Goal: Task Accomplishment & Management: Manage account settings

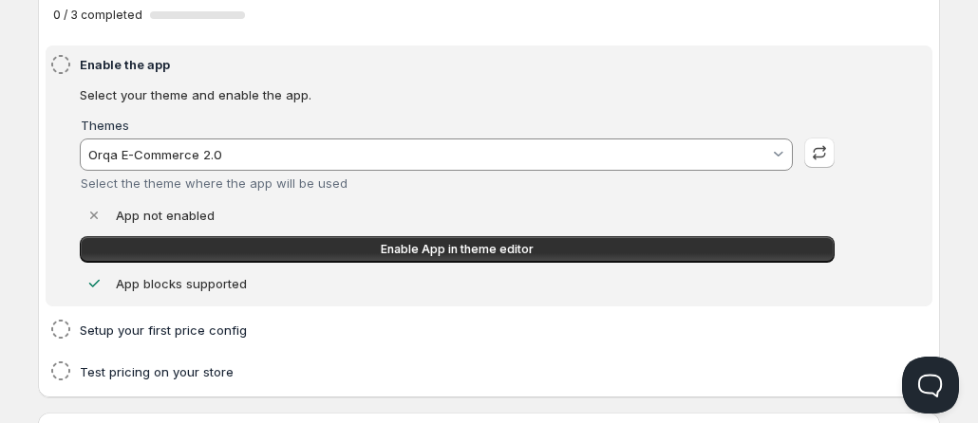
click at [418, 154] on input "Orqa E-Commerce 2.0" at bounding box center [427, 155] width 684 height 30
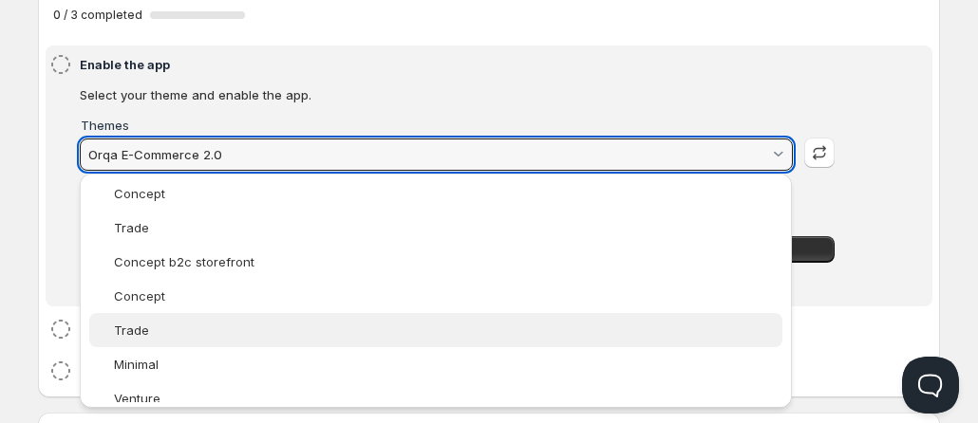
scroll to position [219, 0]
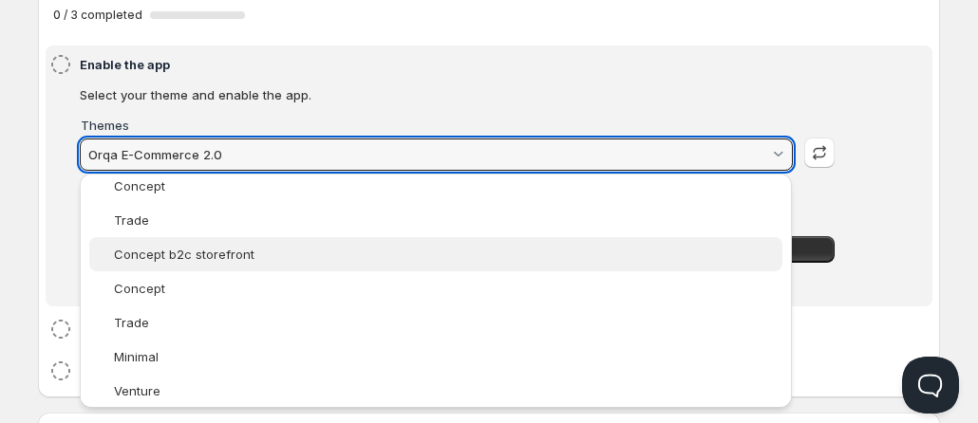
click at [306, 249] on div "Concept b2c storefront" at bounding box center [445, 254] width 663 height 15
type vaadin-combo-box "183516692818"
type input "Concept b2c storefront"
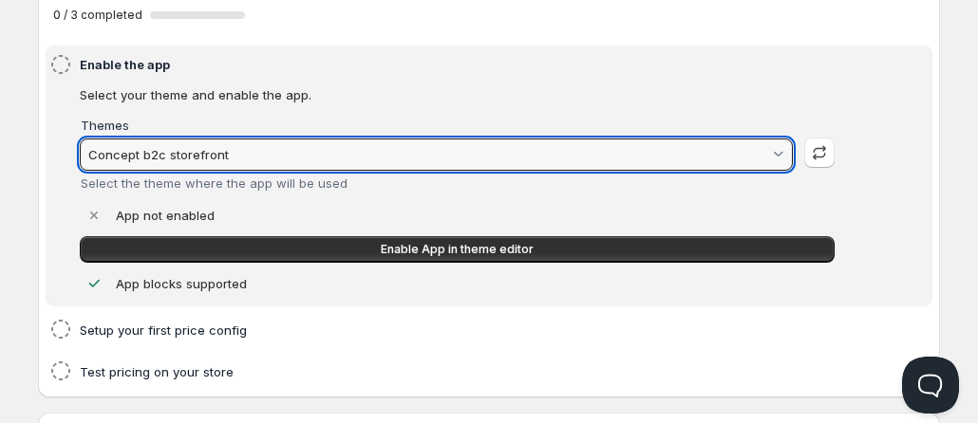
scroll to position [0, 0]
click at [159, 158] on input "Concept b2c storefront" at bounding box center [427, 155] width 684 height 30
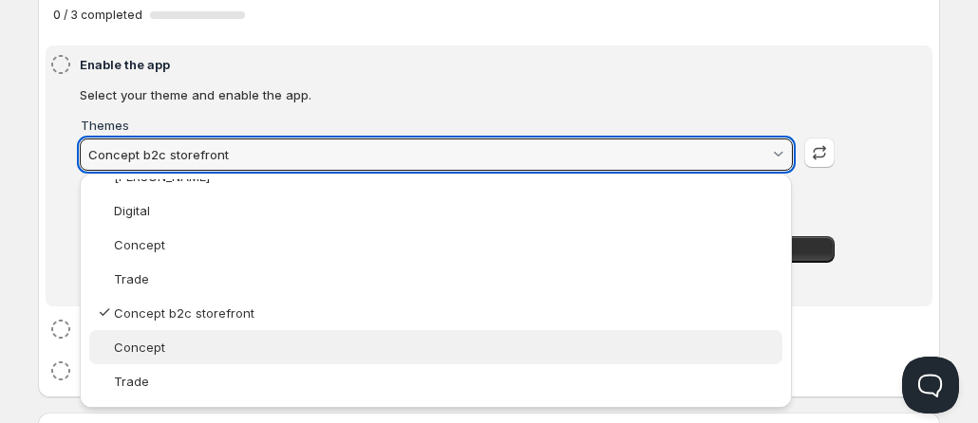
scroll to position [64, 0]
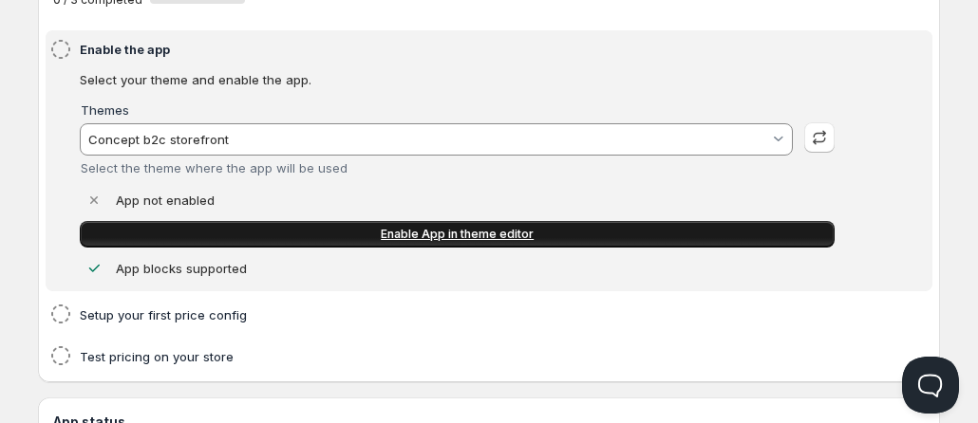
click at [360, 232] on link "Enable App in theme editor" at bounding box center [457, 234] width 755 height 27
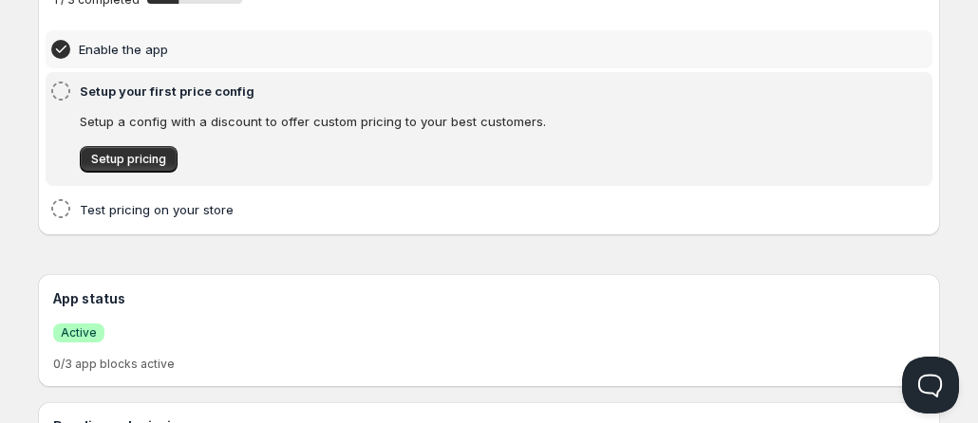
scroll to position [155, 0]
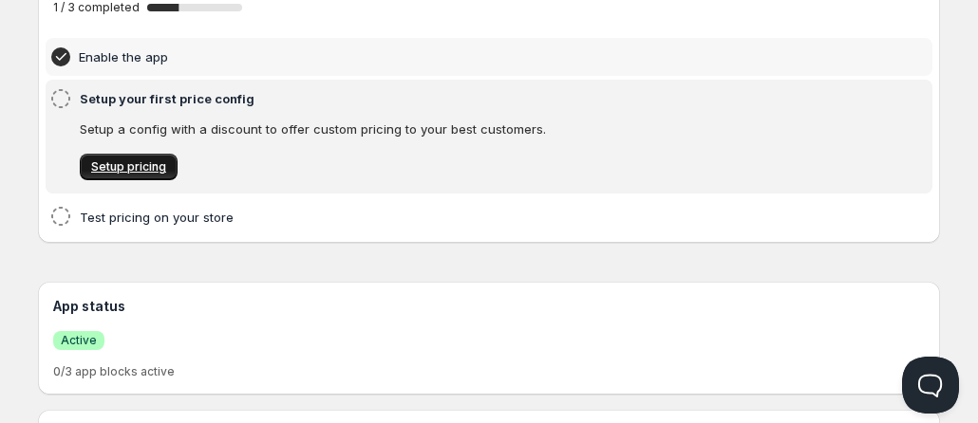
click at [142, 170] on span "Setup pricing" at bounding box center [128, 166] width 75 height 15
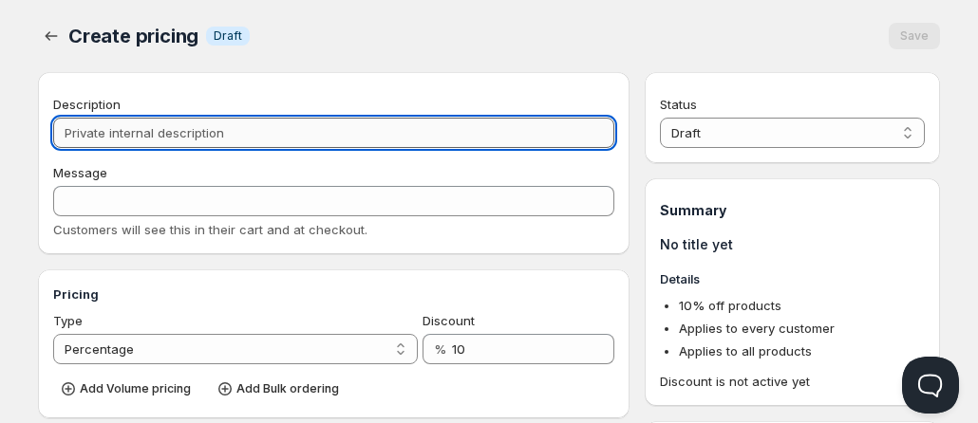
click at [263, 139] on input "Description" at bounding box center [333, 133] width 561 height 30
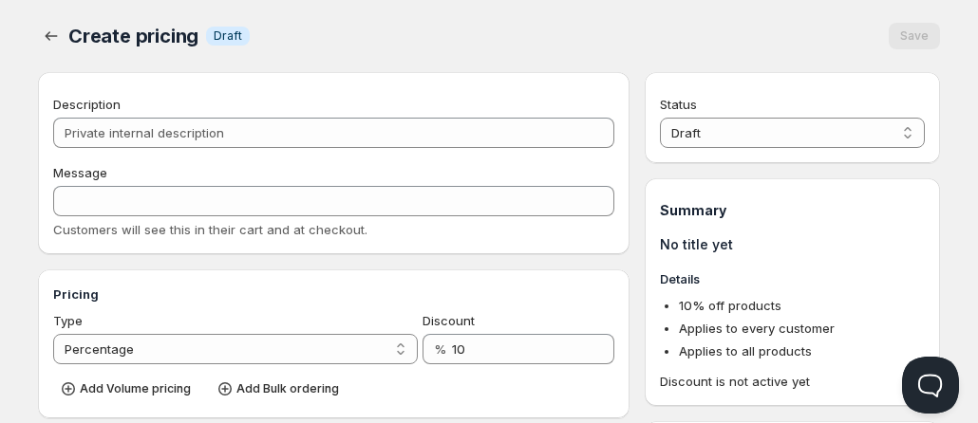
click at [223, 104] on div "Description" at bounding box center [333, 104] width 561 height 19
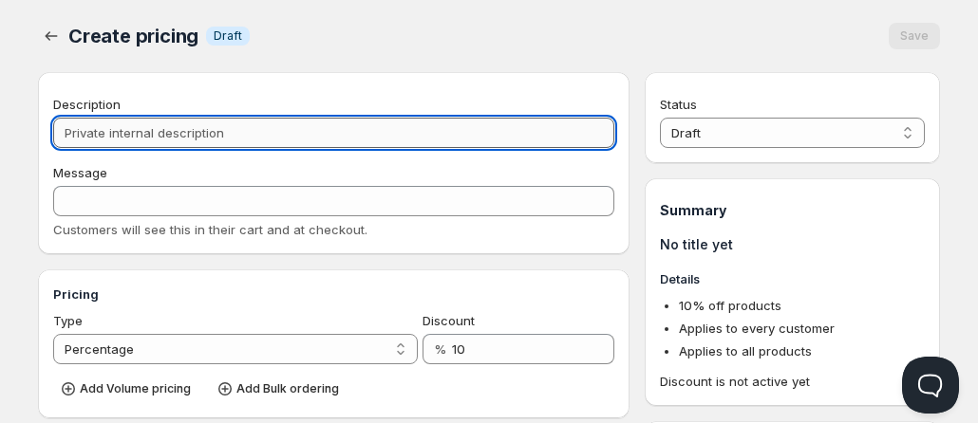
click at [293, 142] on input "Description" at bounding box center [333, 133] width 561 height 30
paste input "Model A"
type input "Model A"
type input "MODEL_A"
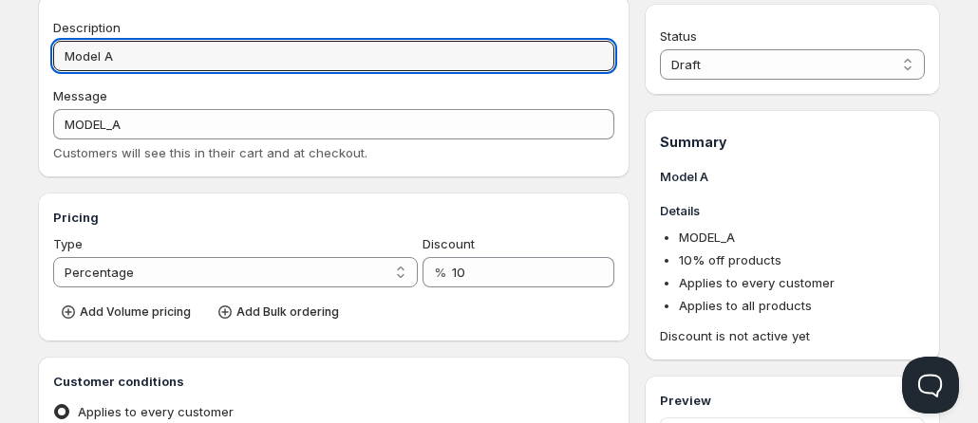
scroll to position [118, 0]
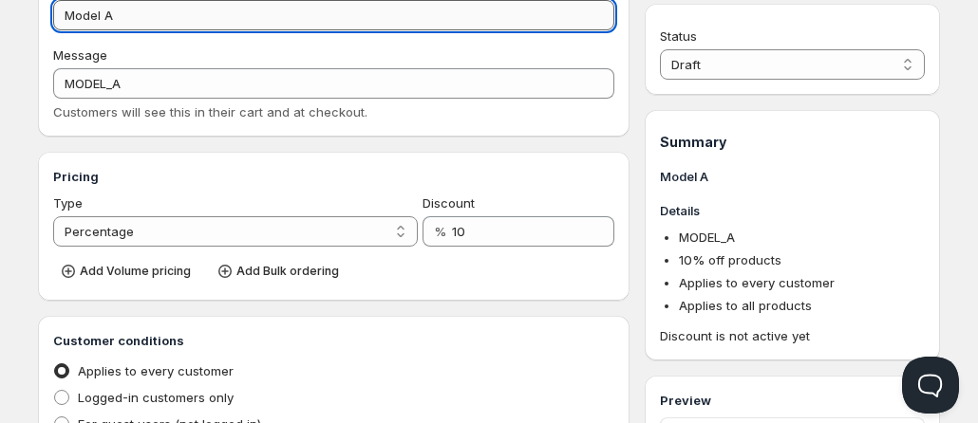
type input "Model A"
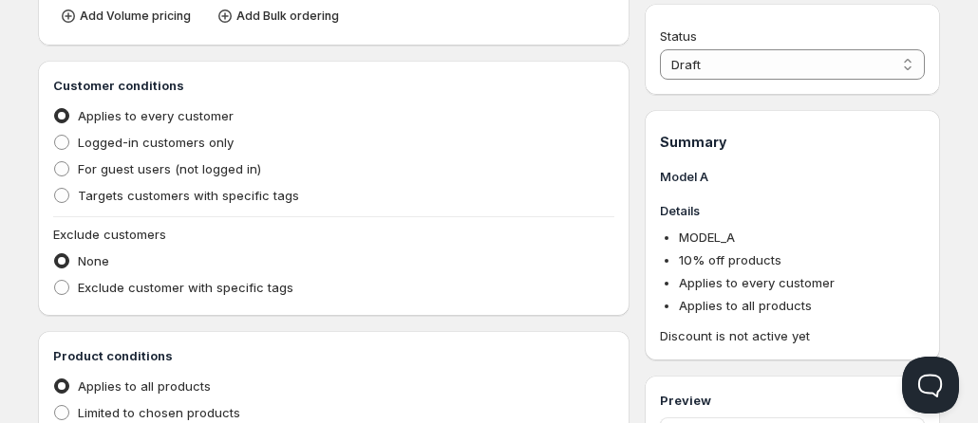
scroll to position [383, 0]
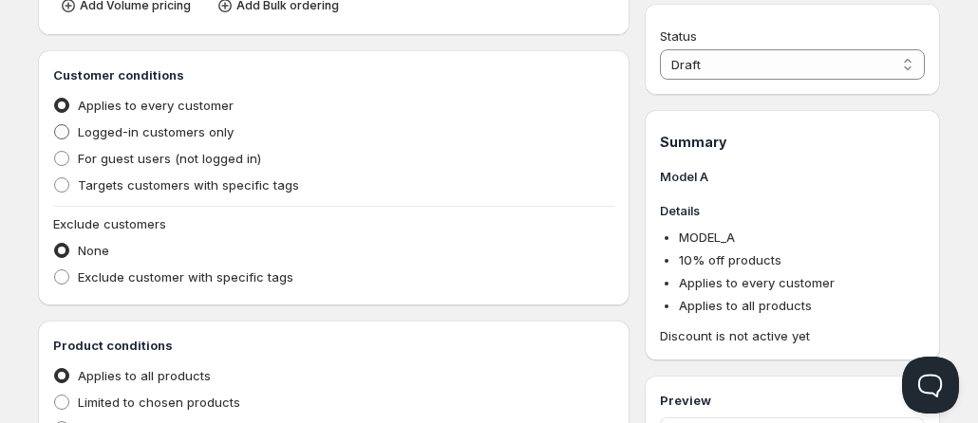
click at [193, 129] on span "Logged-in customers only" at bounding box center [156, 131] width 156 height 15
click at [55, 125] on input "Logged-in customers only" at bounding box center [54, 124] width 1 height 1
radio input "true"
click at [182, 190] on span "Targets customers with specific tags" at bounding box center [188, 184] width 221 height 15
click at [55, 178] on input "Targets customers with specific tags" at bounding box center [54, 177] width 1 height 1
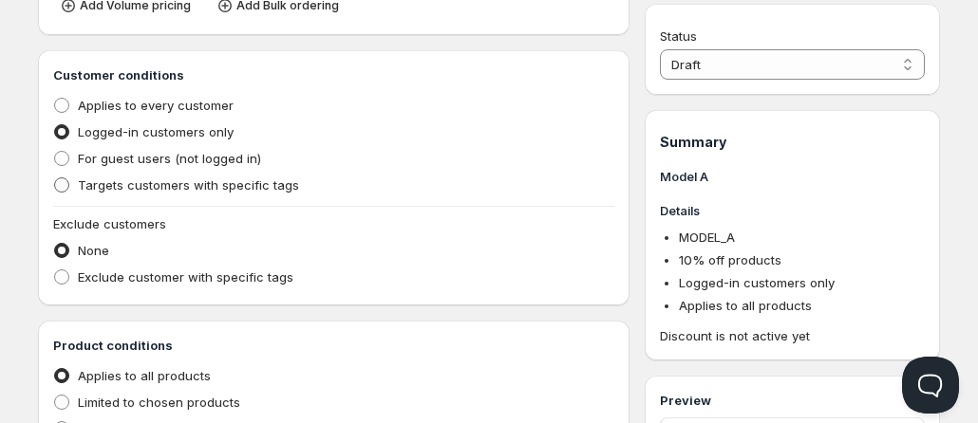
radio input "true"
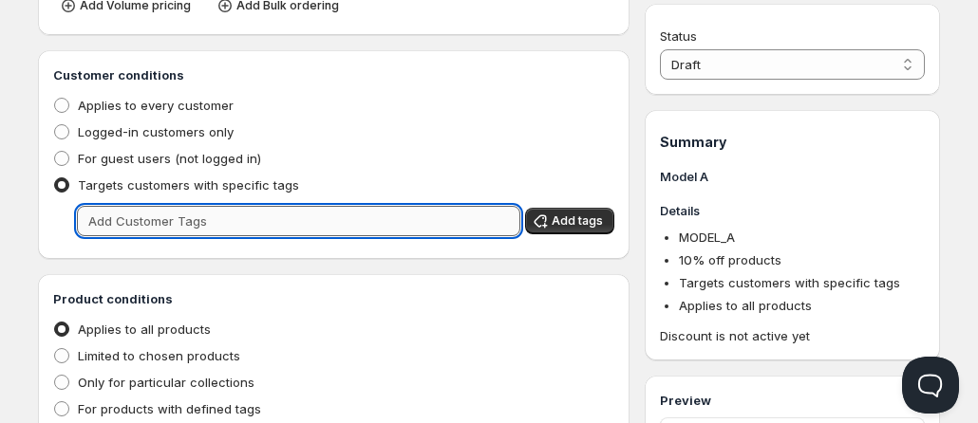
click at [225, 213] on input "text" at bounding box center [298, 221] width 443 height 30
paste input "Model A"
type input "Model A"
click at [580, 224] on span "Add tags" at bounding box center [576, 221] width 51 height 15
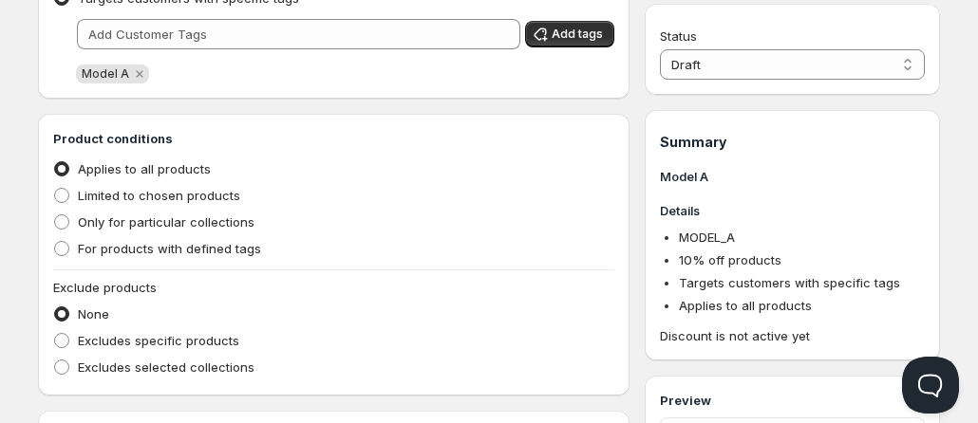
scroll to position [575, 0]
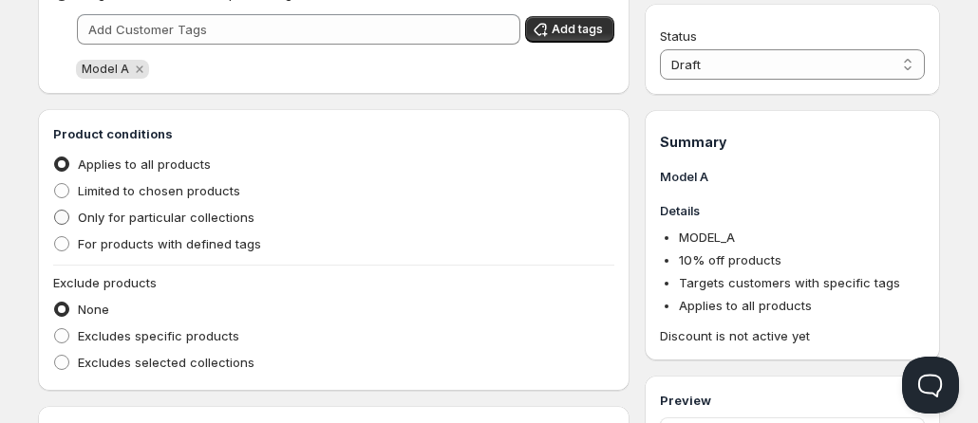
click at [199, 222] on span "Only for particular collections" at bounding box center [166, 217] width 177 height 15
click at [55, 211] on input "Only for particular collections" at bounding box center [54, 210] width 1 height 1
radio input "true"
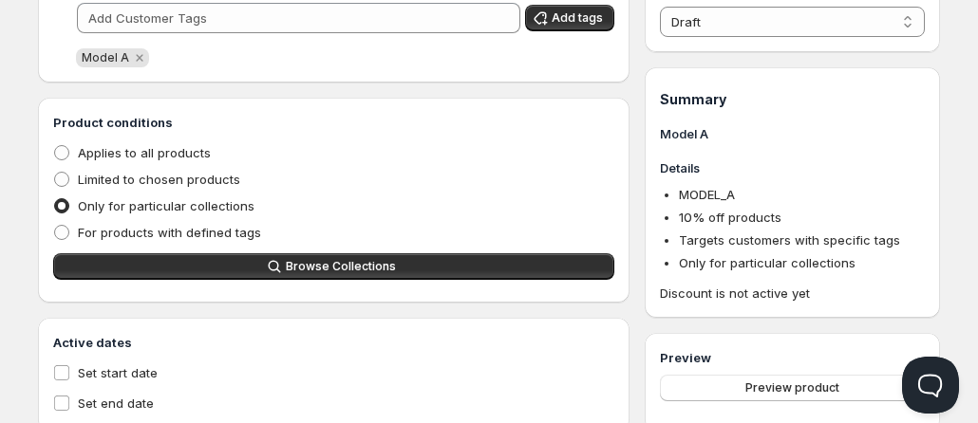
scroll to position [620, 0]
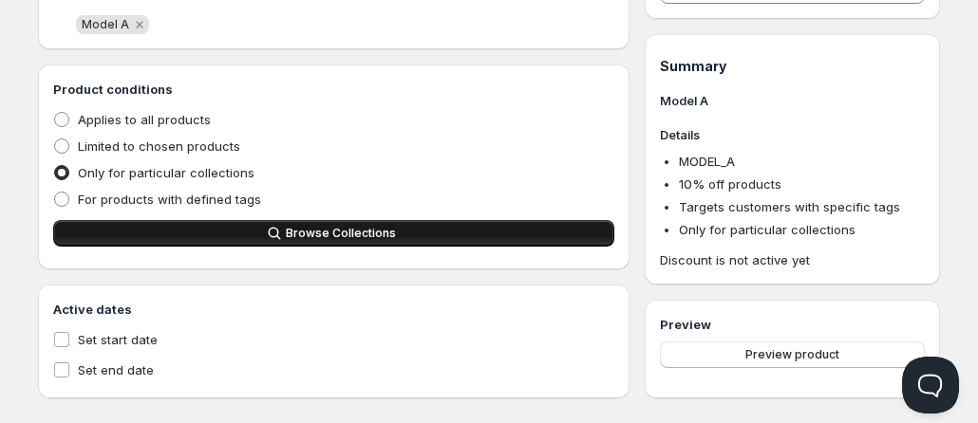
click at [308, 238] on span "Browse Collections" at bounding box center [341, 233] width 110 height 15
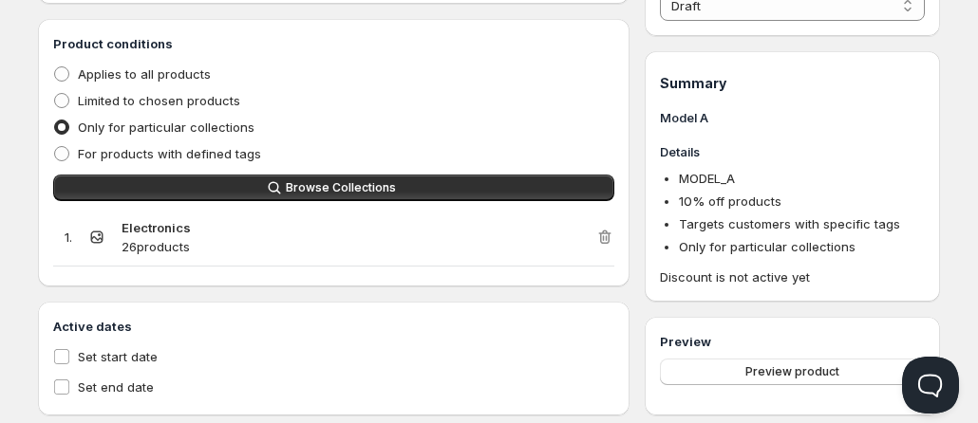
scroll to position [705, 0]
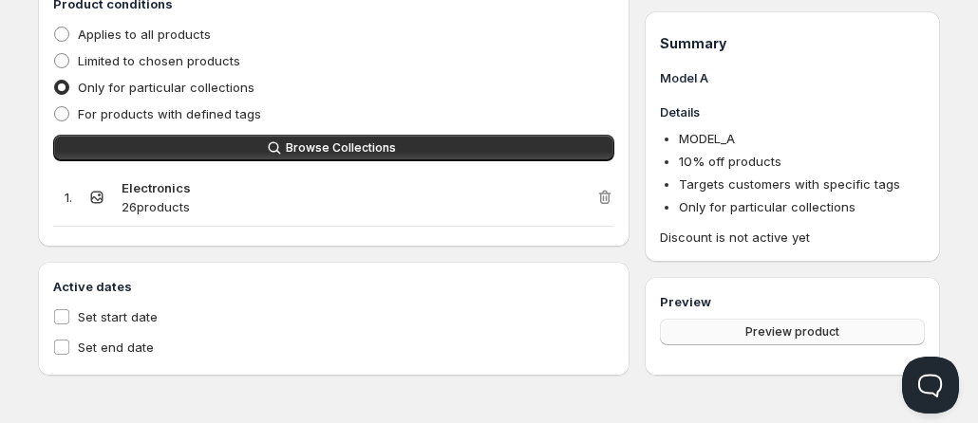
click at [761, 335] on span "Preview product" at bounding box center [792, 332] width 94 height 15
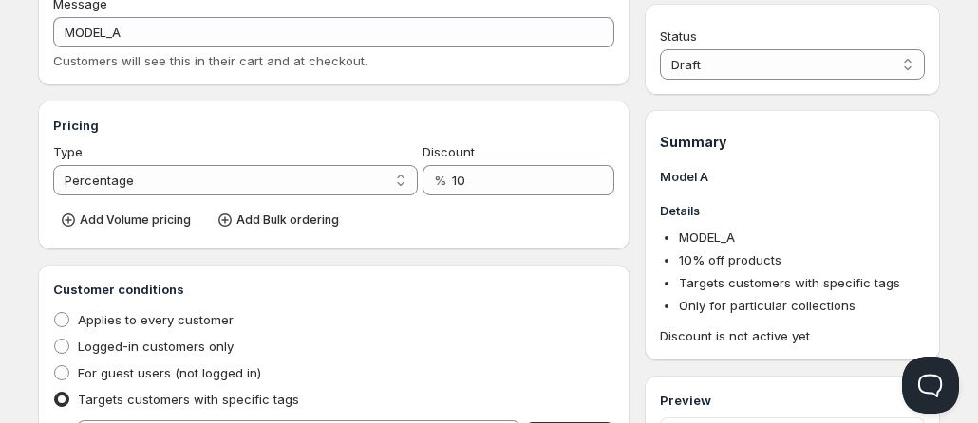
scroll to position [174, 0]
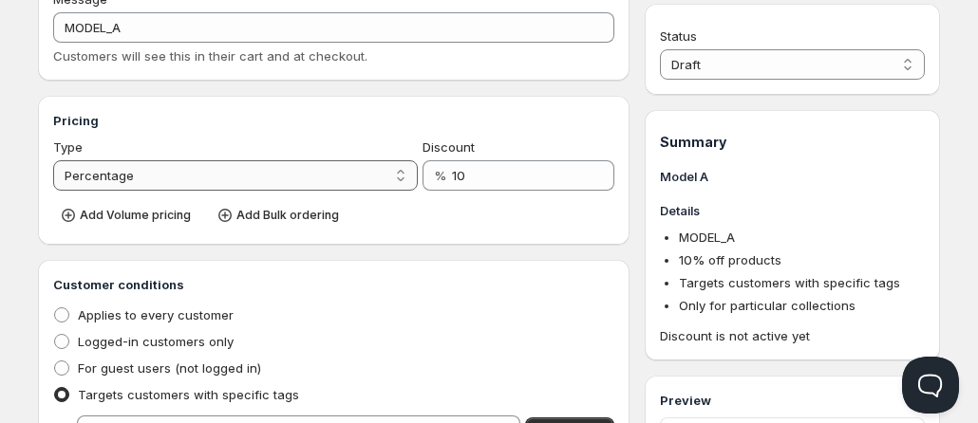
click at [310, 173] on select "Percentage Absolute" at bounding box center [235, 175] width 364 height 30
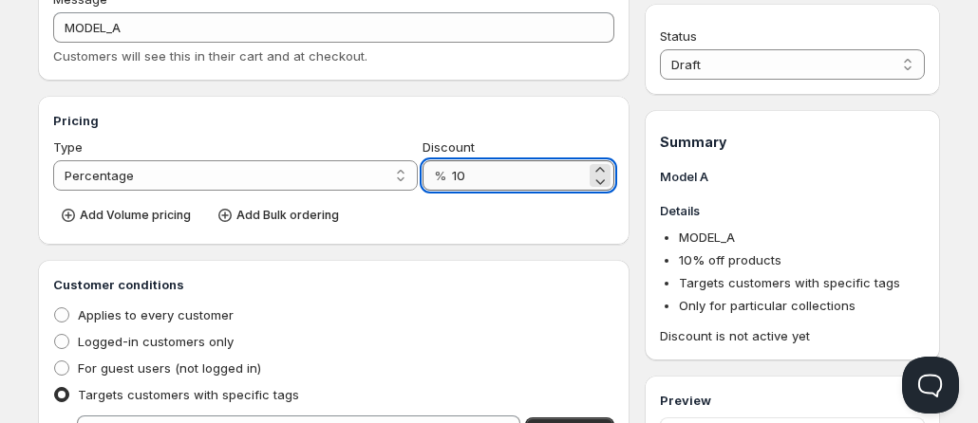
click at [506, 178] on input "10" at bounding box center [519, 175] width 134 height 30
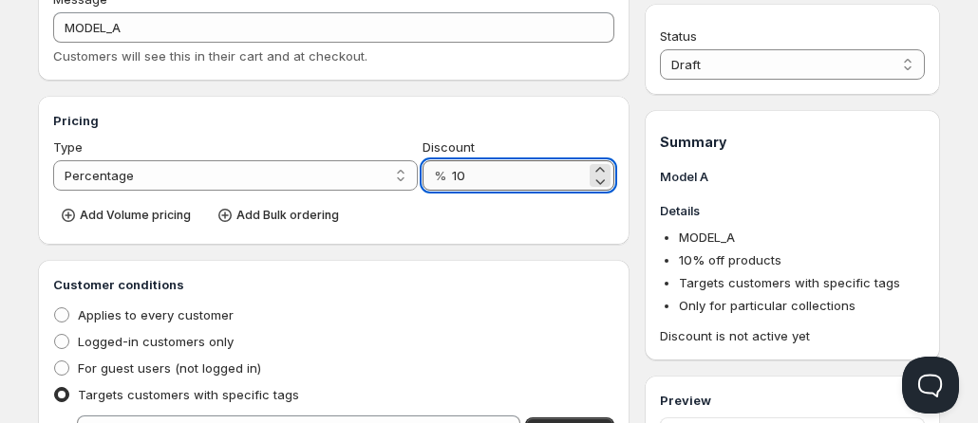
click at [506, 178] on input "10" at bounding box center [519, 175] width 134 height 30
type input "5"
click at [165, 217] on span "Add Volume pricing" at bounding box center [135, 215] width 111 height 15
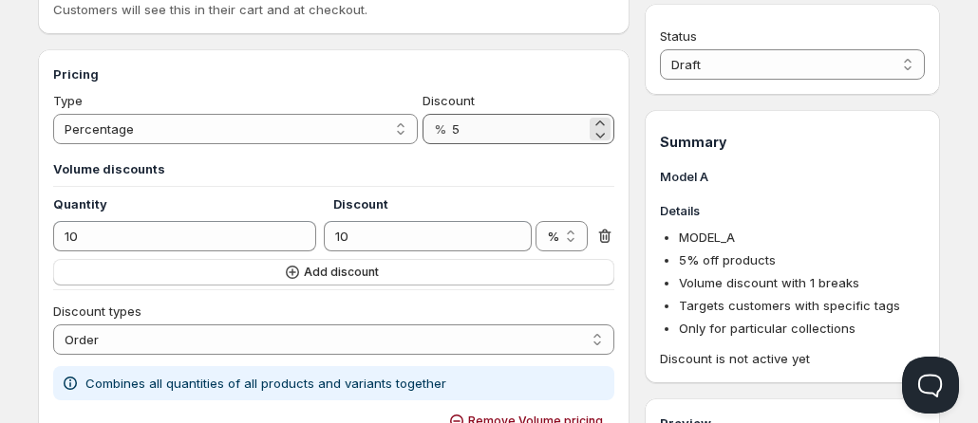
scroll to position [211, 0]
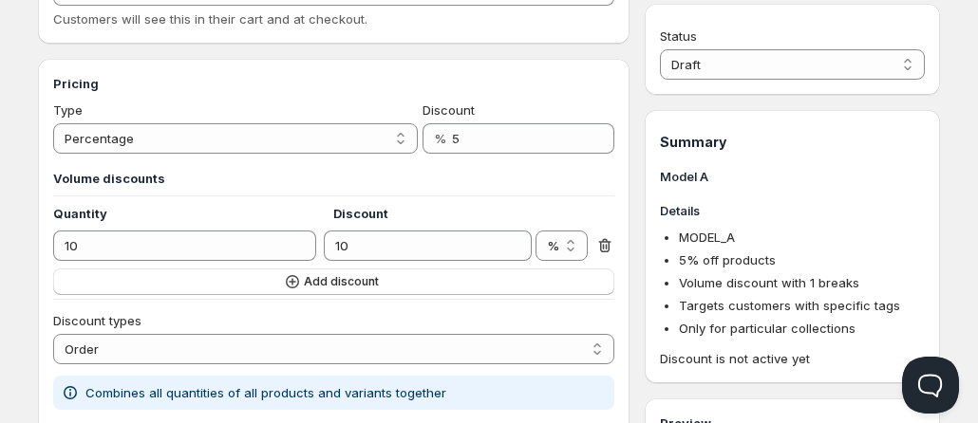
click at [204, 261] on div "Volume discounts Quantity Discount 10 10 % € % Add discount" at bounding box center [333, 232] width 561 height 126
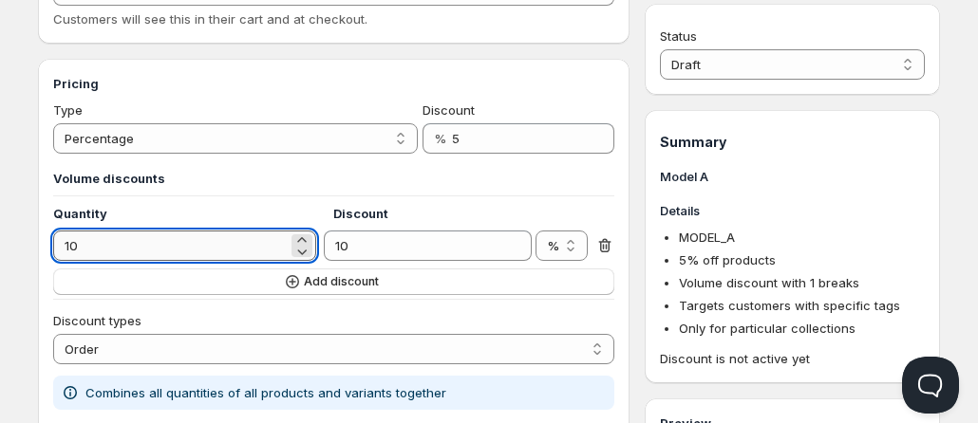
click at [209, 253] on input "10" at bounding box center [170, 246] width 234 height 30
type input "20"
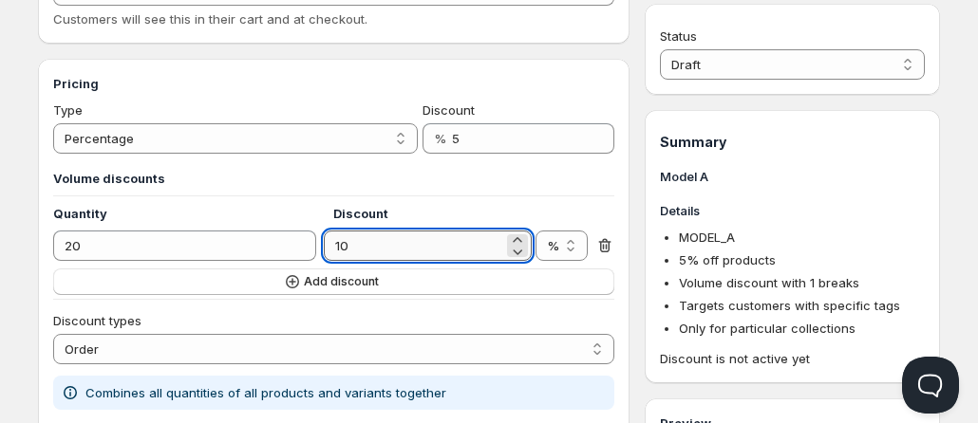
click at [363, 246] on input "10" at bounding box center [413, 246] width 178 height 30
type input "5"
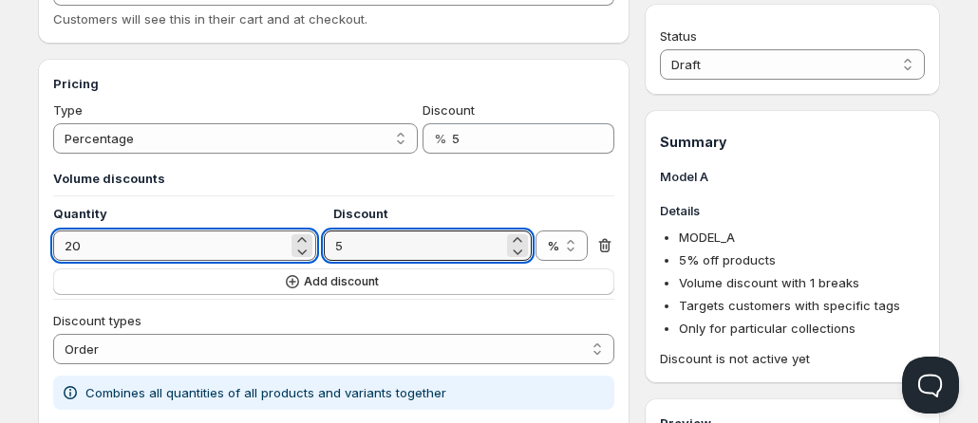
click at [207, 246] on input "20" at bounding box center [170, 246] width 234 height 30
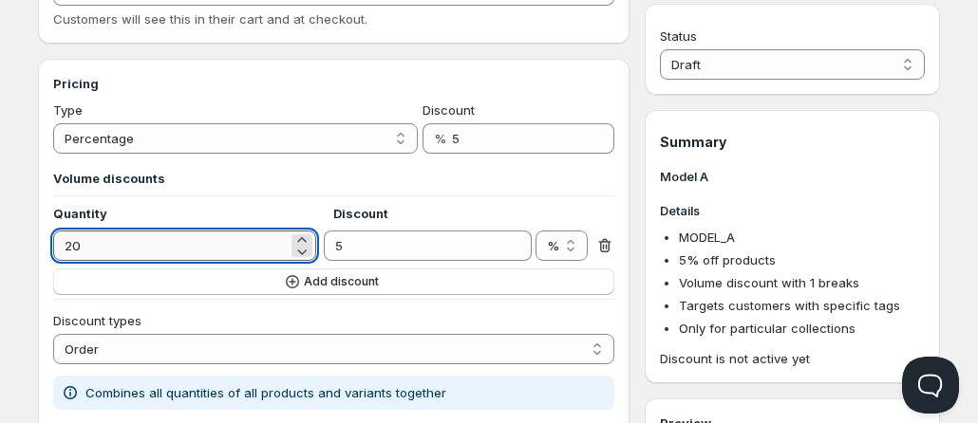
click at [207, 246] on input "20" at bounding box center [170, 246] width 234 height 30
click at [316, 215] on h4 "Quantity" at bounding box center [193, 213] width 280 height 19
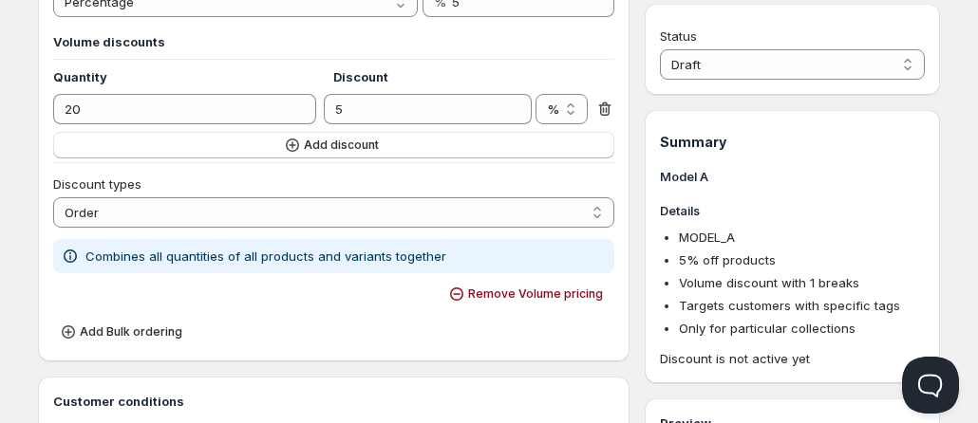
scroll to position [344, 0]
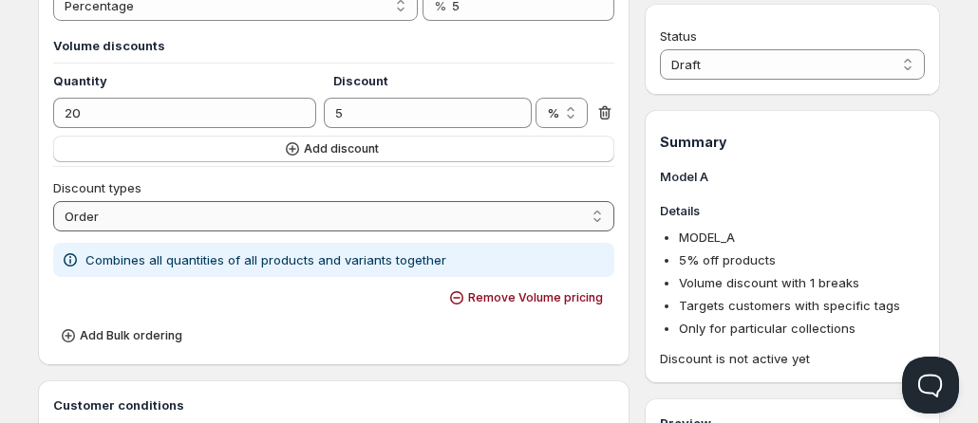
click at [335, 220] on select "Order Product Variant Item" at bounding box center [333, 216] width 561 height 30
select select "2"
click at [53, 201] on select "Order Product Variant Item" at bounding box center [333, 216] width 561 height 30
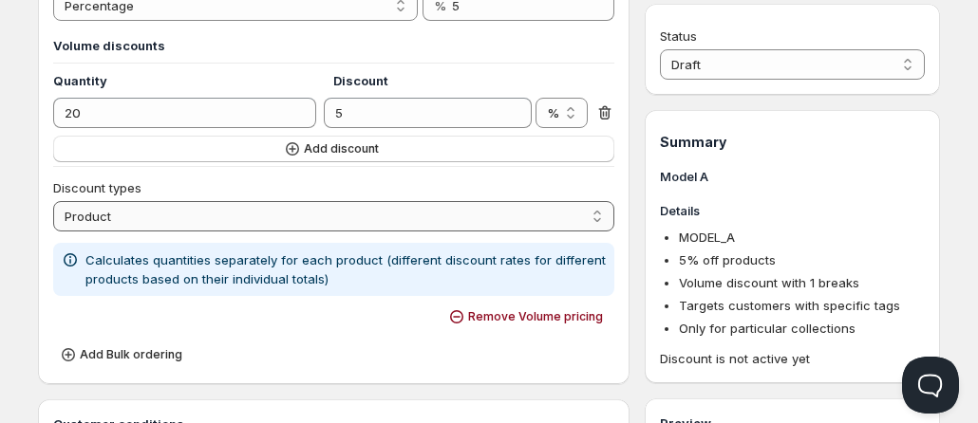
click at [303, 231] on select "Order Product Variant Item" at bounding box center [333, 216] width 561 height 30
click at [41, 99] on div "Pricing Type Percentage Absolute Percentage Discount % 5 Volume discounts Quant…" at bounding box center [333, 155] width 591 height 458
click at [192, 150] on button "Add discount" at bounding box center [333, 149] width 561 height 27
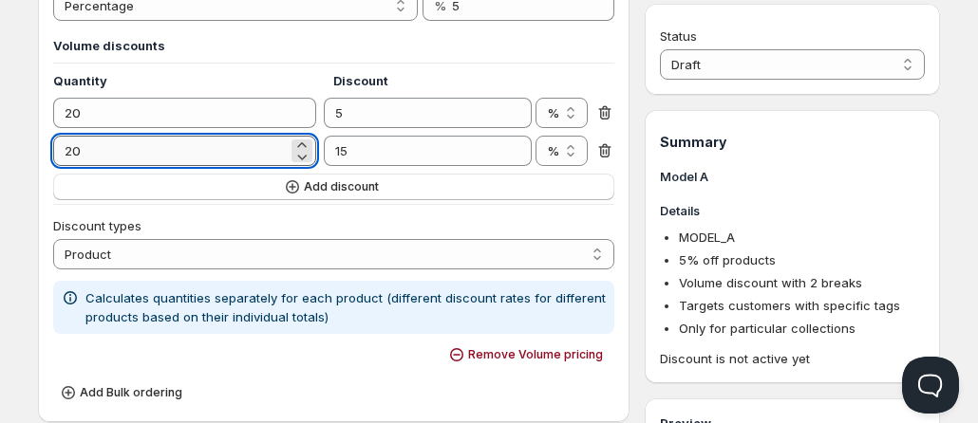
click at [152, 153] on input "20" at bounding box center [170, 151] width 234 height 30
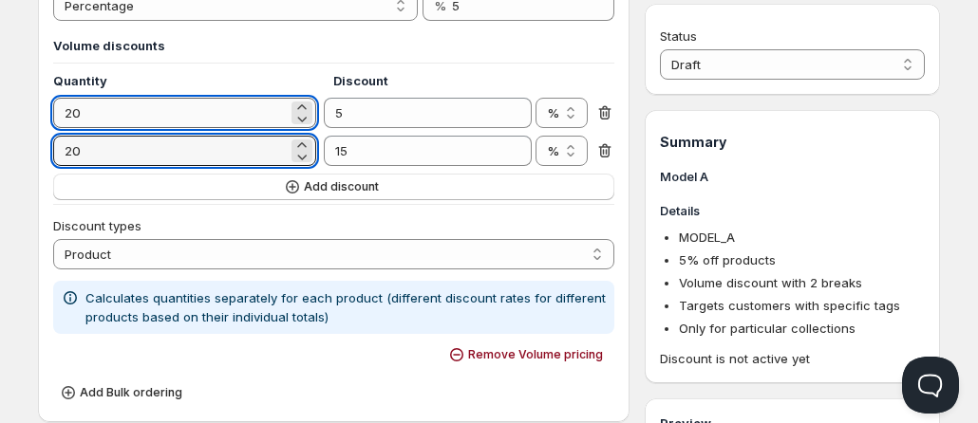
click at [166, 118] on input "20" at bounding box center [170, 113] width 234 height 30
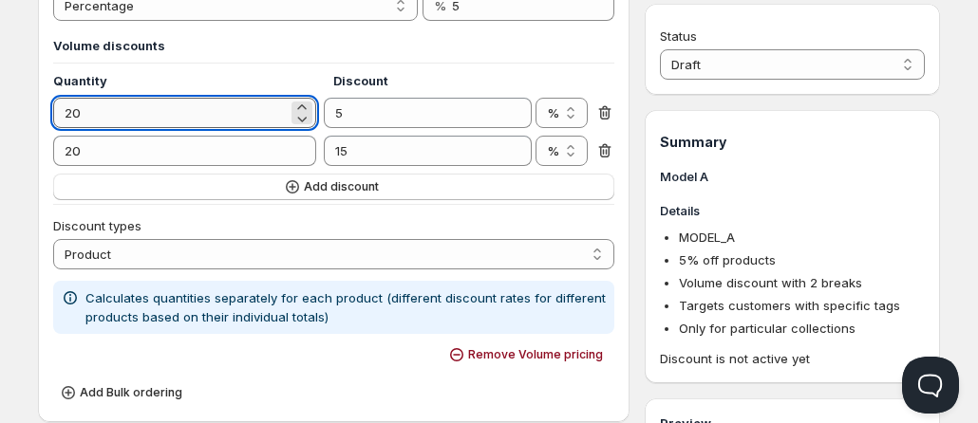
click at [166, 118] on input "20" at bounding box center [170, 113] width 234 height 30
type input "49"
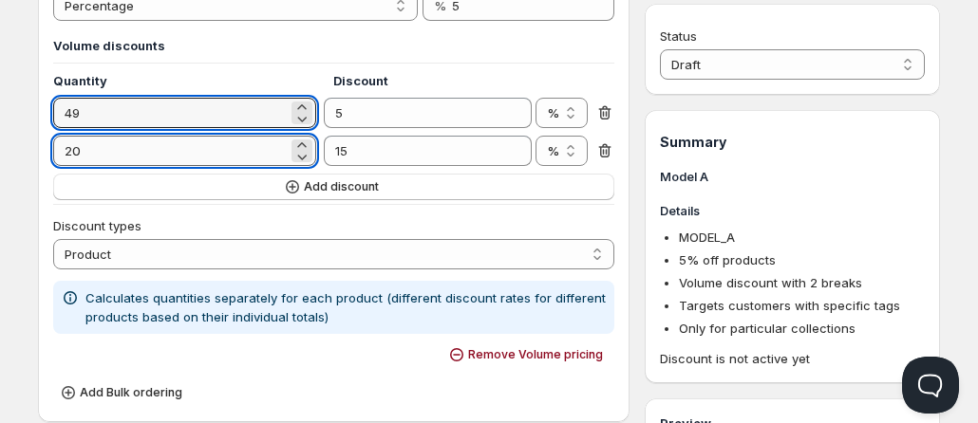
click at [215, 155] on input "20" at bounding box center [170, 151] width 234 height 30
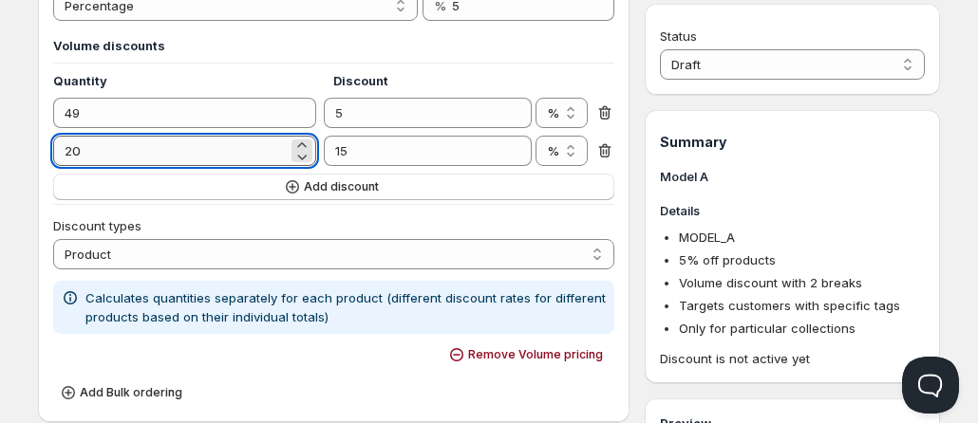
click at [215, 155] on input "20" at bounding box center [170, 151] width 234 height 30
type input "50"
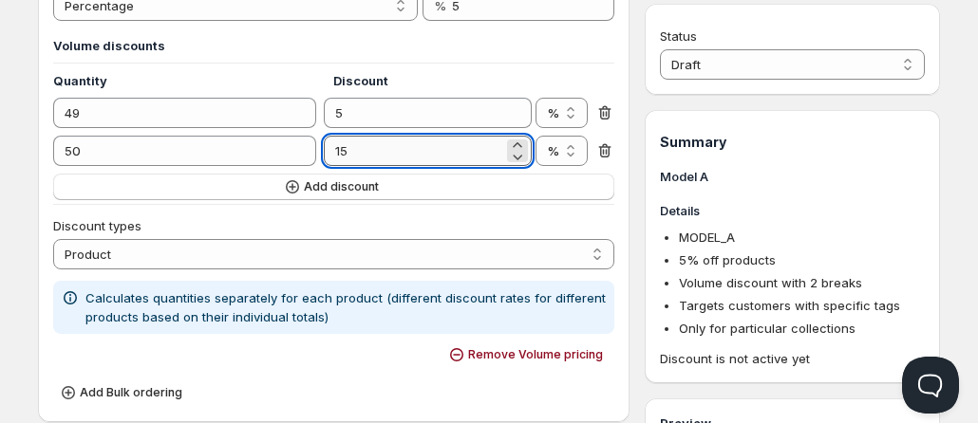
click at [355, 144] on input "15" at bounding box center [413, 151] width 178 height 30
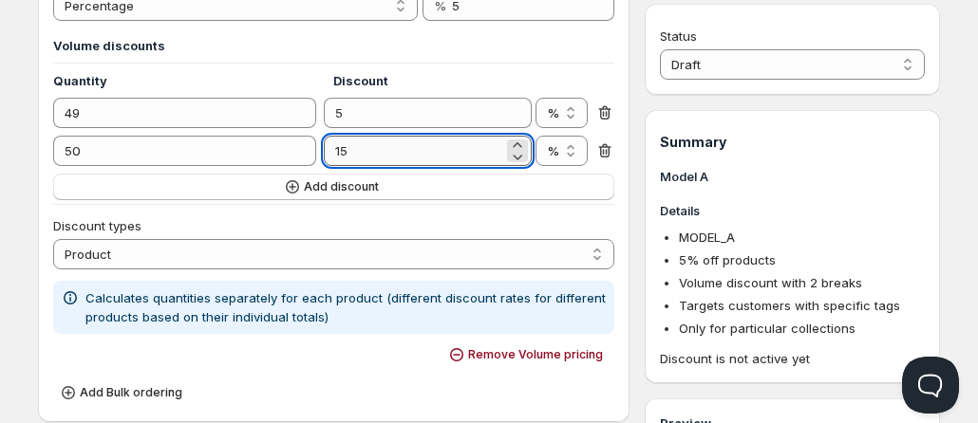
click at [355, 144] on input "15" at bounding box center [413, 151] width 178 height 30
type input "10"
click at [347, 193] on span "Add discount" at bounding box center [341, 186] width 75 height 15
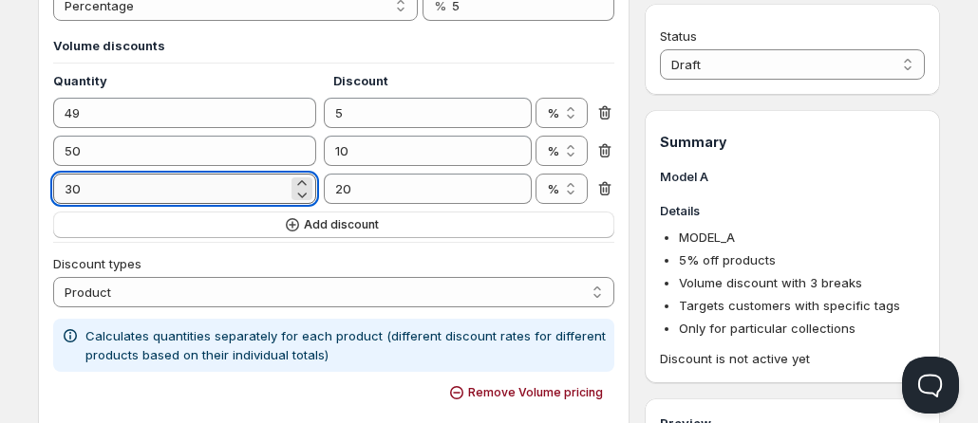
click at [199, 190] on input "30" at bounding box center [170, 189] width 234 height 30
type input "100"
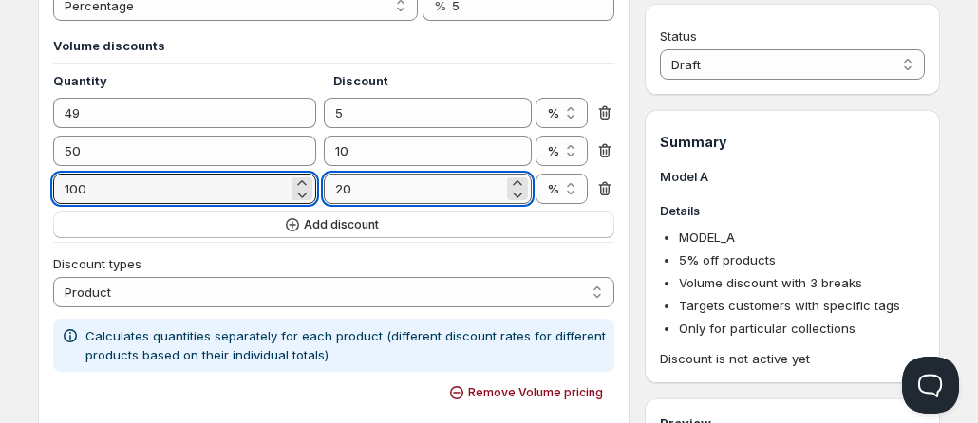
click at [392, 183] on input "20" at bounding box center [413, 189] width 178 height 30
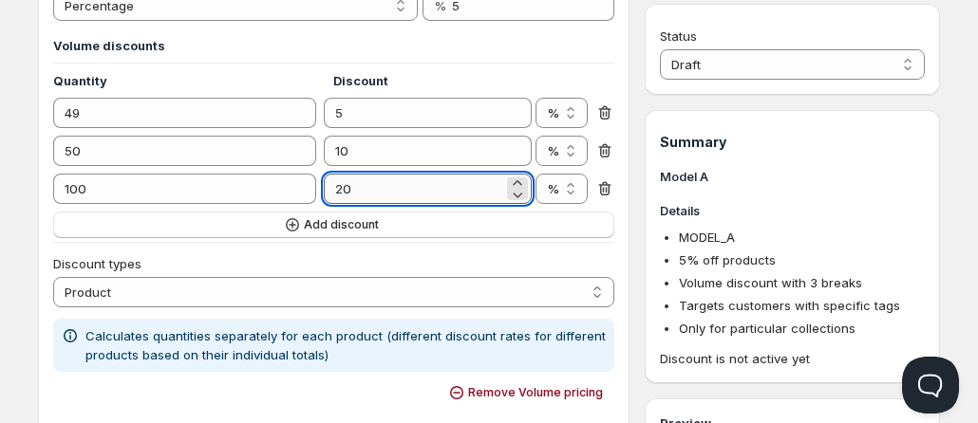
click at [392, 183] on input "20" at bounding box center [413, 189] width 178 height 30
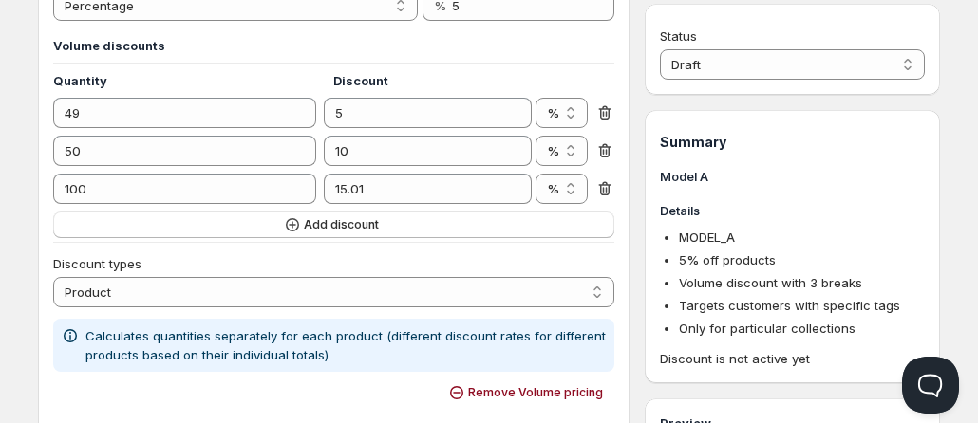
click at [625, 185] on div "Pricing Type Percentage Absolute Percentage Discount % 5 Volume discounts Quant…" at bounding box center [333, 193] width 591 height 534
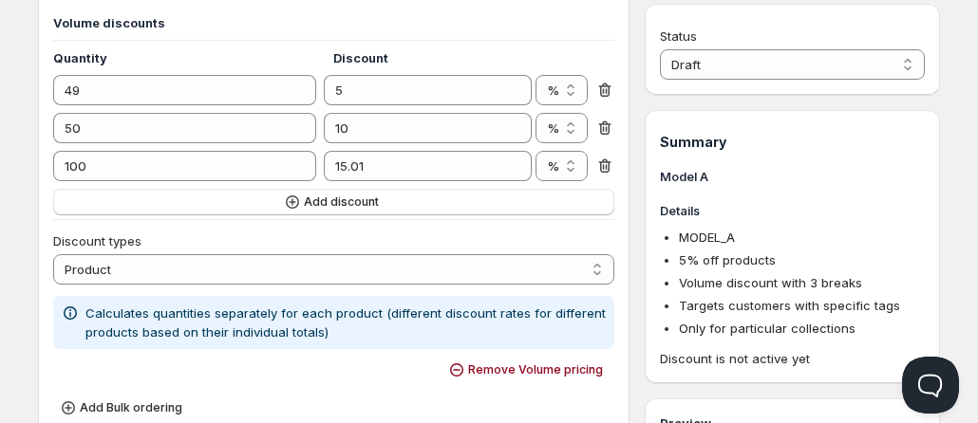
scroll to position [365, 0]
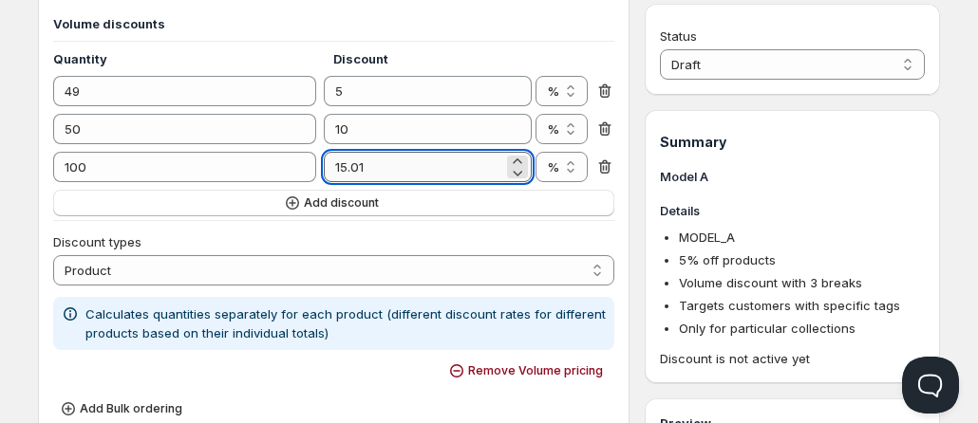
click at [435, 165] on input "15.01" at bounding box center [413, 167] width 178 height 30
click at [521, 170] on icon at bounding box center [517, 172] width 19 height 19
type input "15"
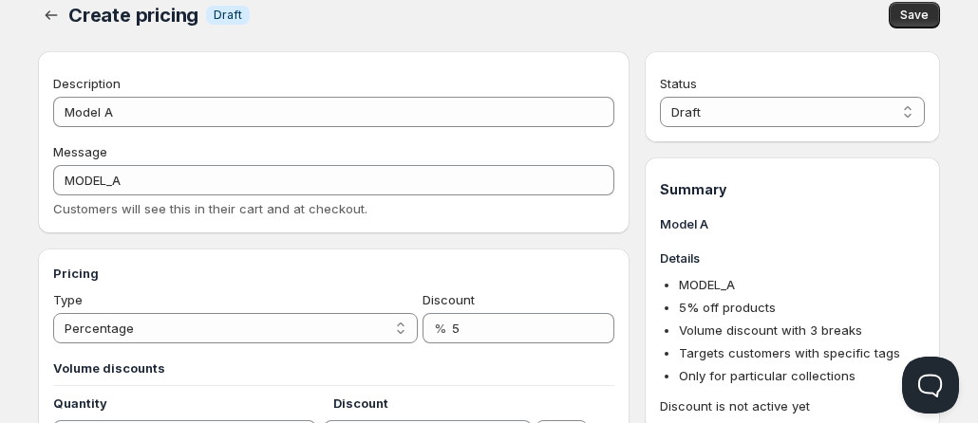
scroll to position [0, 0]
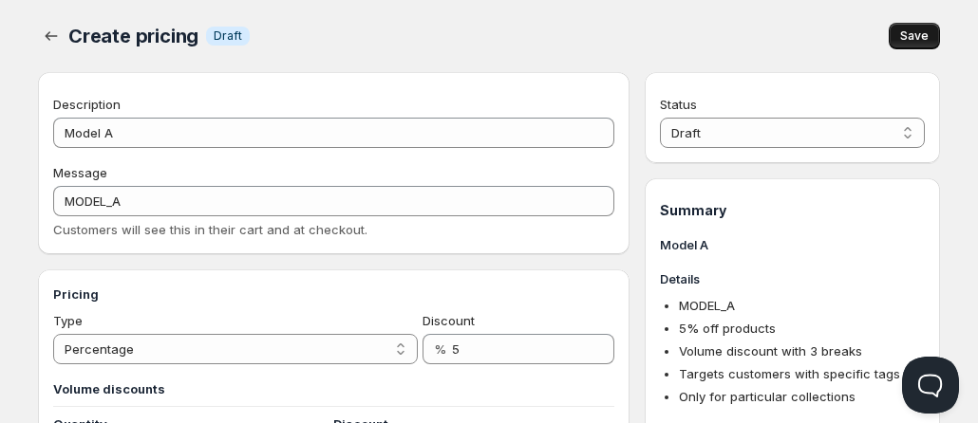
click at [910, 39] on span "Save" at bounding box center [914, 35] width 28 height 15
click at [791, 140] on select "Draft Active" at bounding box center [792, 133] width 265 height 30
select select "1"
click at [660, 118] on select "Draft Active" at bounding box center [792, 133] width 265 height 30
click at [916, 32] on span "Save" at bounding box center [914, 35] width 28 height 15
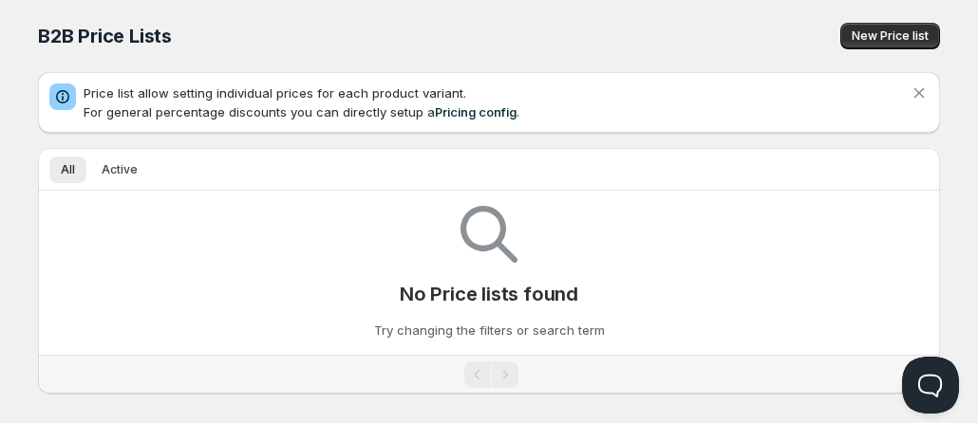
scroll to position [18, 0]
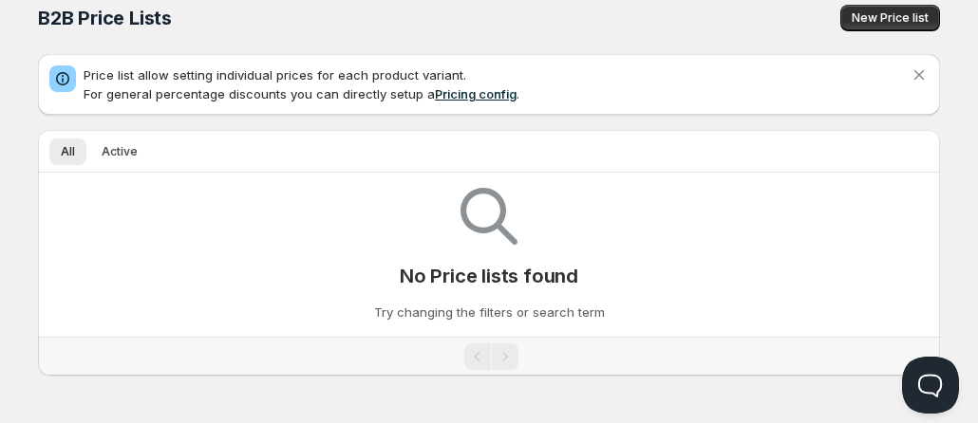
click at [461, 96] on link "Pricing config" at bounding box center [476, 93] width 82 height 15
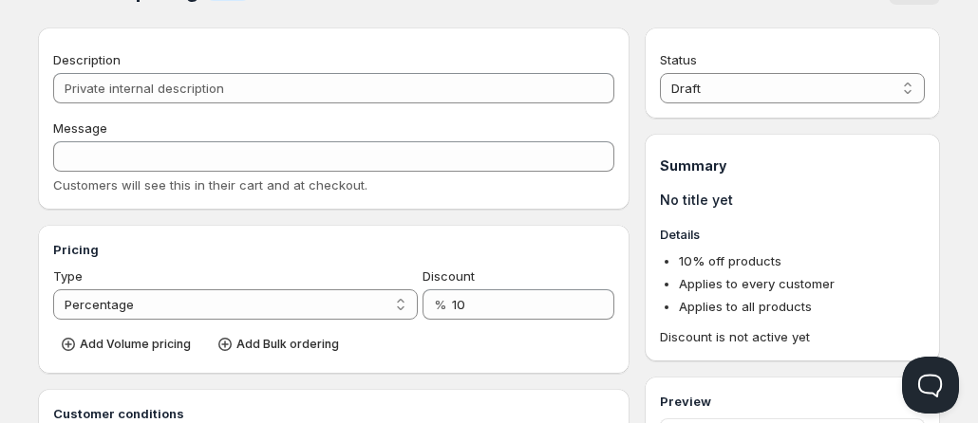
scroll to position [44, 0]
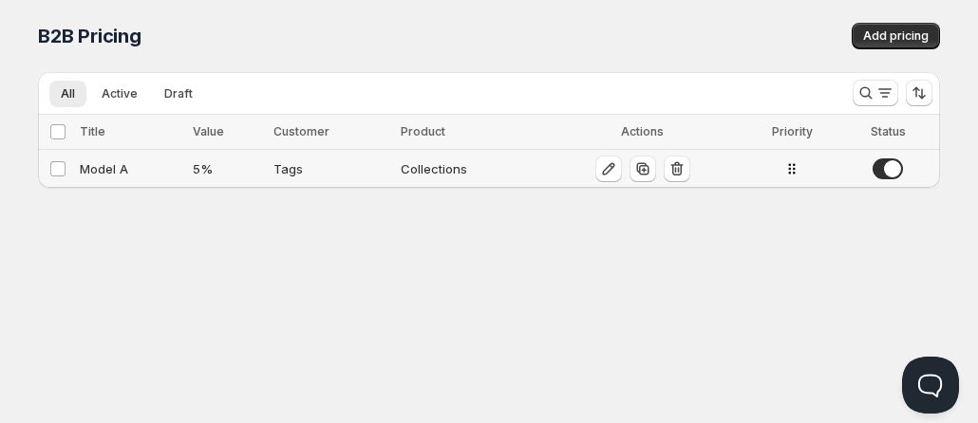
click at [142, 165] on div "Model A" at bounding box center [131, 168] width 102 height 19
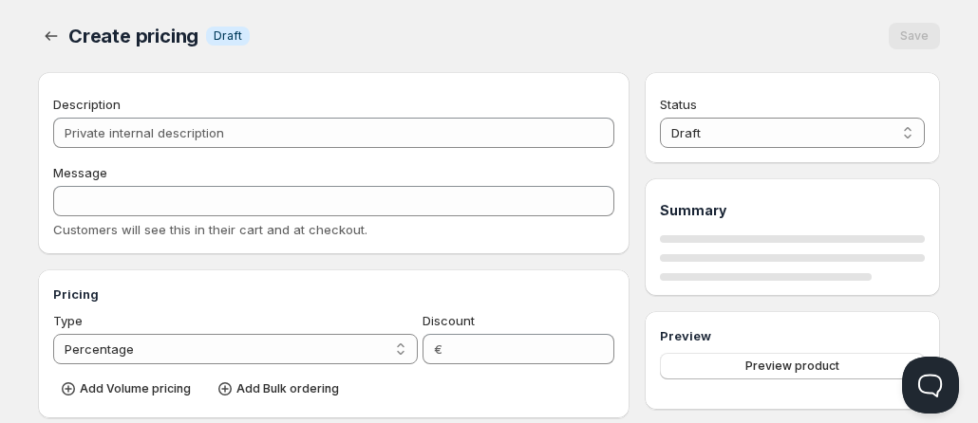
type input "Model A"
type input "MODEL_A"
type input "5"
radio input "true"
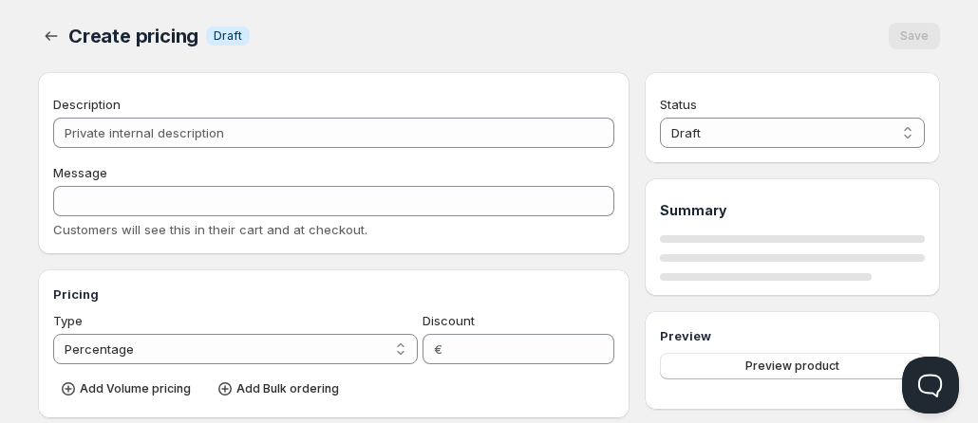
select select "1"
select select "2"
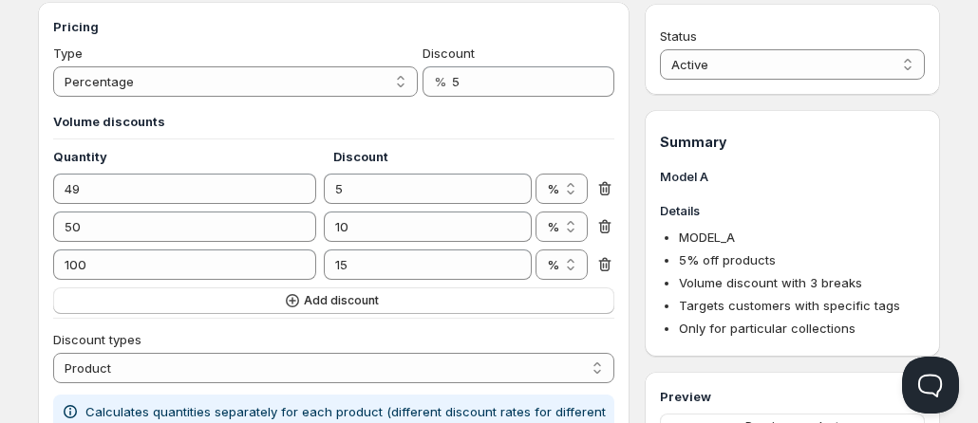
scroll to position [273, 0]
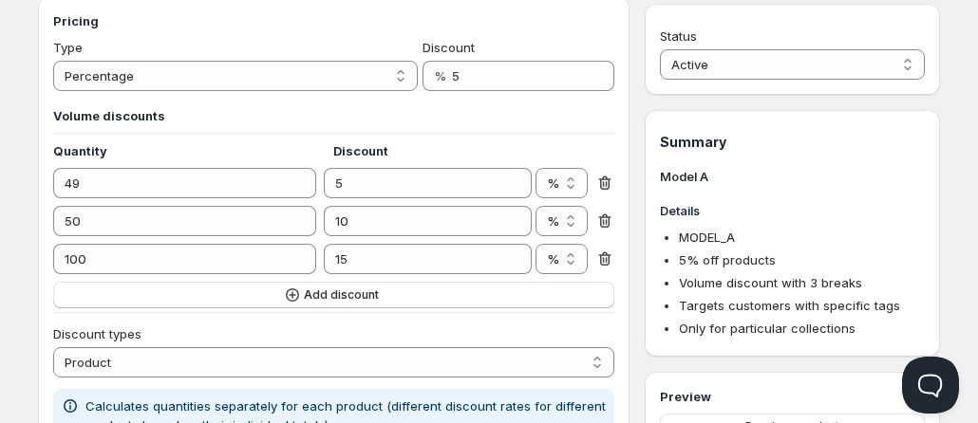
click at [609, 222] on icon at bounding box center [604, 221] width 19 height 19
type input "100"
type input "15"
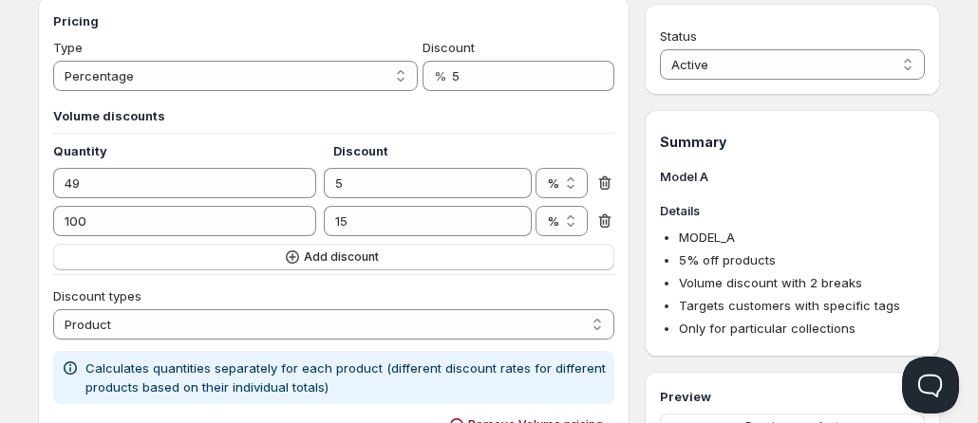
click at [609, 222] on icon at bounding box center [604, 221] width 19 height 19
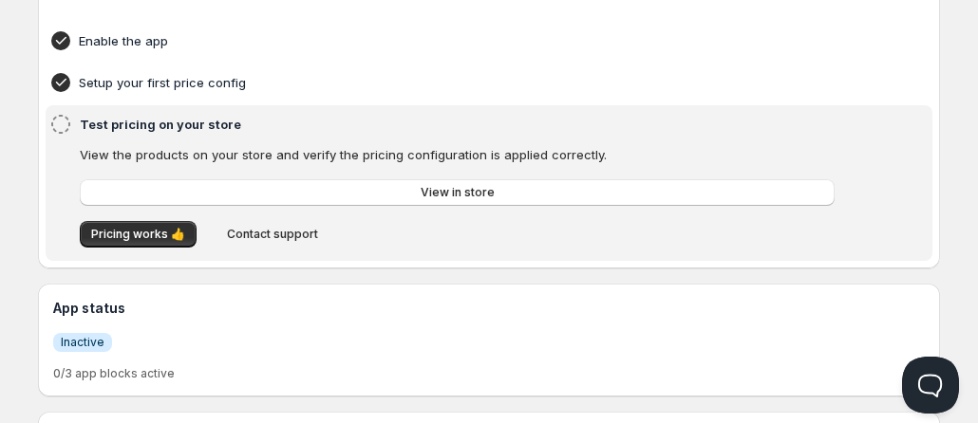
scroll to position [150, 0]
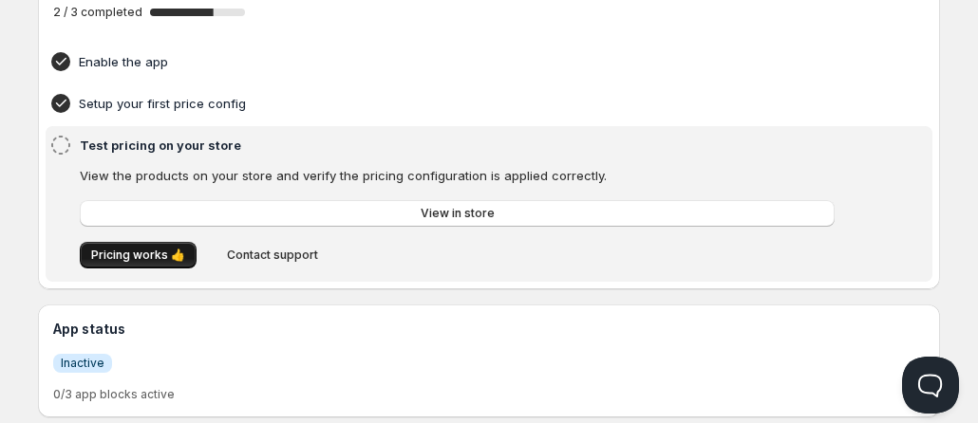
click at [161, 252] on span "Pricing works 👍" at bounding box center [138, 255] width 94 height 15
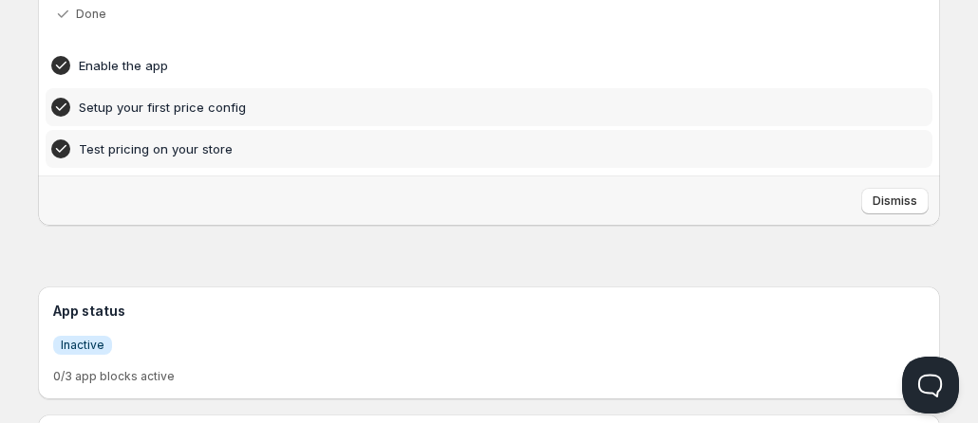
click at [140, 105] on h4 "Setup your first price config" at bounding box center [459, 107] width 761 height 19
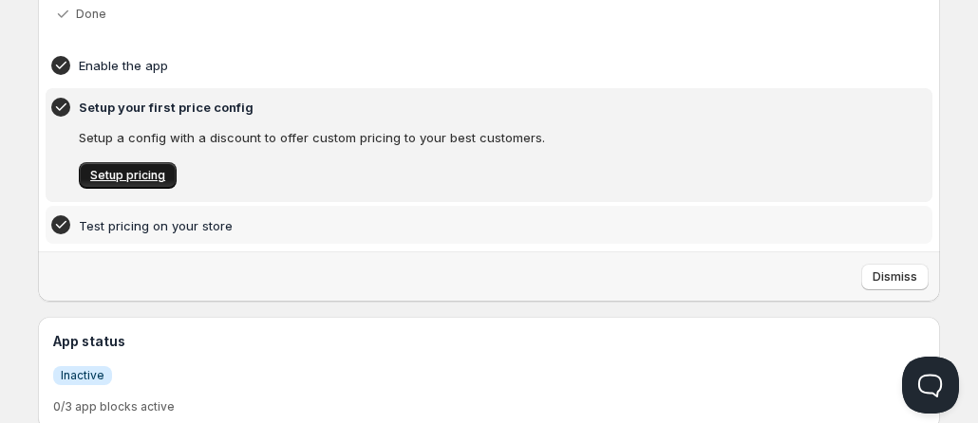
click at [152, 168] on link "Setup pricing" at bounding box center [128, 175] width 98 height 27
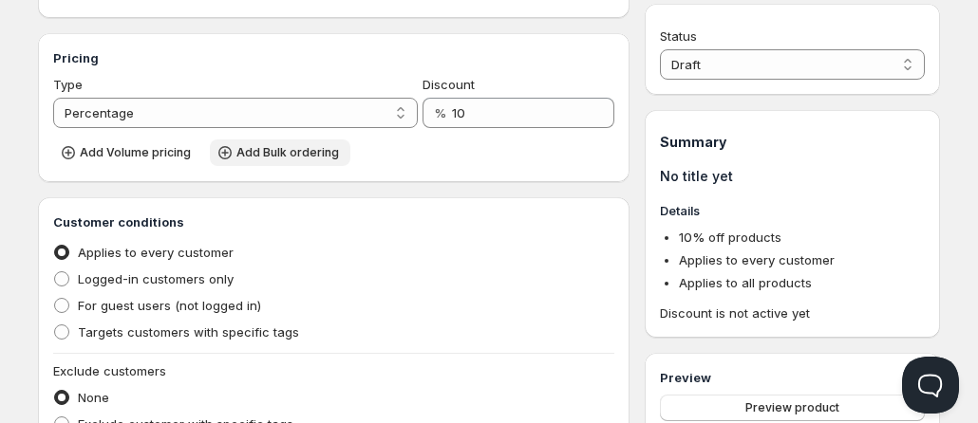
click at [260, 159] on span "Add Bulk ordering" at bounding box center [287, 152] width 103 height 15
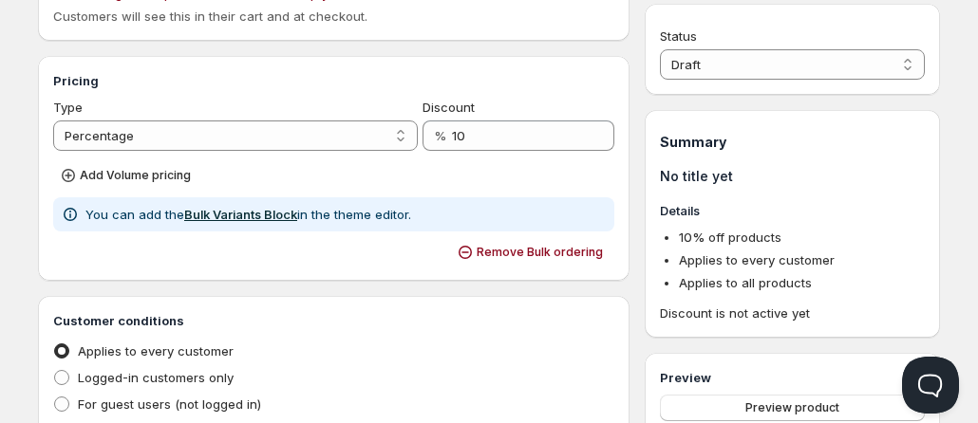
click at [232, 210] on link "Bulk Variants Block" at bounding box center [240, 214] width 113 height 15
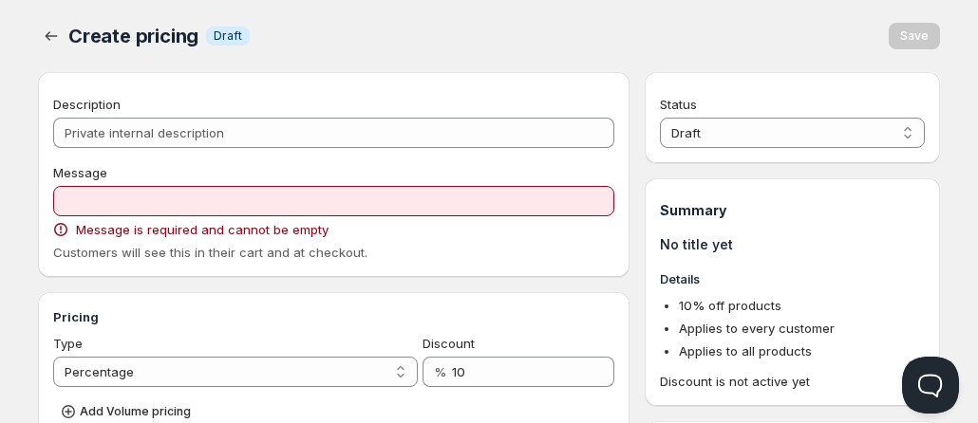
scroll to position [8, 0]
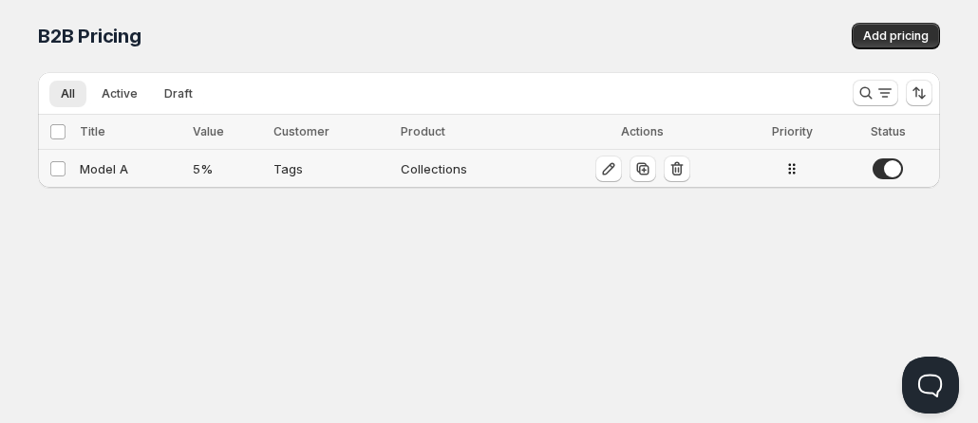
click at [200, 170] on div "5 %" at bounding box center [227, 168] width 69 height 19
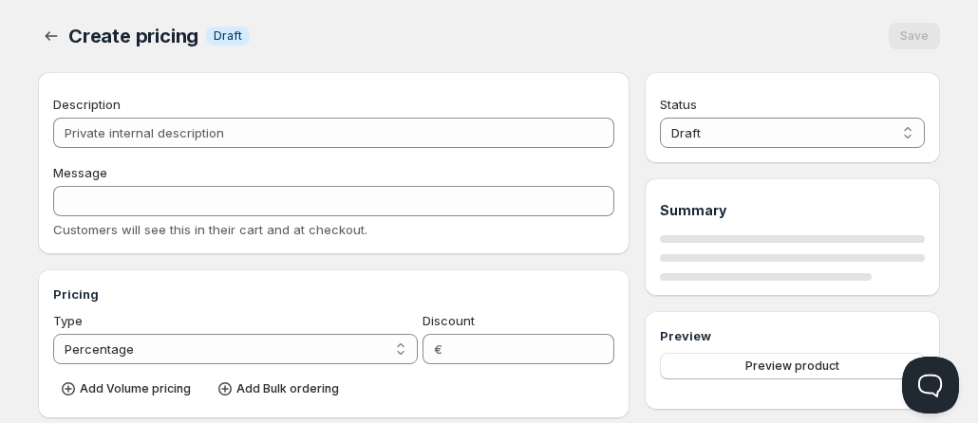
type input "Model A"
type input "MODEL_A"
type input "5"
radio input "true"
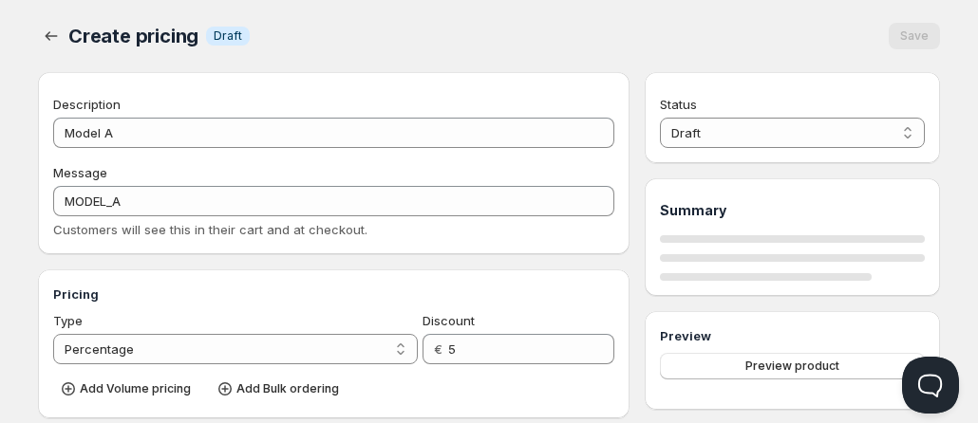
select select "1"
select select "2"
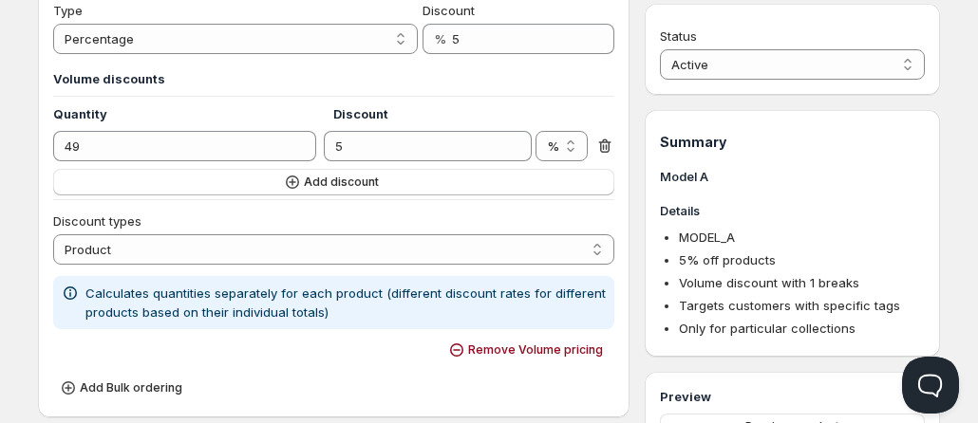
scroll to position [258, 0]
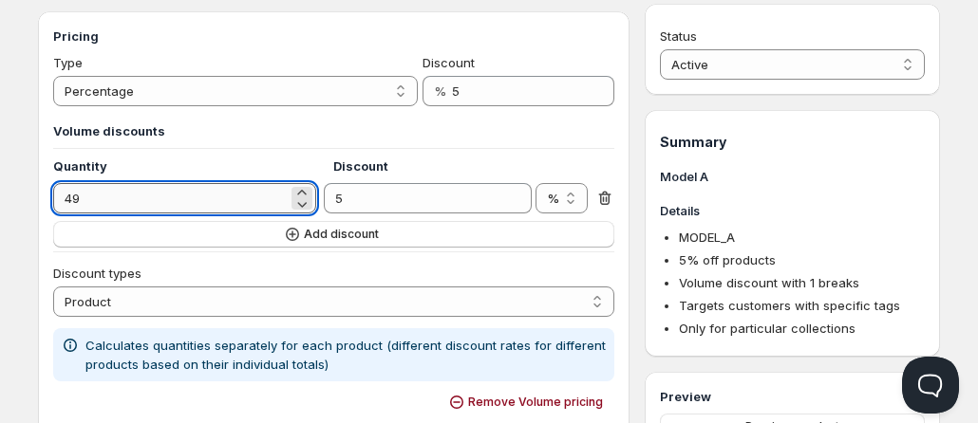
click at [201, 193] on input "49" at bounding box center [170, 198] width 234 height 30
click at [289, 96] on select "Percentage Absolute" at bounding box center [235, 91] width 364 height 30
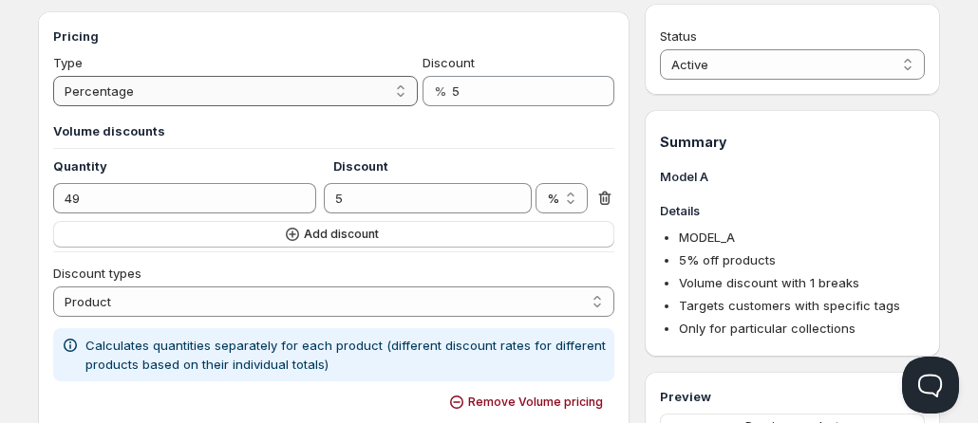
click at [53, 76] on select "Percentage Absolute" at bounding box center [235, 91] width 364 height 30
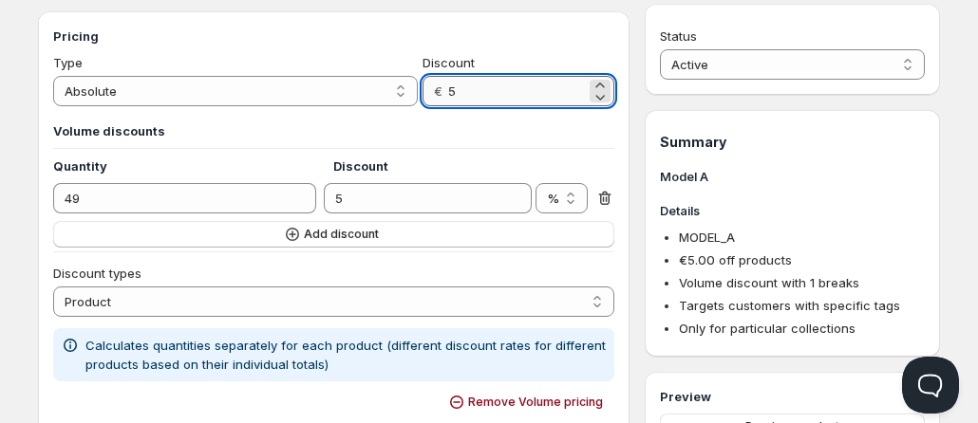
click at [477, 78] on input "5" at bounding box center [517, 91] width 138 height 30
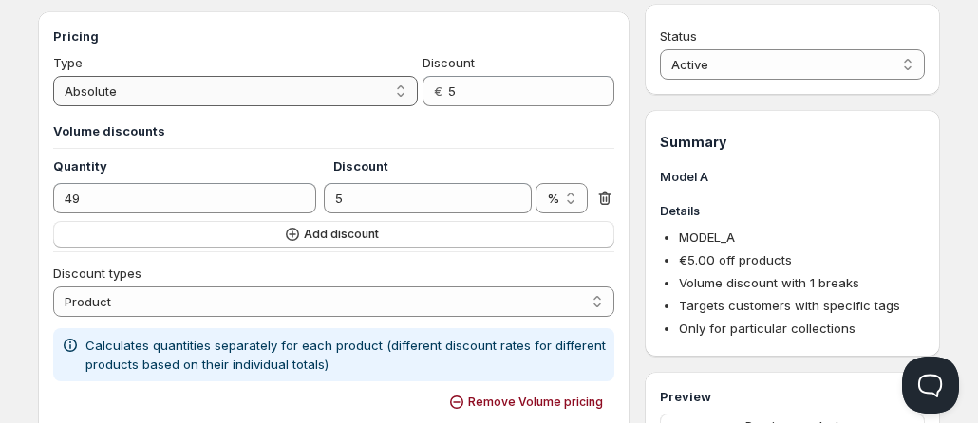
click at [374, 89] on select "Percentage Absolute" at bounding box center [235, 91] width 364 height 30
select select "1"
click at [53, 76] on select "Percentage Absolute" at bounding box center [235, 91] width 364 height 30
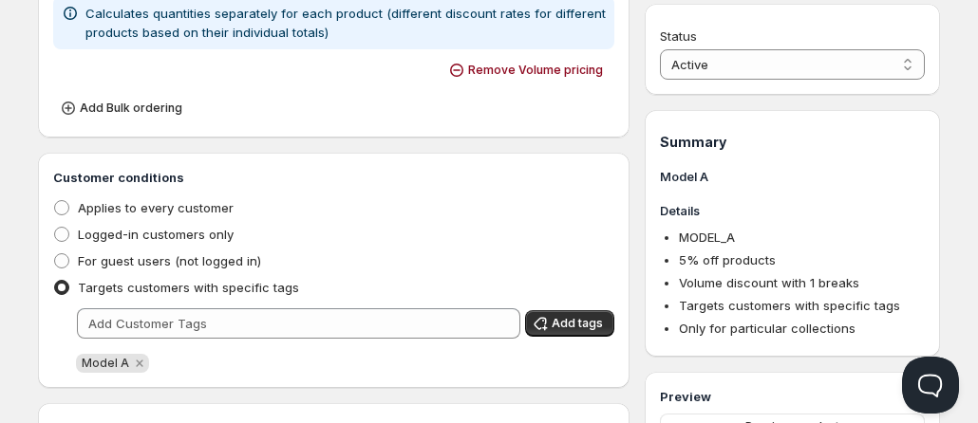
scroll to position [354, 0]
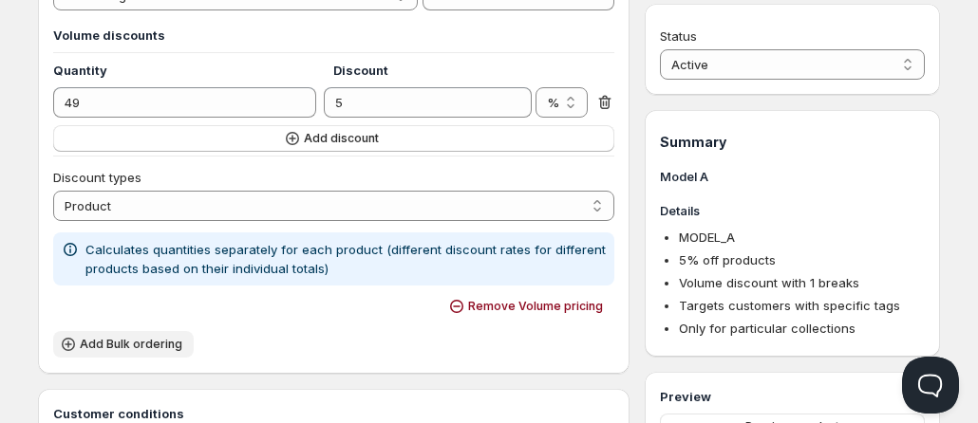
click at [170, 345] on span "Add Bulk ordering" at bounding box center [131, 344] width 103 height 15
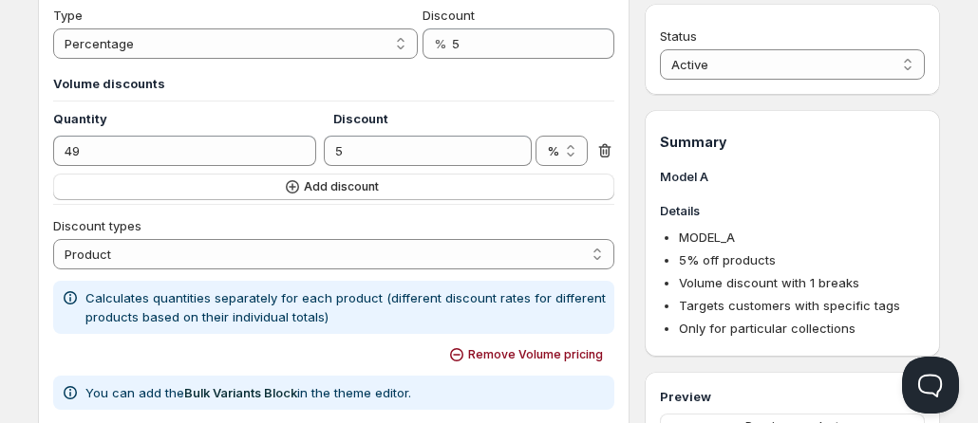
scroll to position [303, 0]
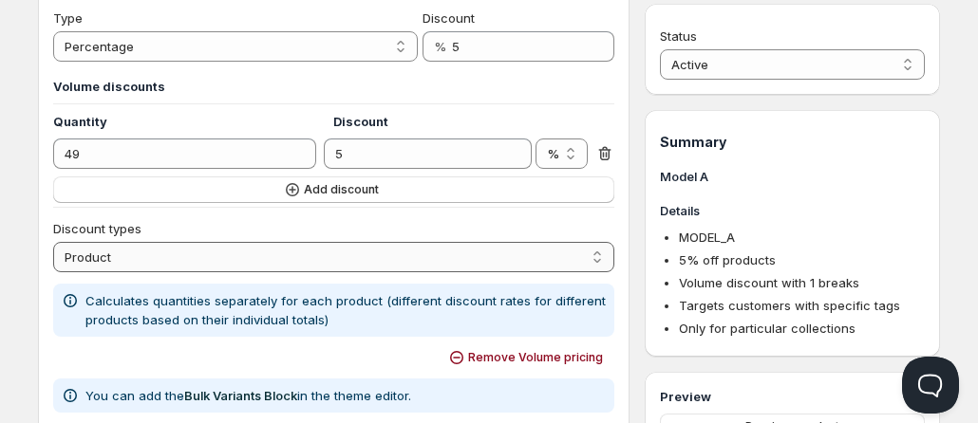
click at [289, 271] on select "Order Product Variant Item" at bounding box center [333, 257] width 561 height 30
drag, startPoint x: 289, startPoint y: 271, endPoint x: 314, endPoint y: 221, distance: 56.0
click at [314, 221] on div "Discount types Order Product Variant Item Product" at bounding box center [333, 245] width 561 height 53
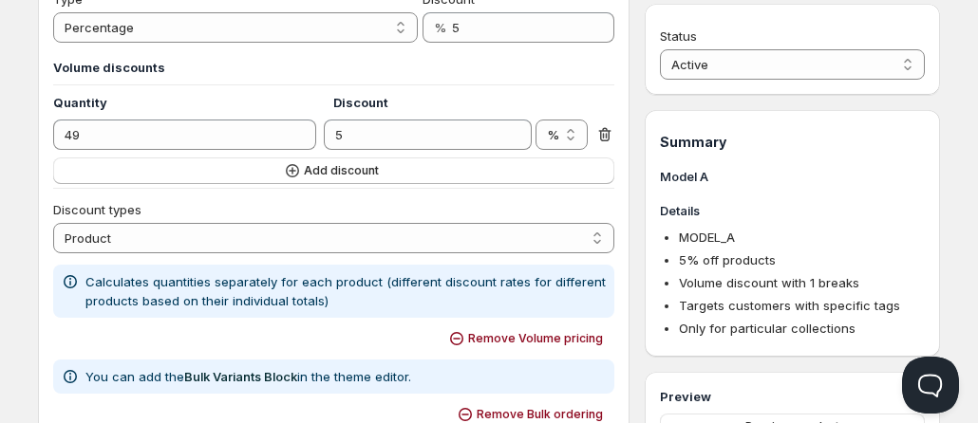
scroll to position [322, 0]
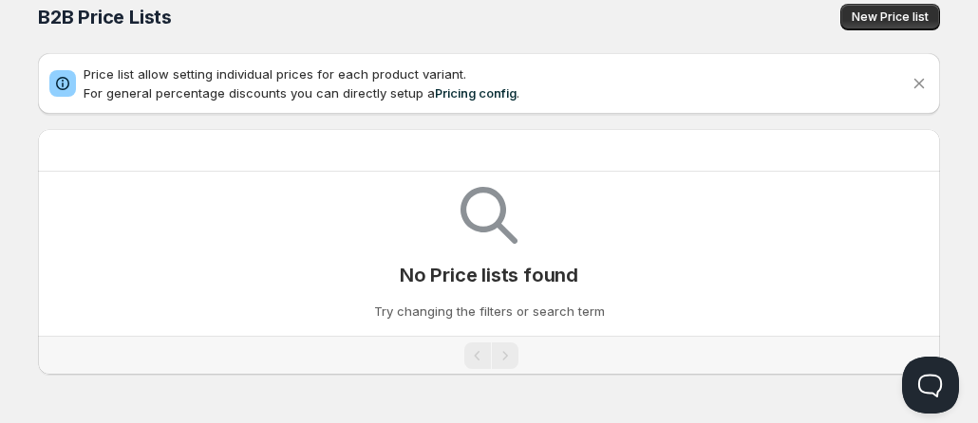
scroll to position [19, 0]
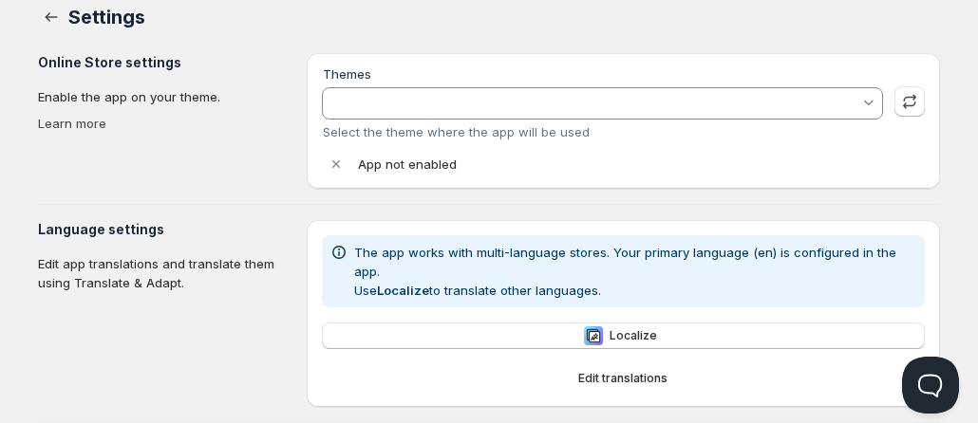
scroll to position [322, 0]
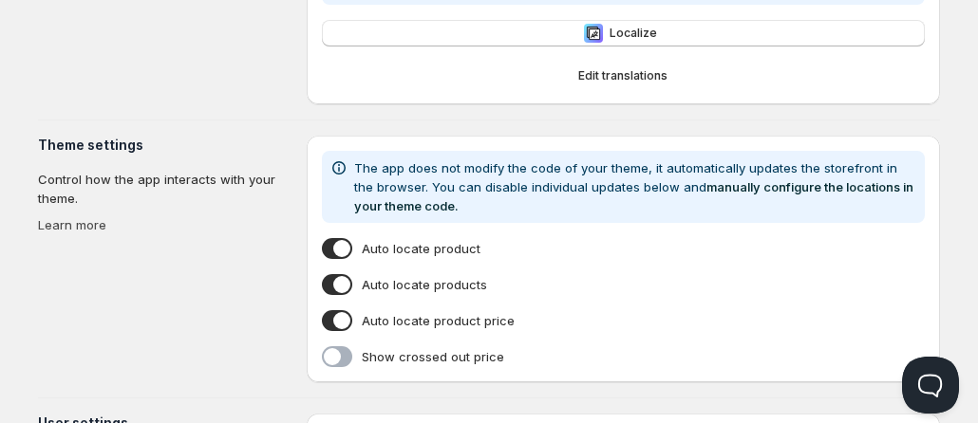
type input "Orqa E-Commerce 2.0"
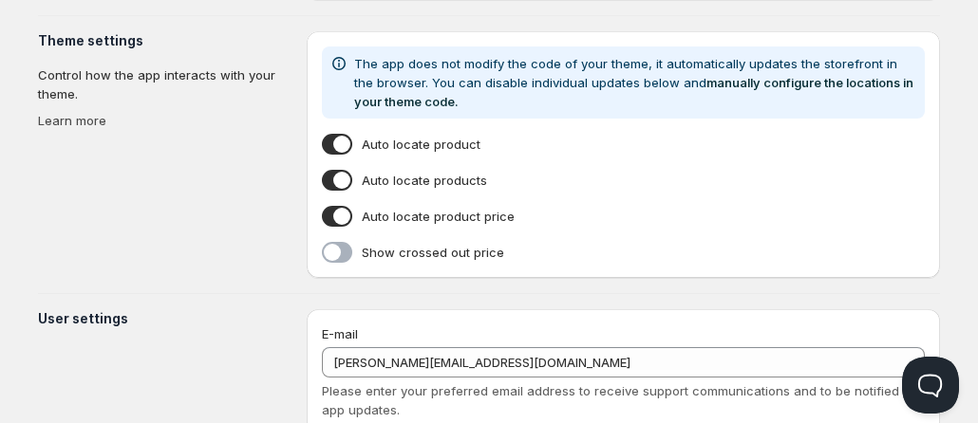
scroll to position [470, 0]
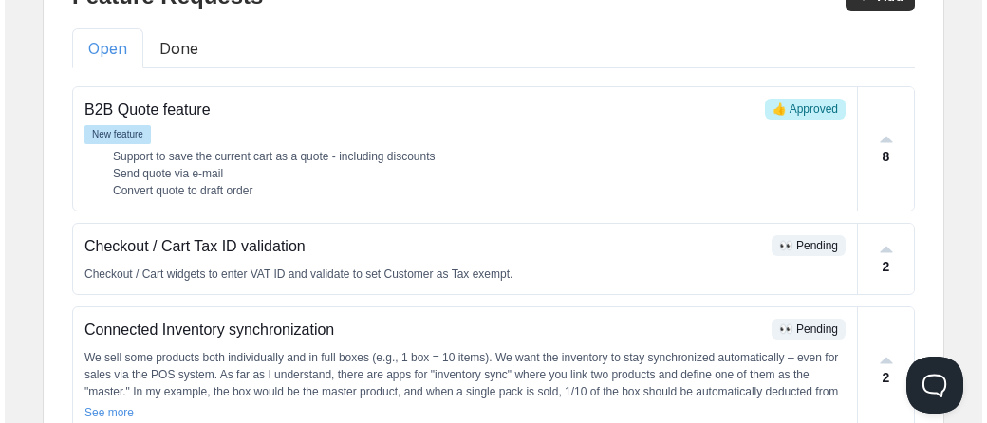
scroll to position [185, 0]
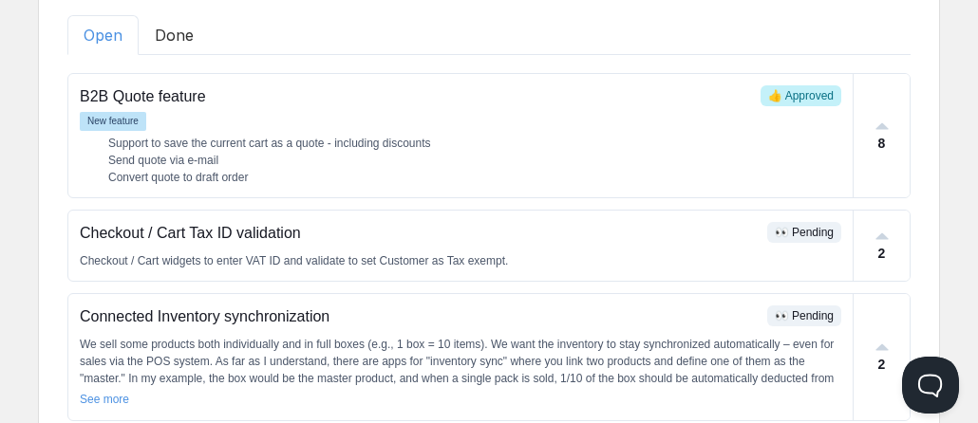
click at [82, 243] on p "Checkout / Cart Tax ID validation" at bounding box center [420, 233] width 680 height 23
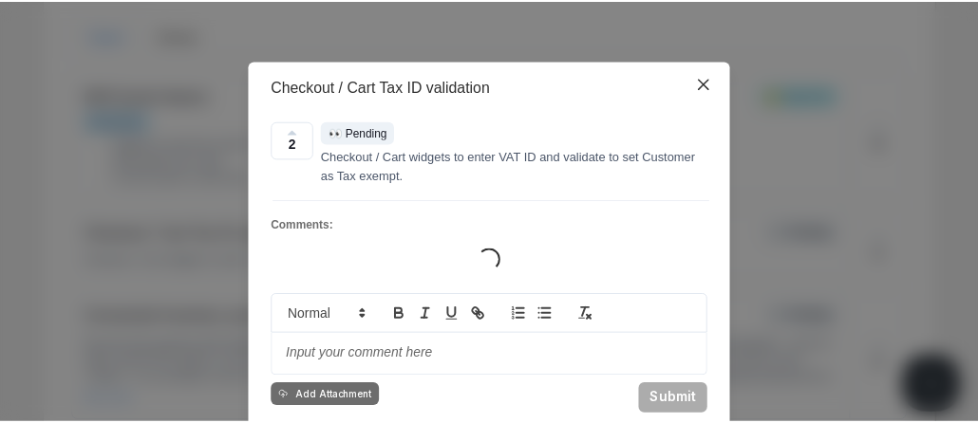
scroll to position [0, 0]
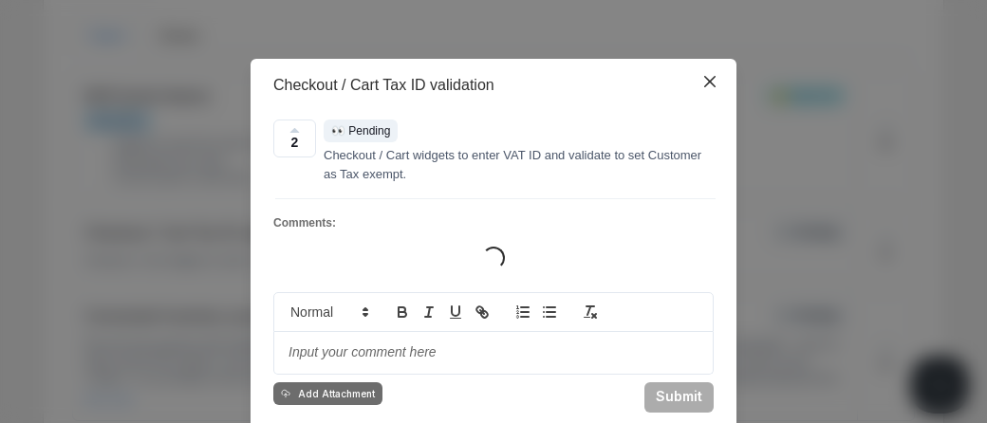
click at [82, 243] on div "Checkout / Cart Tax ID validation 2 👀 Pending Checkout / Cart widgets to enter …" at bounding box center [493, 211] width 987 height 423
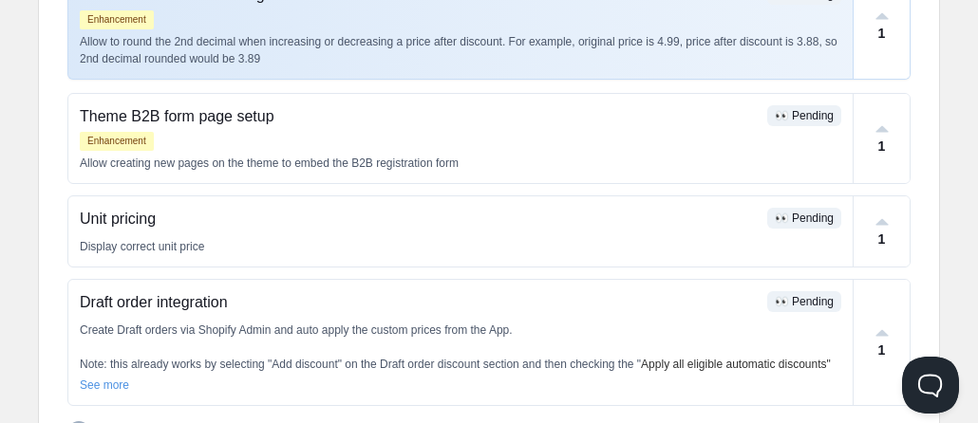
scroll to position [965, 0]
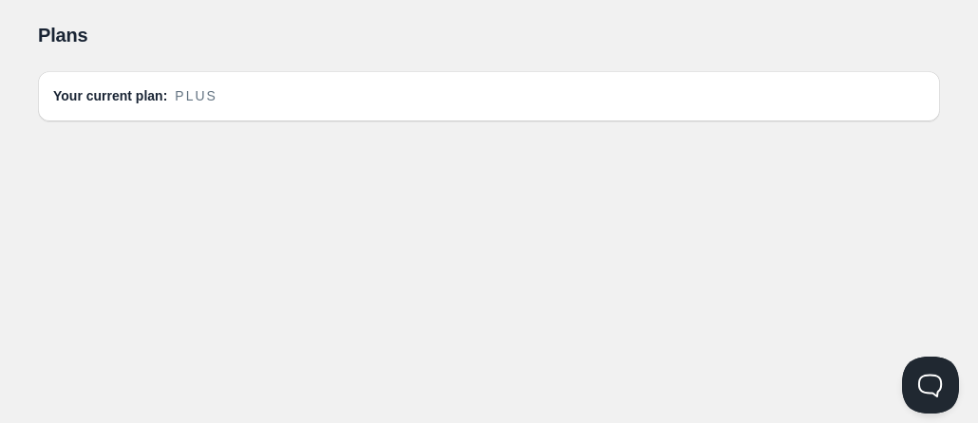
scroll to position [30, 0]
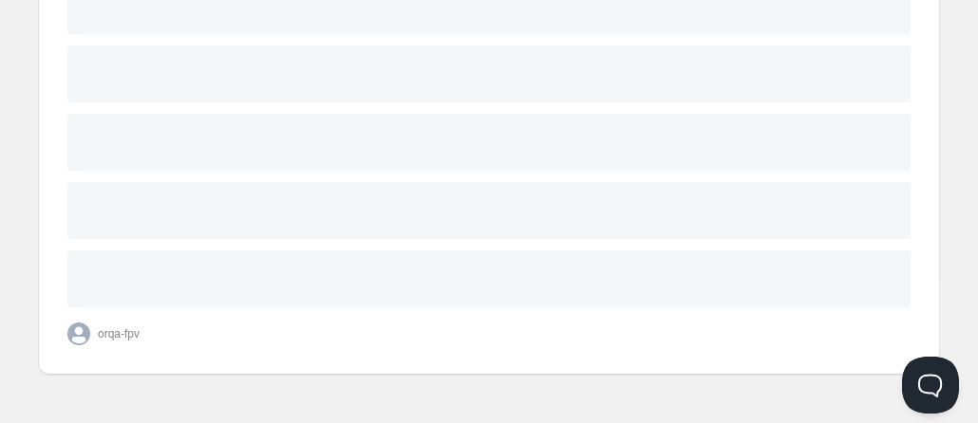
scroll to position [965, 0]
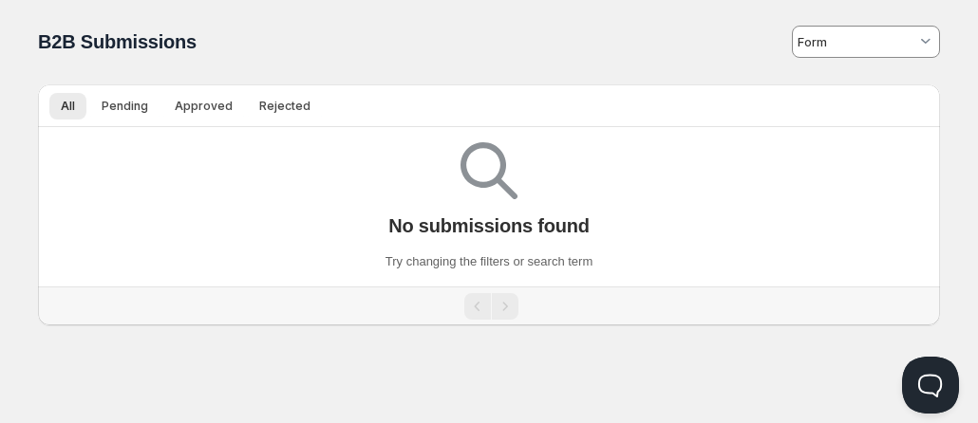
scroll to position [1, 0]
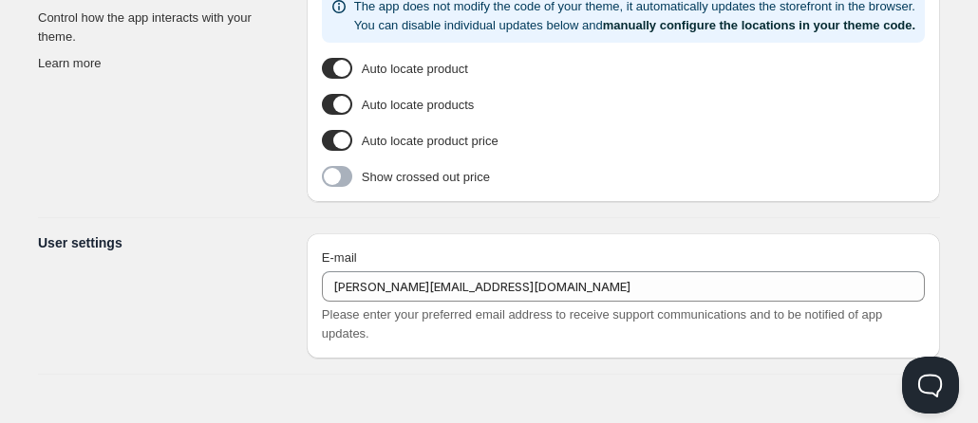
type input "Orqa E-Commerce 2.0"
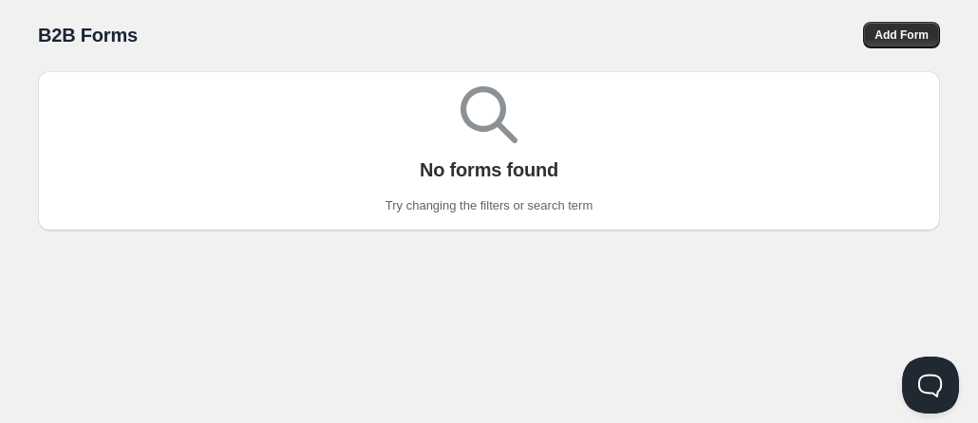
scroll to position [1, 0]
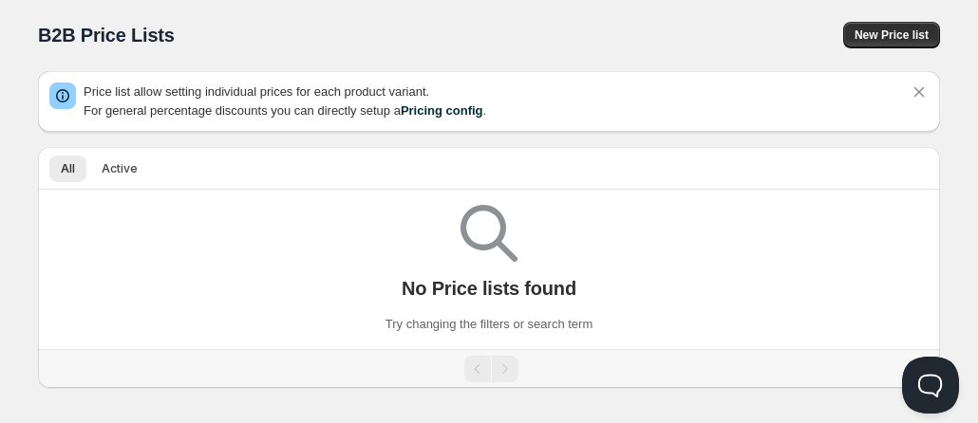
scroll to position [13, 0]
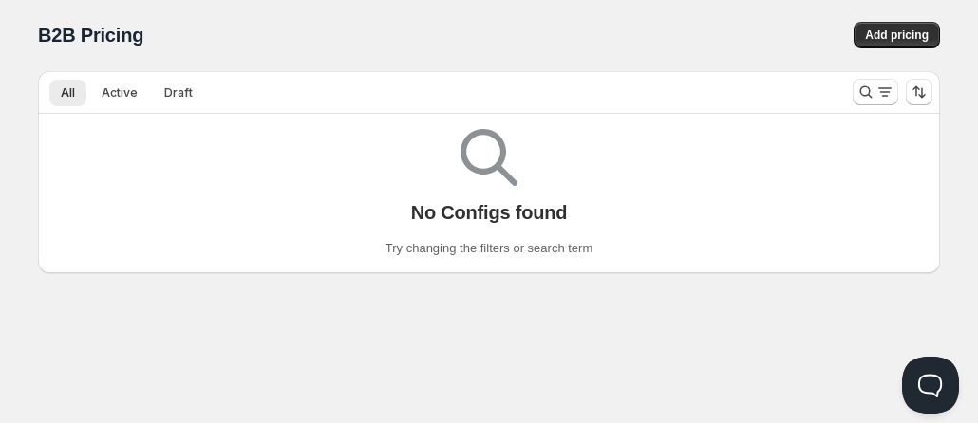
scroll to position [1, 0]
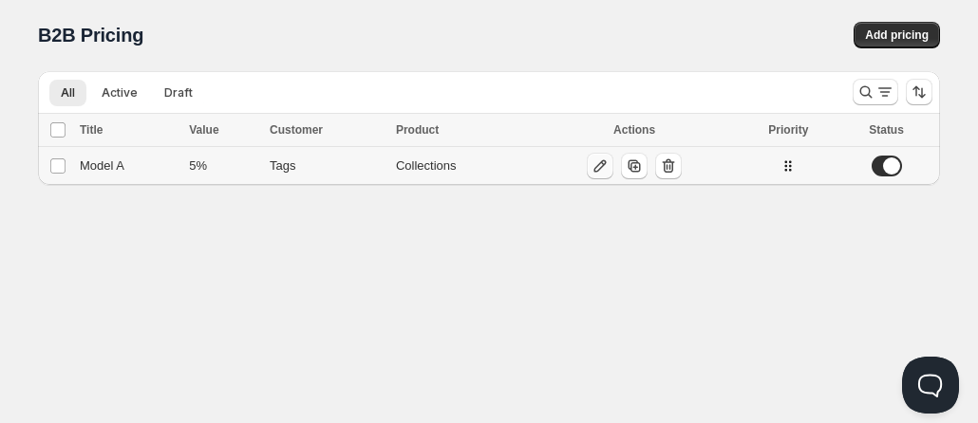
click at [601, 178] on button "button" at bounding box center [600, 166] width 27 height 27
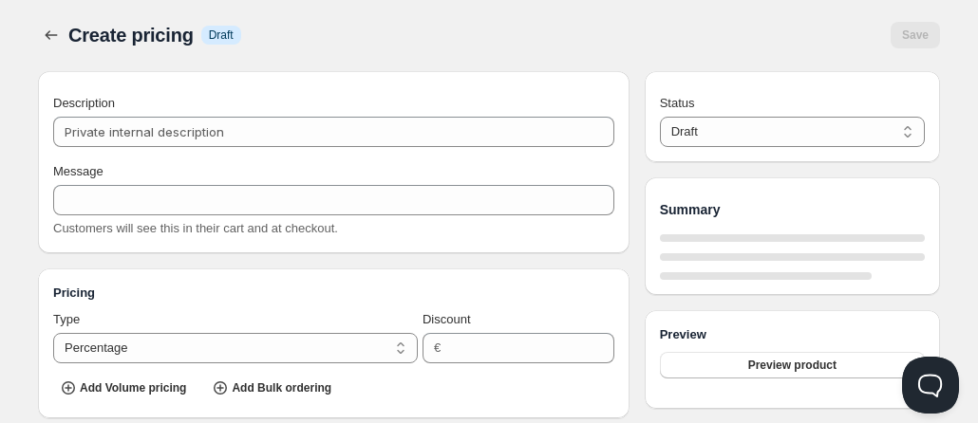
type input "Model A"
type input "MODEL_A"
type input "5"
radio input "true"
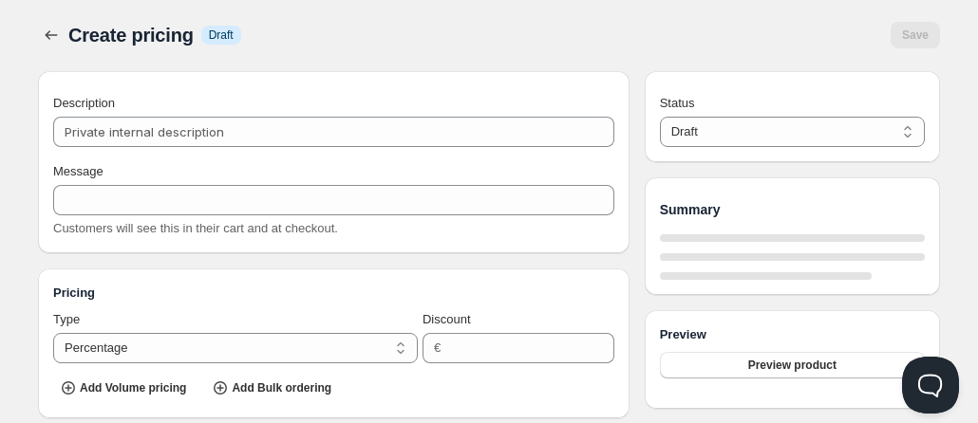
select select "1"
select select "2"
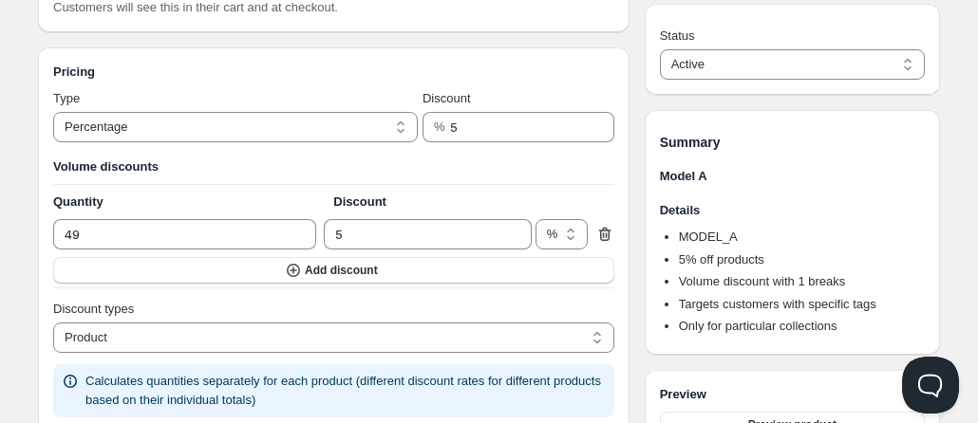
scroll to position [222, 0]
click at [296, 277] on icon "button" at bounding box center [293, 270] width 19 height 19
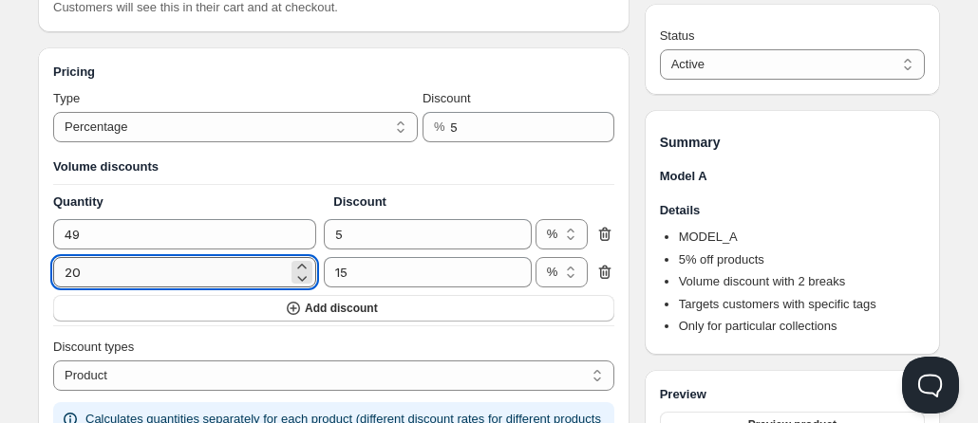
click at [211, 284] on input "20" at bounding box center [170, 272] width 234 height 30
type input "60"
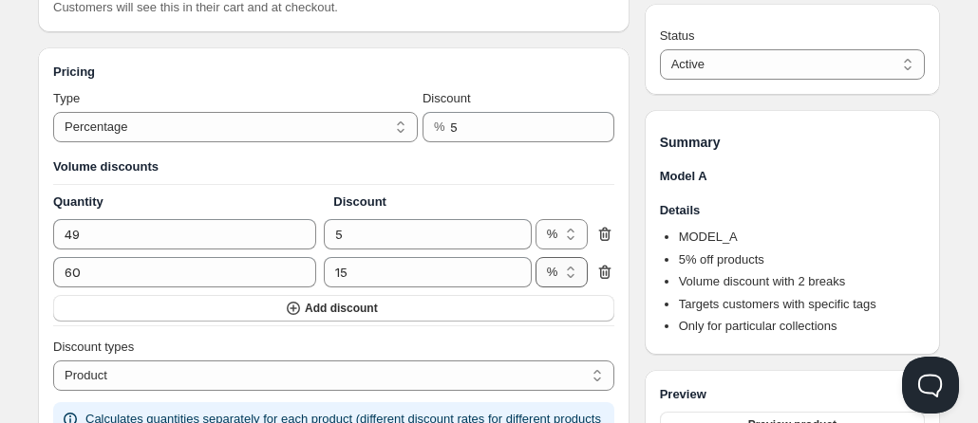
click at [561, 279] on select "% €" at bounding box center [561, 272] width 52 height 30
click at [627, 235] on div "Pricing Type Percentage Absolute Percentage Discount % 5 Volume discounts Quant…" at bounding box center [333, 295] width 591 height 497
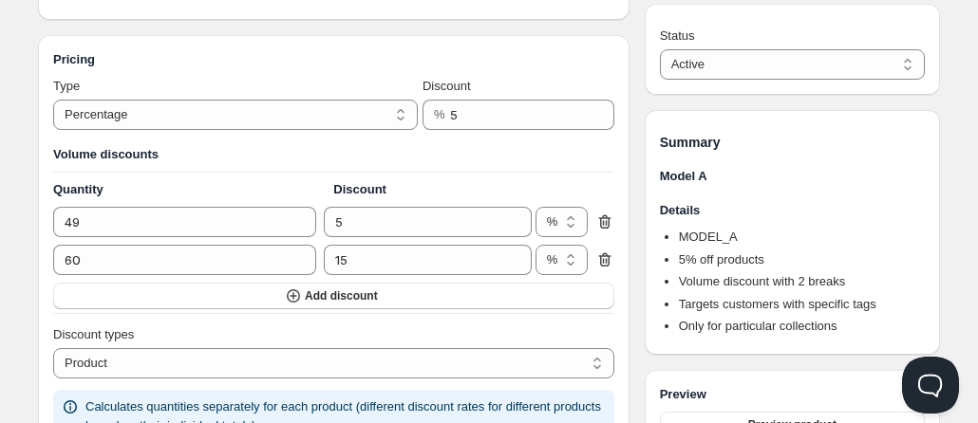
scroll to position [244, 0]
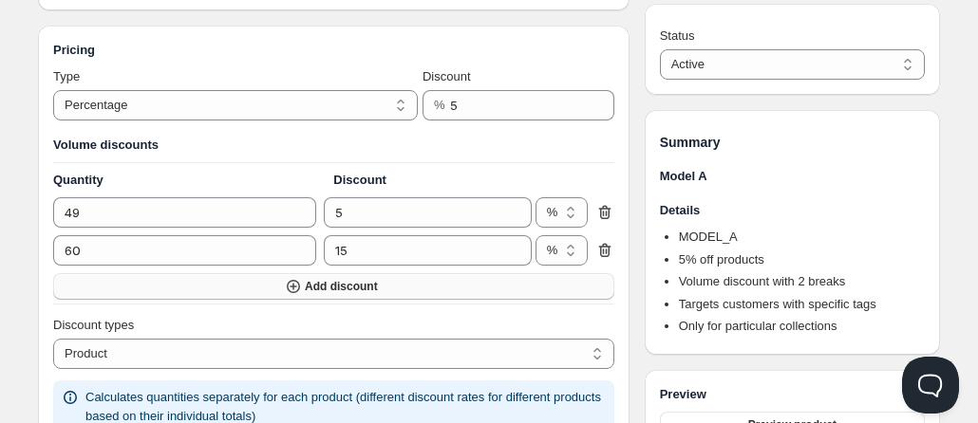
click at [295, 295] on button "Add discount" at bounding box center [333, 286] width 561 height 27
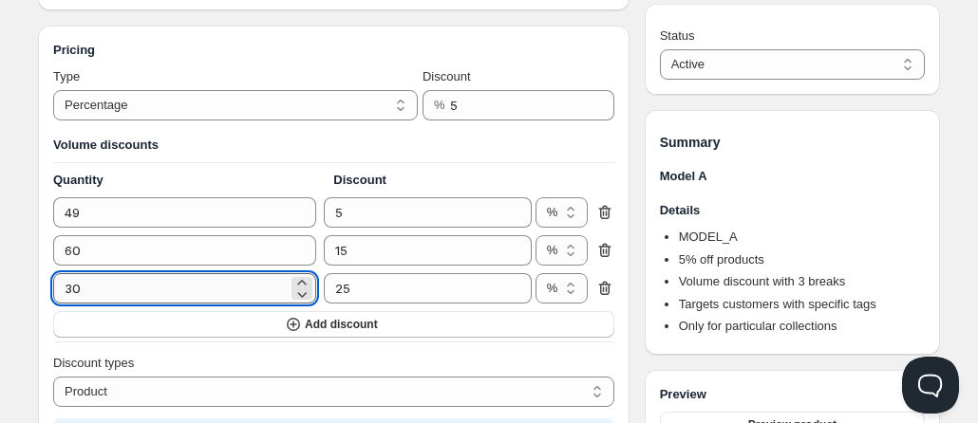
click at [219, 290] on input "30" at bounding box center [170, 288] width 234 height 30
type input "100"
click at [930, 215] on div "Summary Model A Details MODEL_A 5 % off products Volume discount with 3 breaks …" at bounding box center [791, 232] width 295 height 245
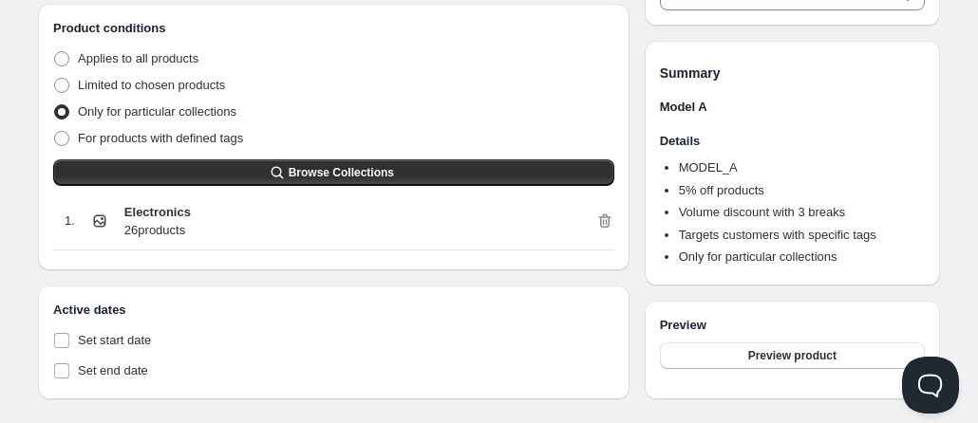
scroll to position [1090, 0]
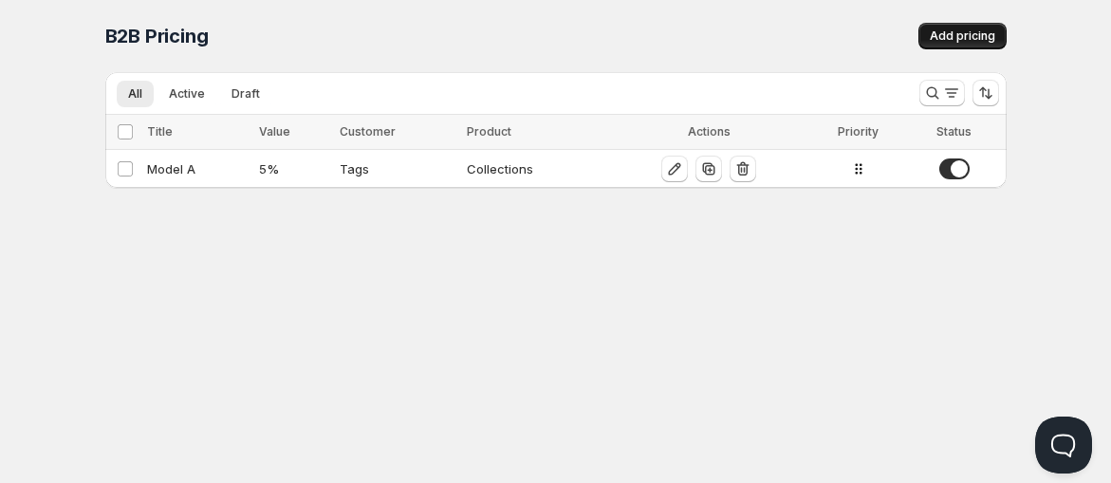
click at [945, 32] on span "Add pricing" at bounding box center [962, 35] width 65 height 15
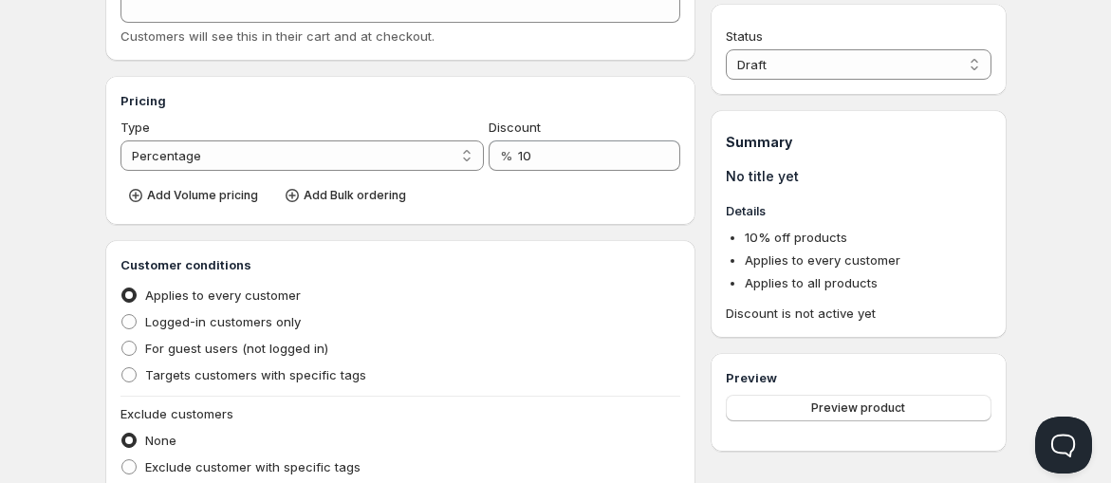
scroll to position [271, 0]
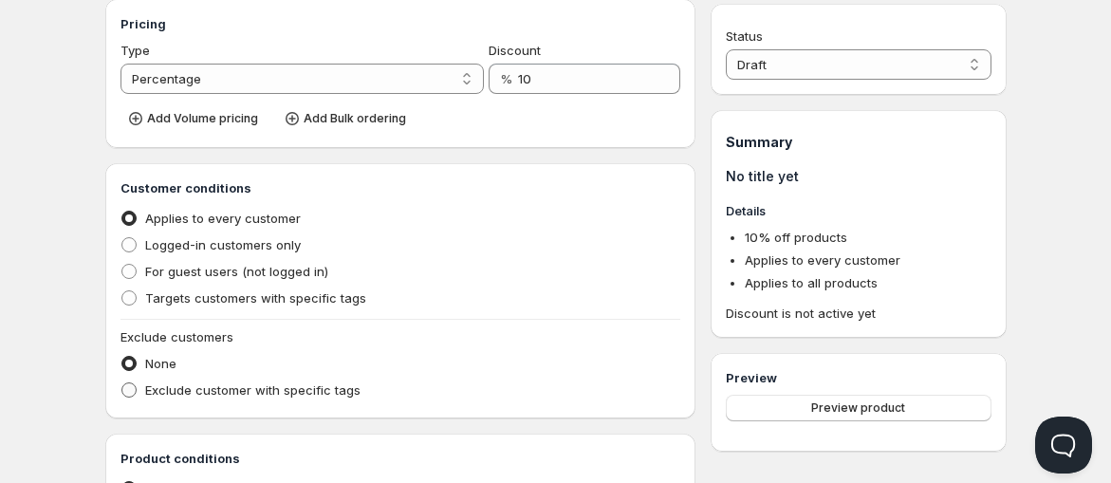
click at [244, 390] on span "Exclude customer with specific tags" at bounding box center [252, 390] width 215 height 15
click at [122, 383] on input "Exclude customer with specific tags" at bounding box center [121, 383] width 1 height 1
radio input "true"
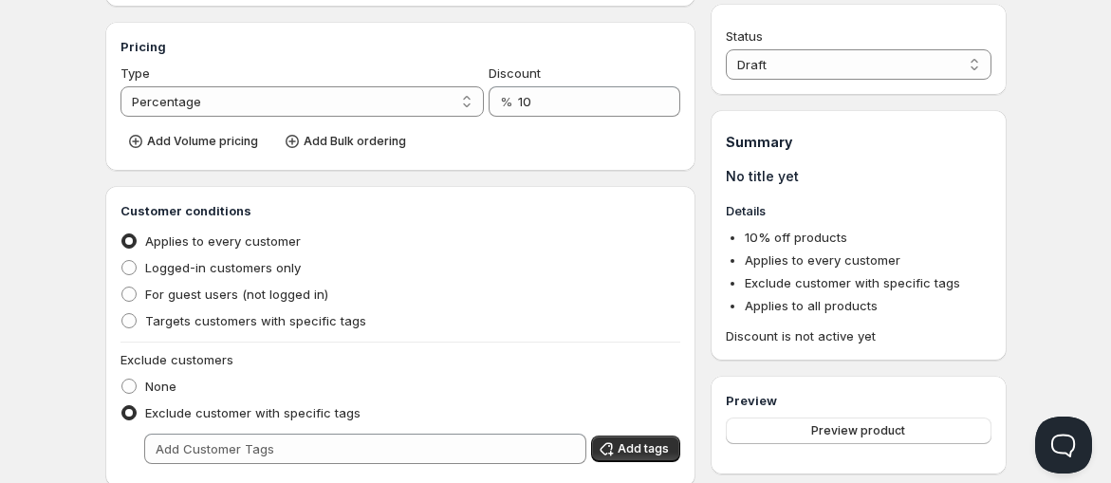
scroll to position [292, 0]
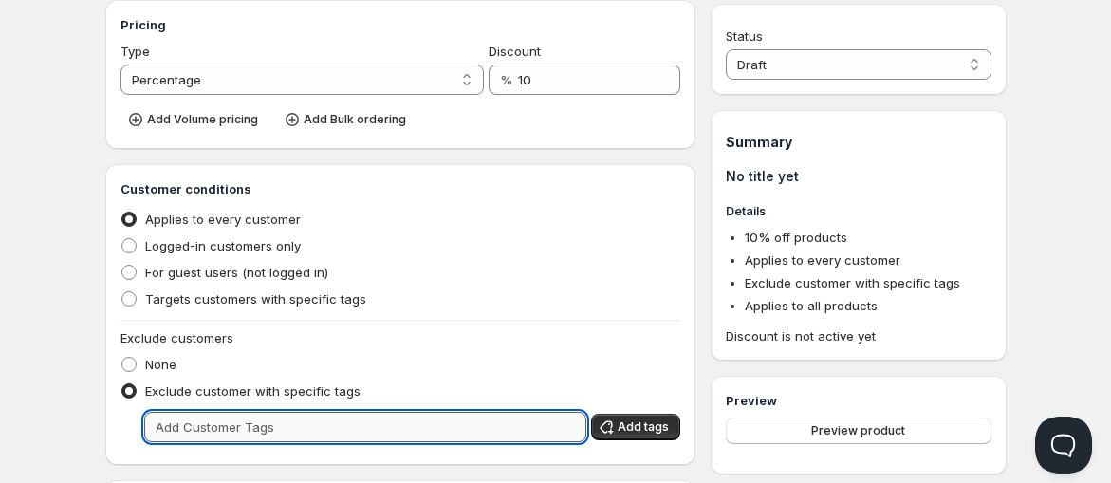
click at [273, 421] on input "text" at bounding box center [365, 427] width 443 height 30
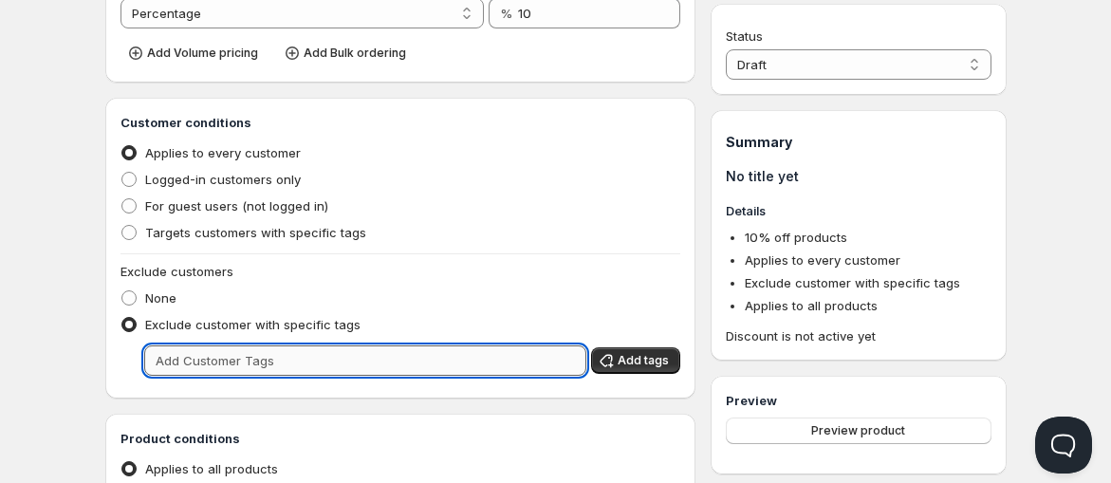
scroll to position [366, 0]
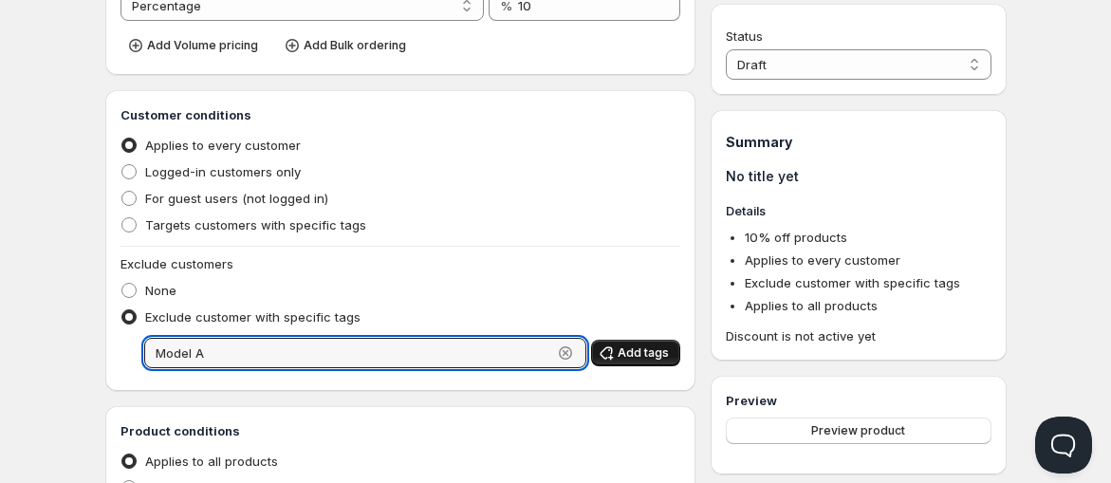
type input "Model A"
click at [667, 355] on span "Add tags" at bounding box center [643, 352] width 51 height 15
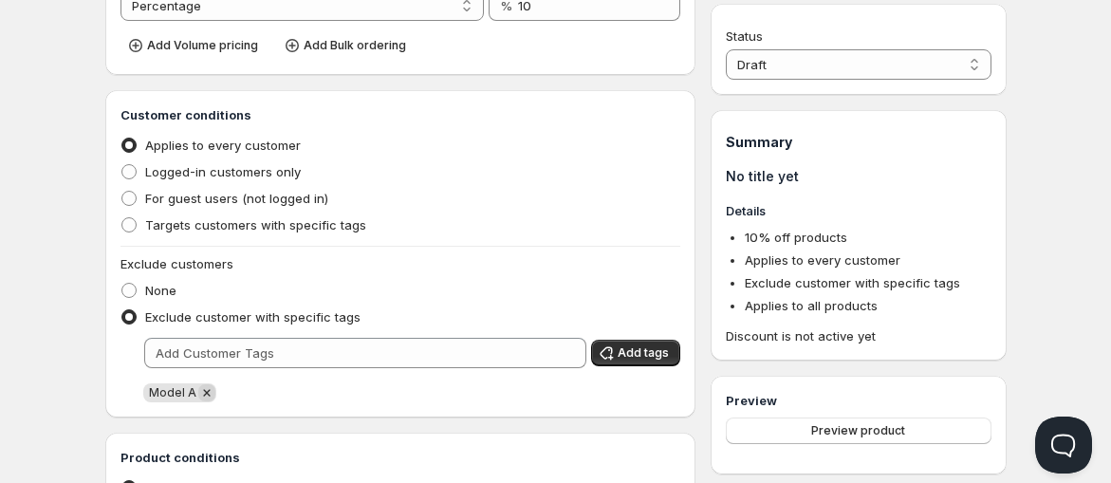
click at [206, 385] on icon "Remove Model A" at bounding box center [206, 392] width 17 height 17
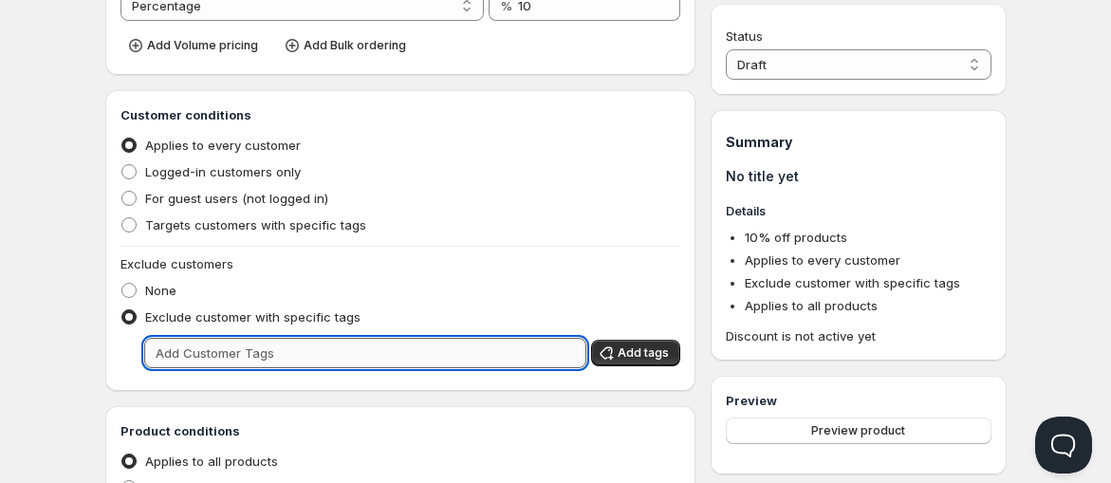
click at [233, 345] on input "text" at bounding box center [365, 353] width 443 height 30
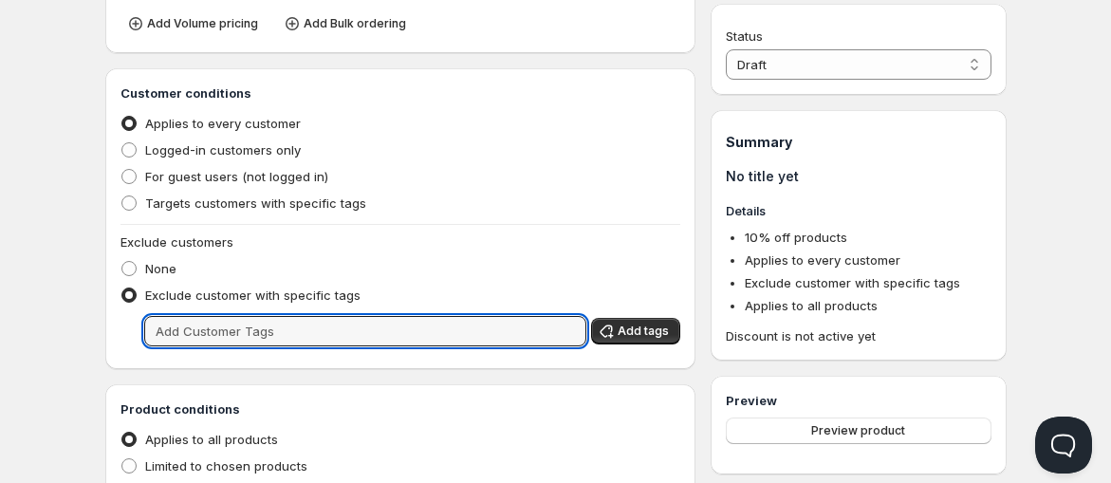
scroll to position [400, 0]
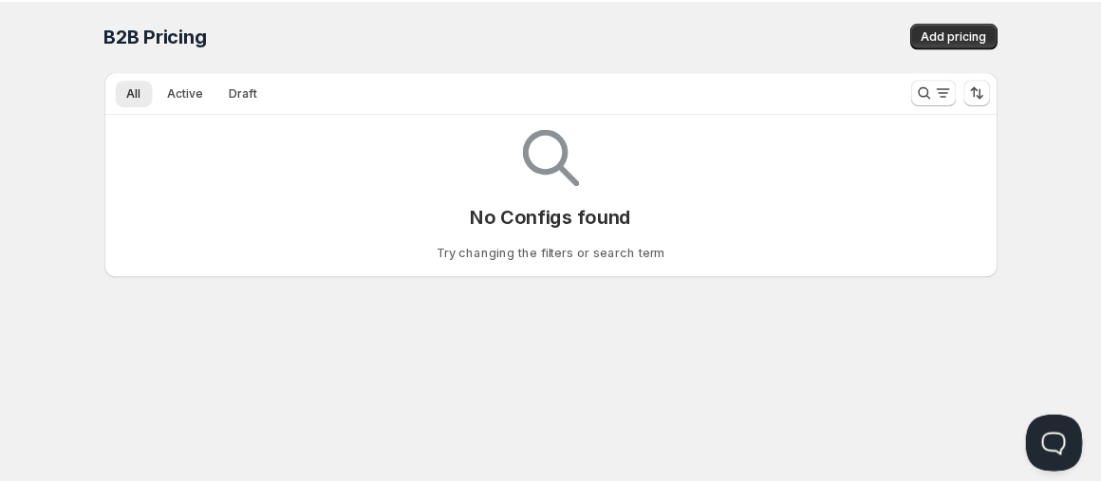
scroll to position [1, 0]
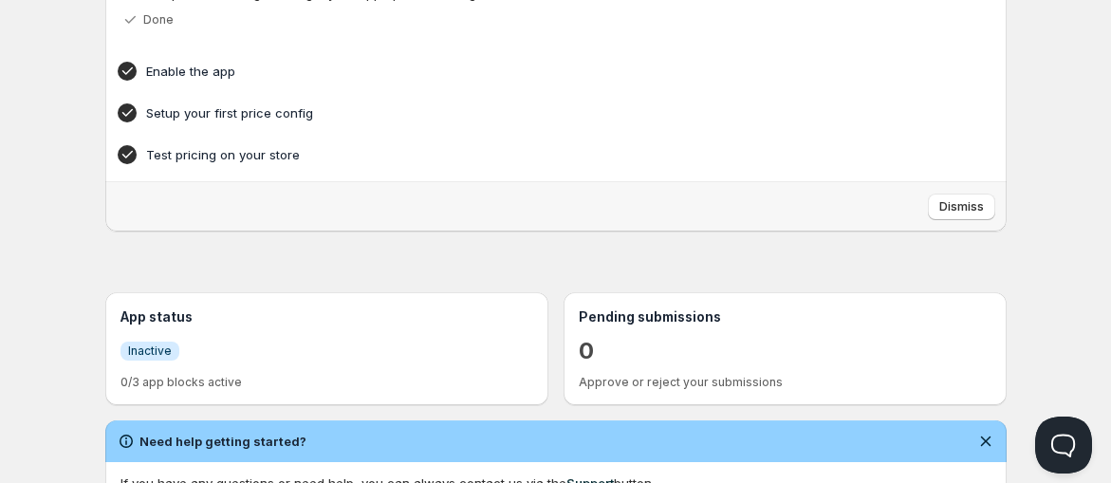
scroll to position [147, 0]
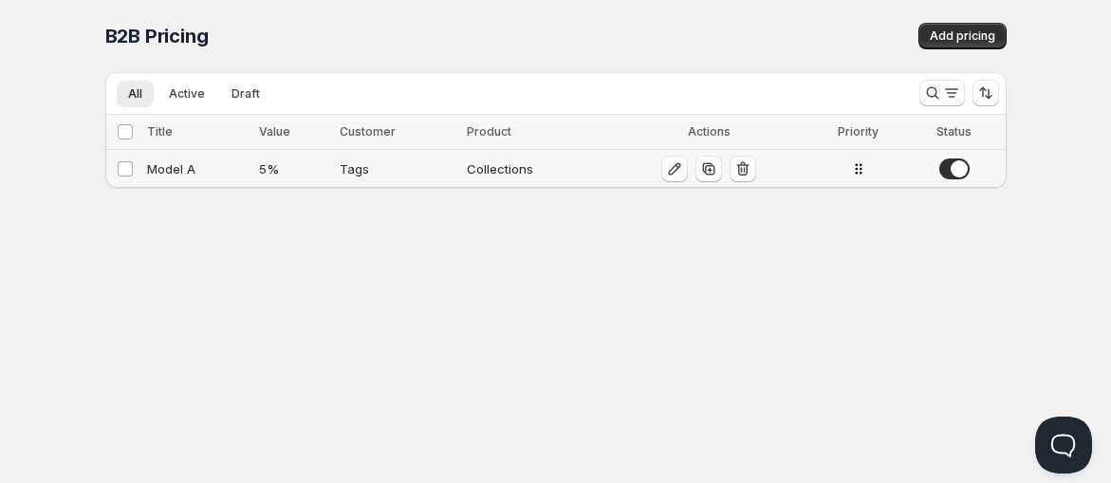
click at [461, 168] on td "Collections" at bounding box center [534, 169] width 147 height 39
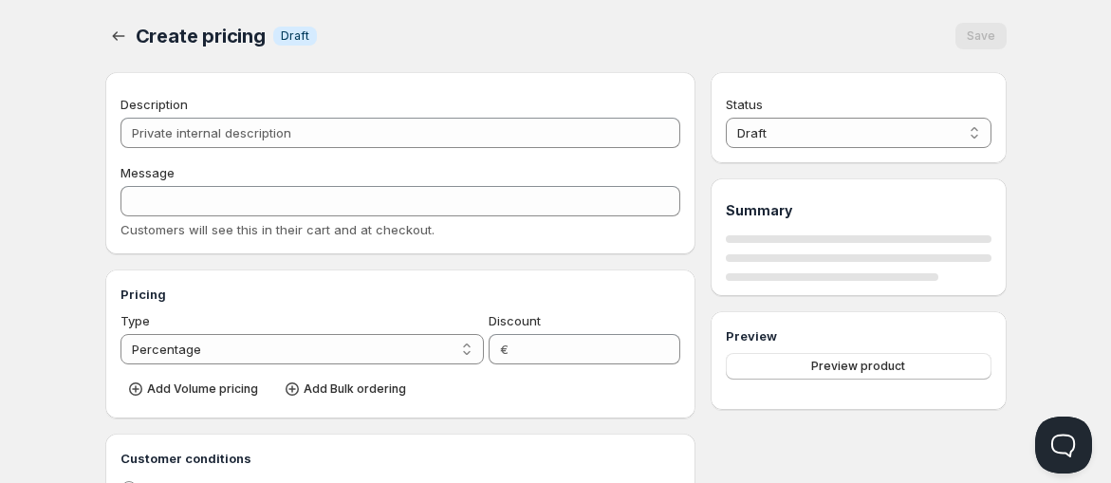
type input "Model A"
type input "MODEL_A"
type input "5"
radio input "true"
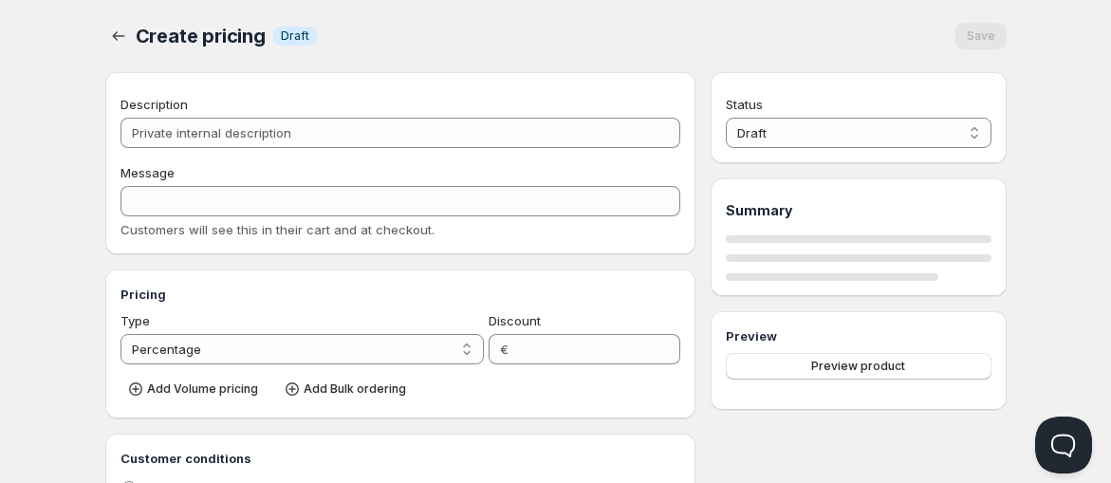
select select "1"
select select "2"
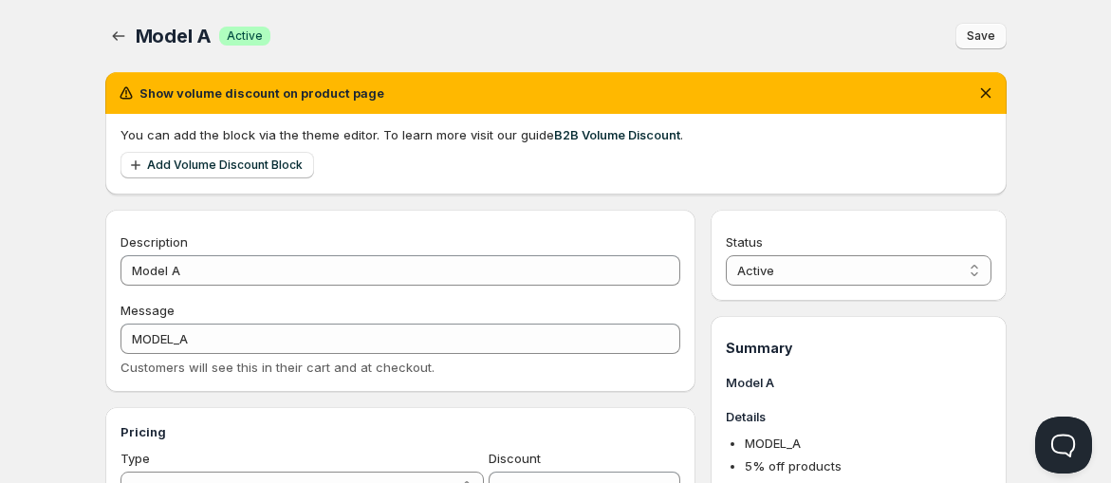
click at [980, 34] on span "Save" at bounding box center [981, 35] width 28 height 15
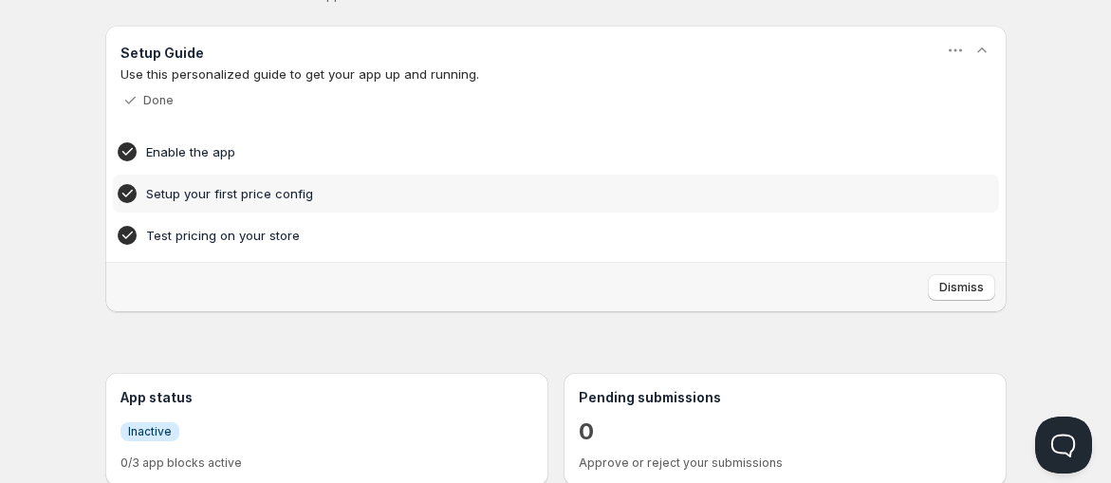
scroll to position [65, 0]
click at [259, 153] on h4 "Enable the app" at bounding box center [526, 150] width 761 height 19
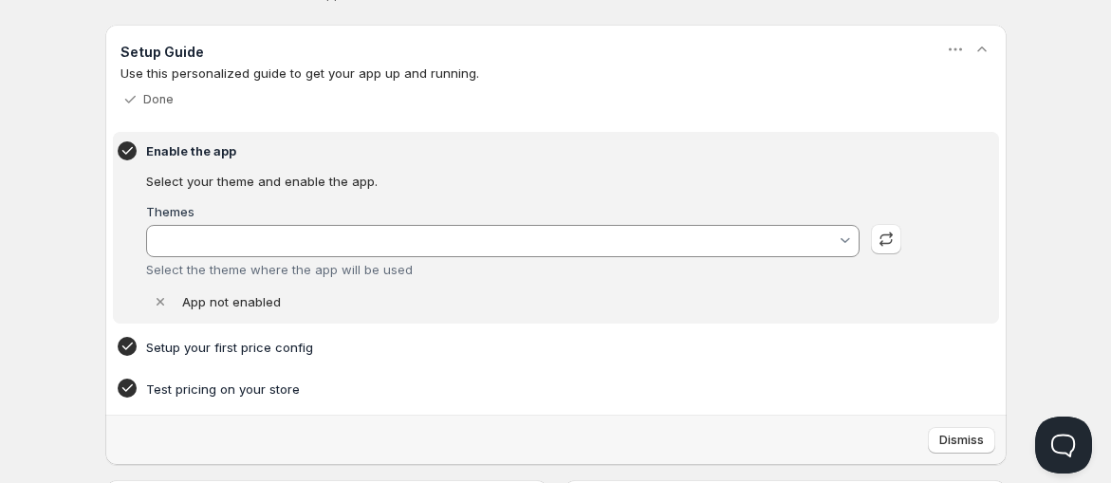
type input "Orqa E-Commerce 2.0"
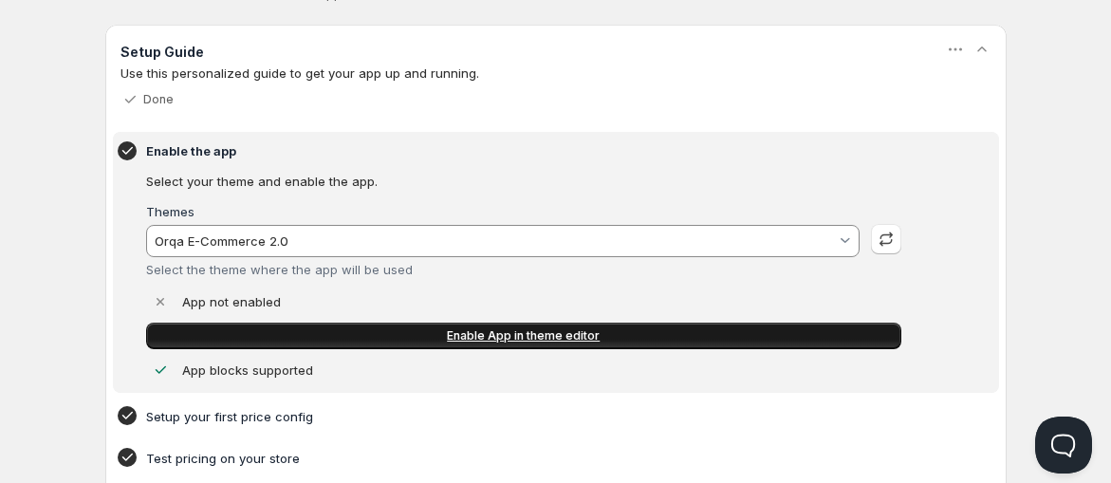
click at [370, 337] on link "Enable App in theme editor" at bounding box center [524, 336] width 756 height 27
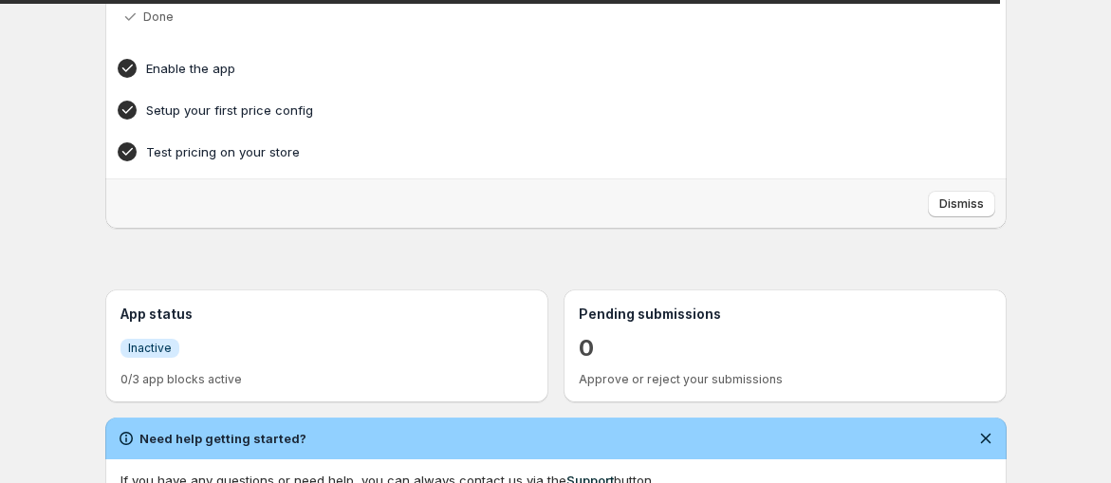
scroll to position [139, 0]
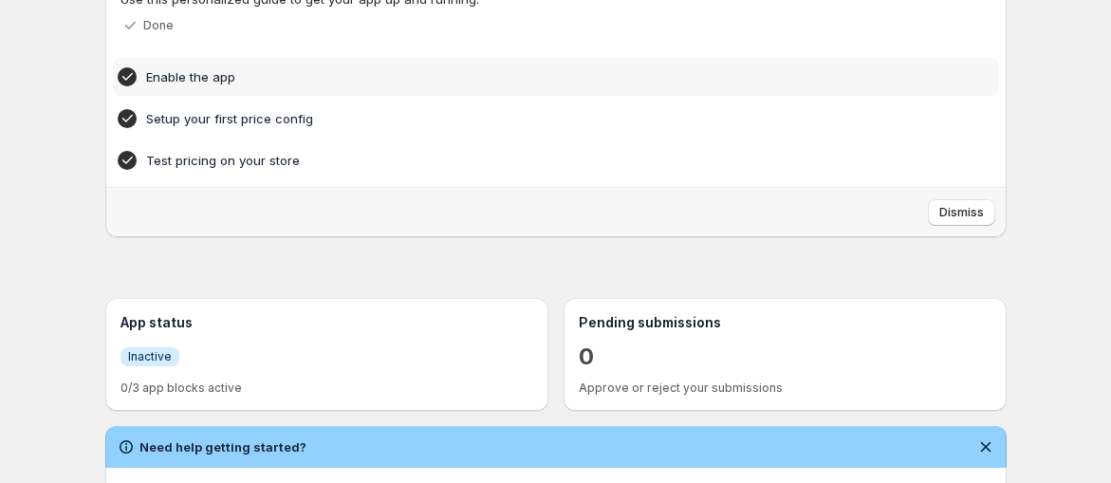
click at [254, 72] on h4 "Enable the app" at bounding box center [526, 76] width 761 height 19
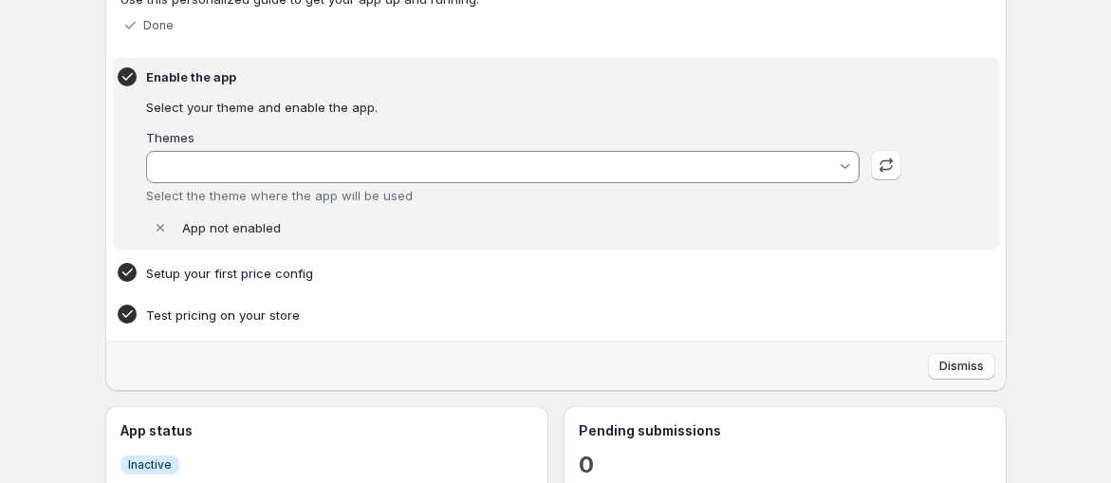
type input "Orqa E-Commerce 2.0"
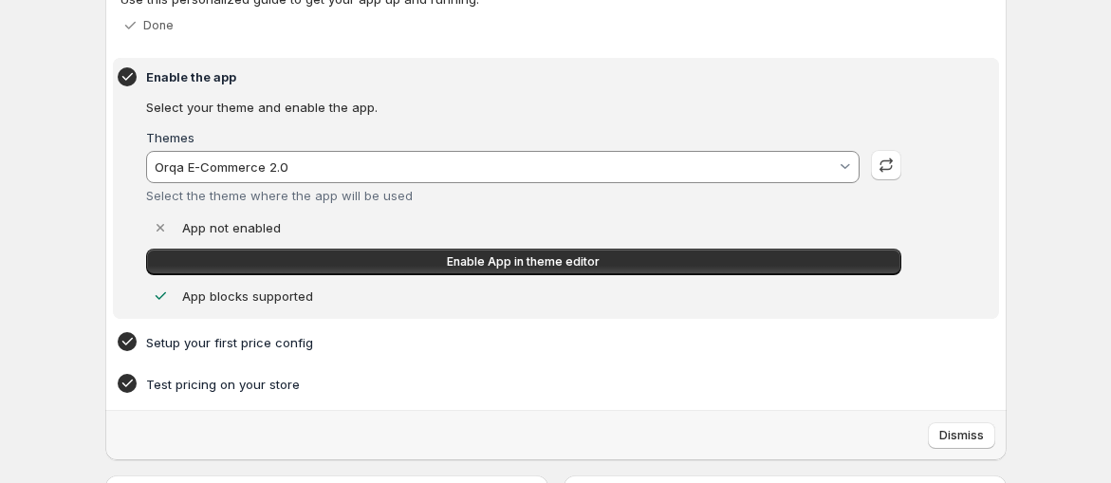
scroll to position [0, 0]
click at [234, 341] on h4 "Setup your first price config" at bounding box center [526, 342] width 761 height 19
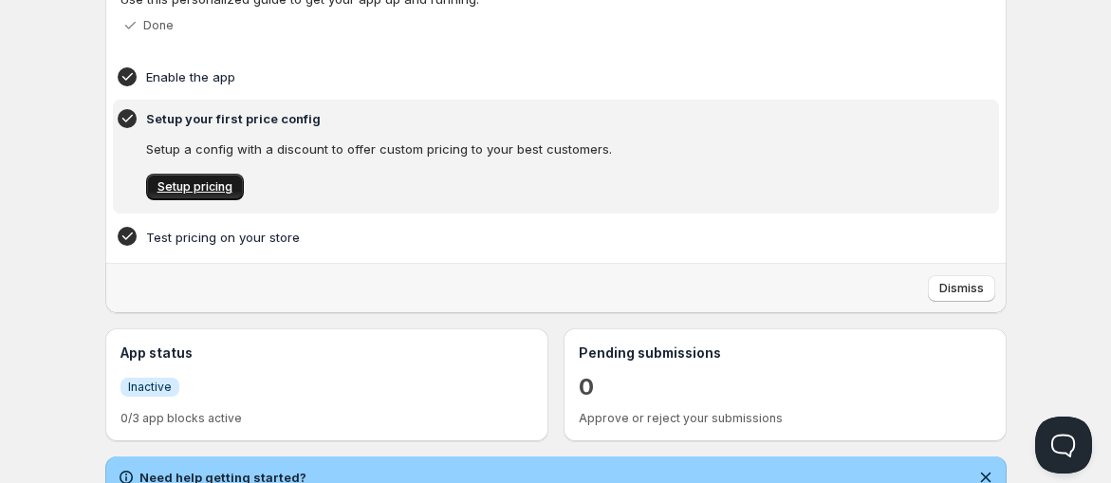
click at [200, 181] on span "Setup pricing" at bounding box center [195, 186] width 75 height 15
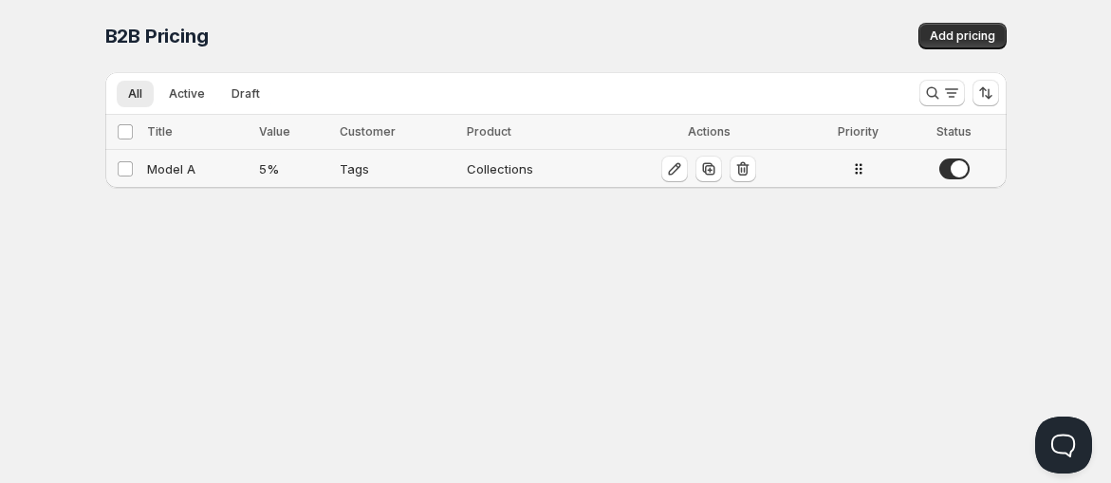
click at [291, 167] on div "5 %" at bounding box center [293, 168] width 69 height 19
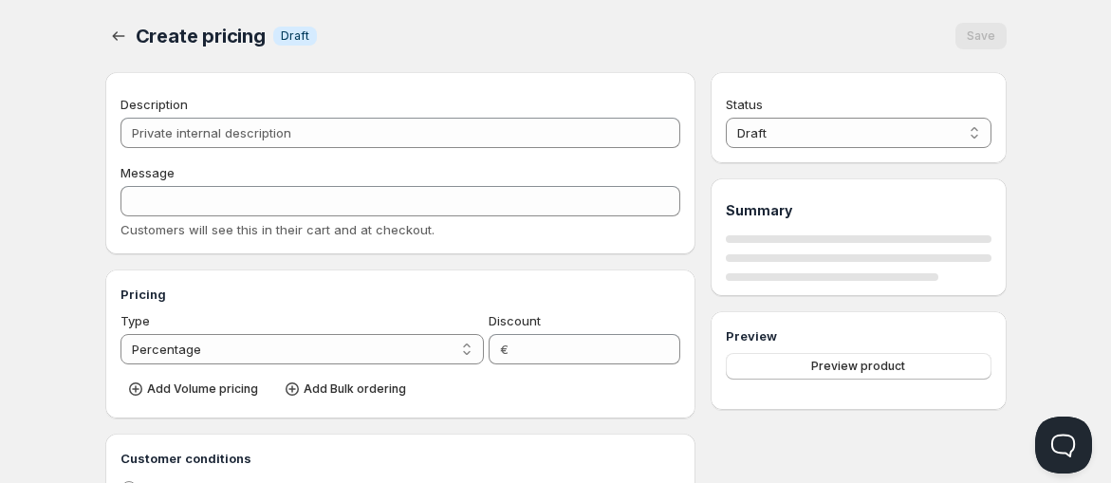
type input "Model A"
type input "MODEL_A"
type input "5"
radio input "true"
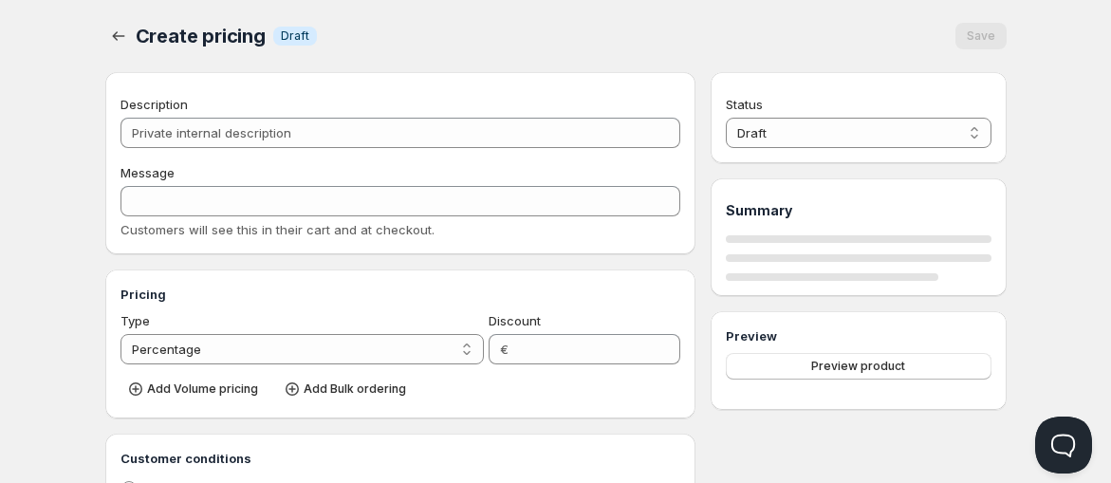
select select "1"
select select "2"
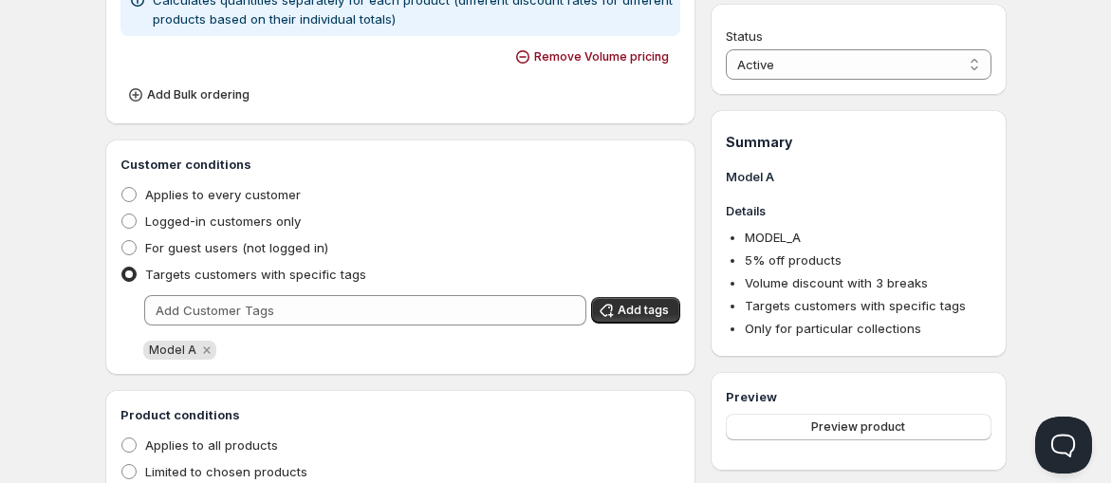
scroll to position [672, 0]
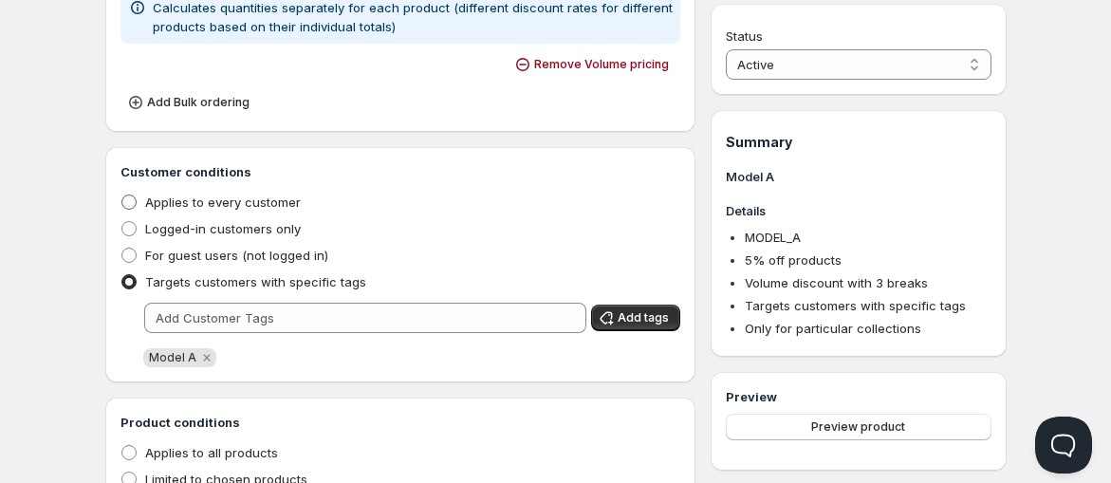
click at [249, 198] on span "Applies to every customer" at bounding box center [223, 202] width 156 height 15
click at [122, 196] on input "Applies to every customer" at bounding box center [121, 195] width 1 height 1
radio input "true"
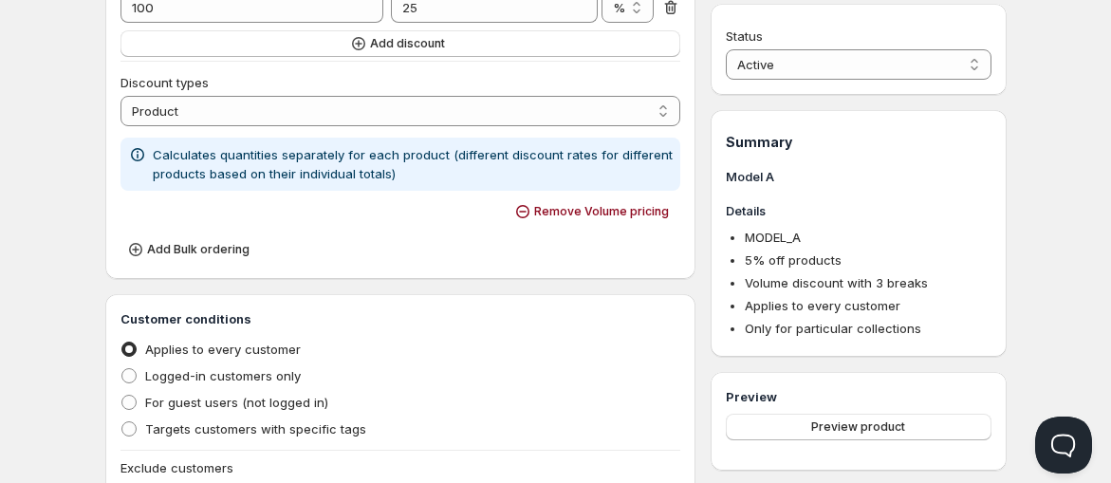
scroll to position [756, 0]
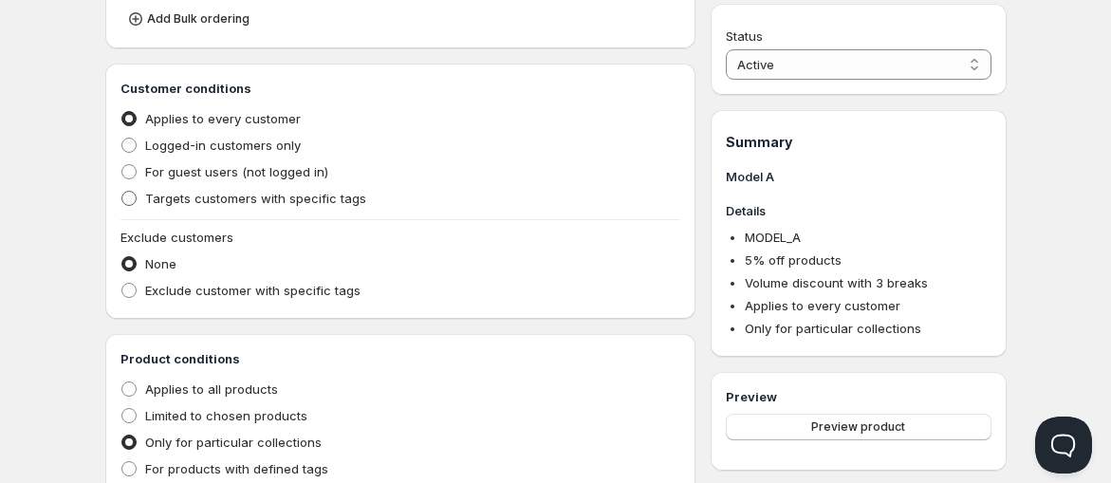
click at [296, 204] on span "Targets customers with specific tags" at bounding box center [255, 198] width 221 height 15
click at [122, 192] on input "Targets customers with specific tags" at bounding box center [121, 191] width 1 height 1
radio input "true"
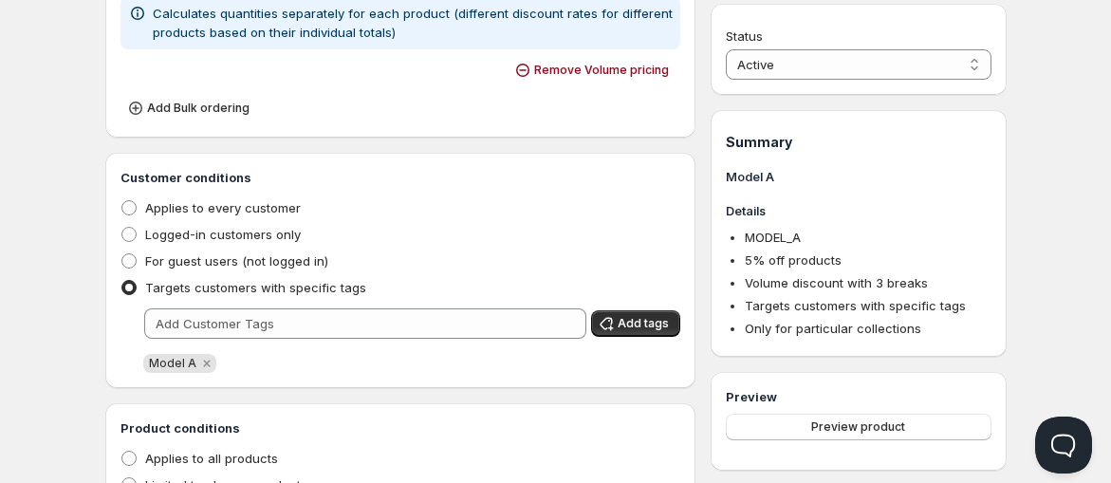
scroll to position [665, 0]
click at [260, 210] on span "Applies to every customer" at bounding box center [223, 208] width 156 height 15
click at [122, 202] on input "Applies to every customer" at bounding box center [121, 201] width 1 height 1
radio input "true"
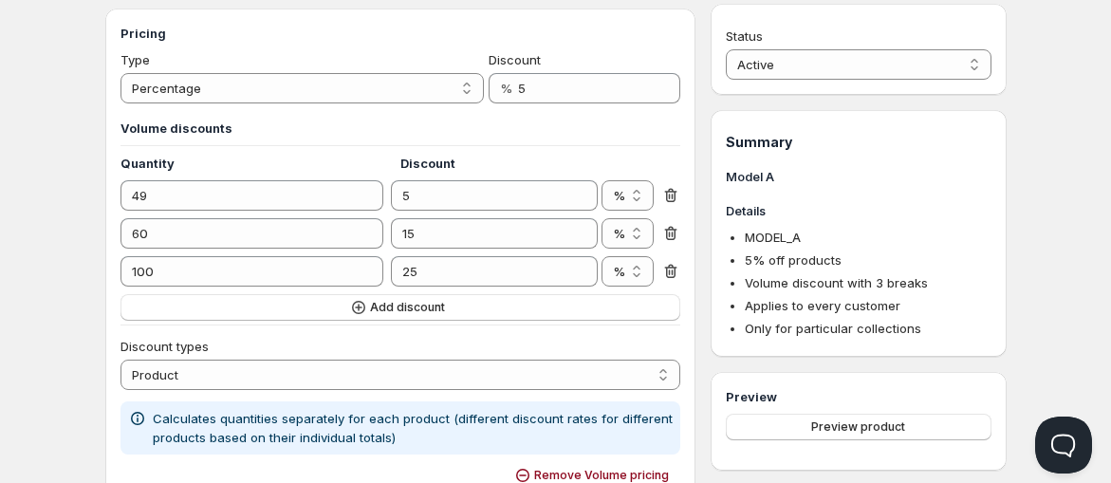
scroll to position [255, 0]
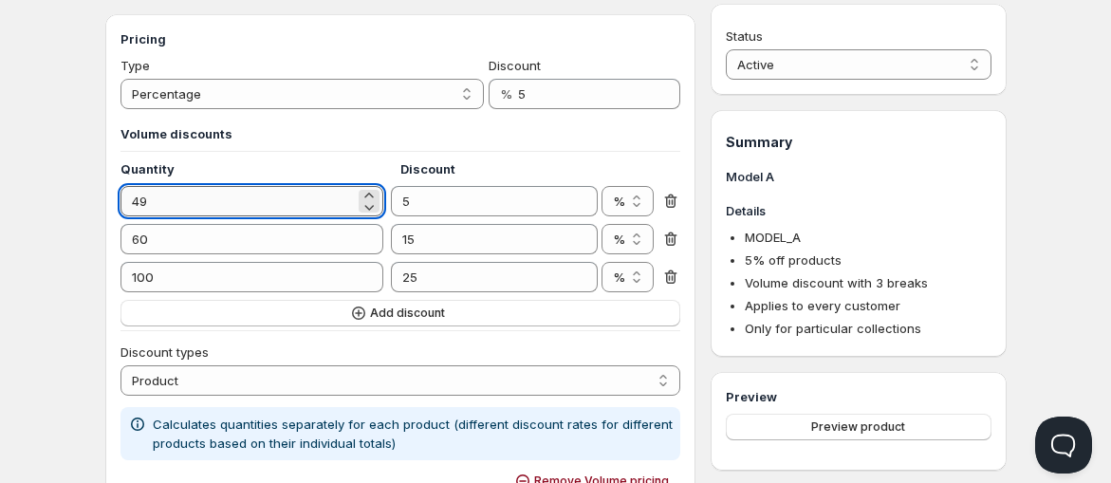
click at [230, 214] on input "49" at bounding box center [238, 201] width 234 height 30
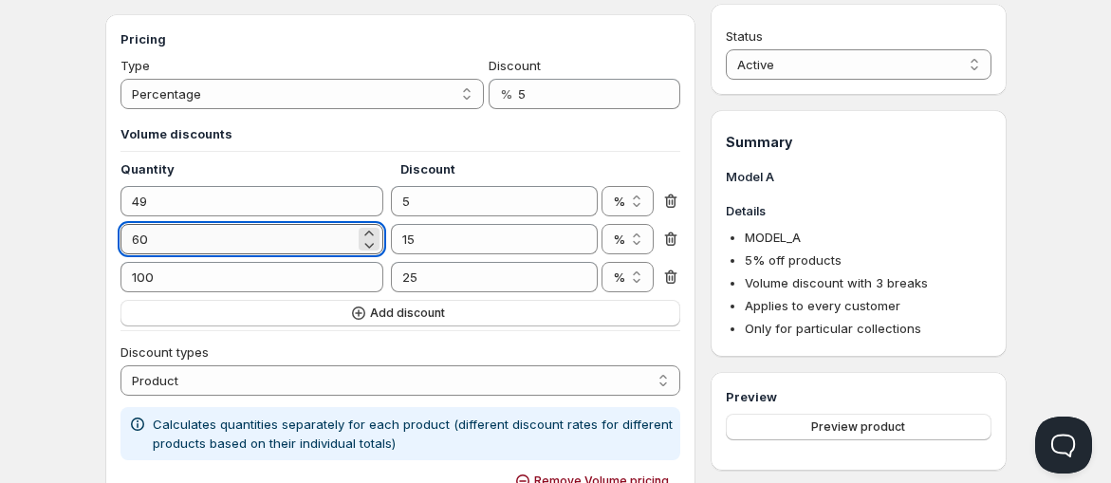
click at [229, 245] on input "60" at bounding box center [238, 239] width 234 height 30
click at [237, 268] on input "100" at bounding box center [238, 277] width 234 height 30
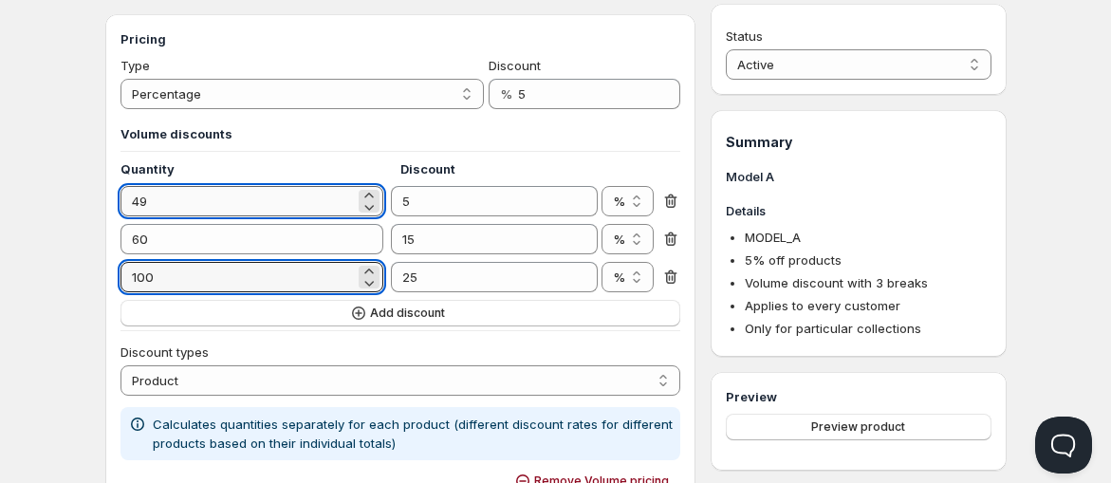
click at [176, 197] on input "49" at bounding box center [238, 201] width 234 height 30
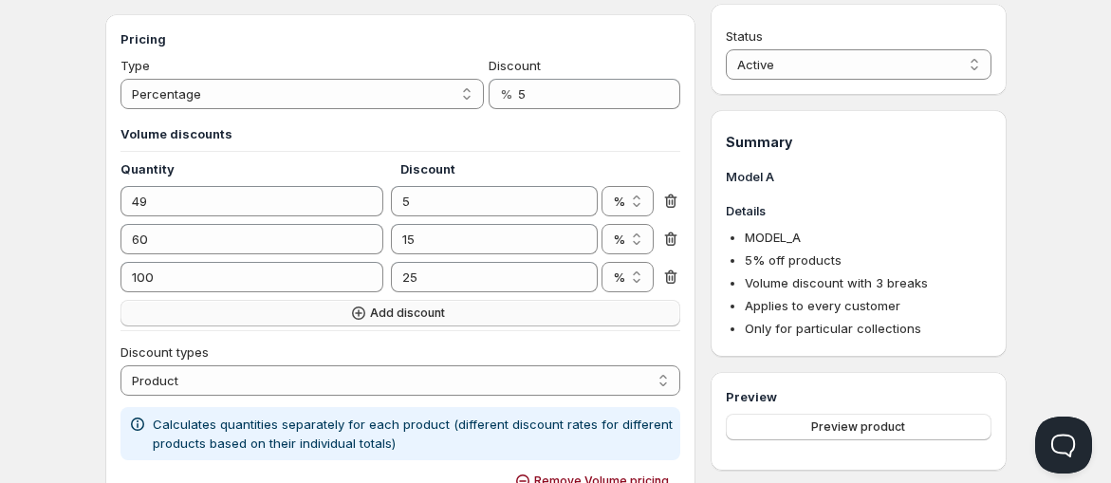
click at [441, 324] on button "Add discount" at bounding box center [401, 313] width 561 height 27
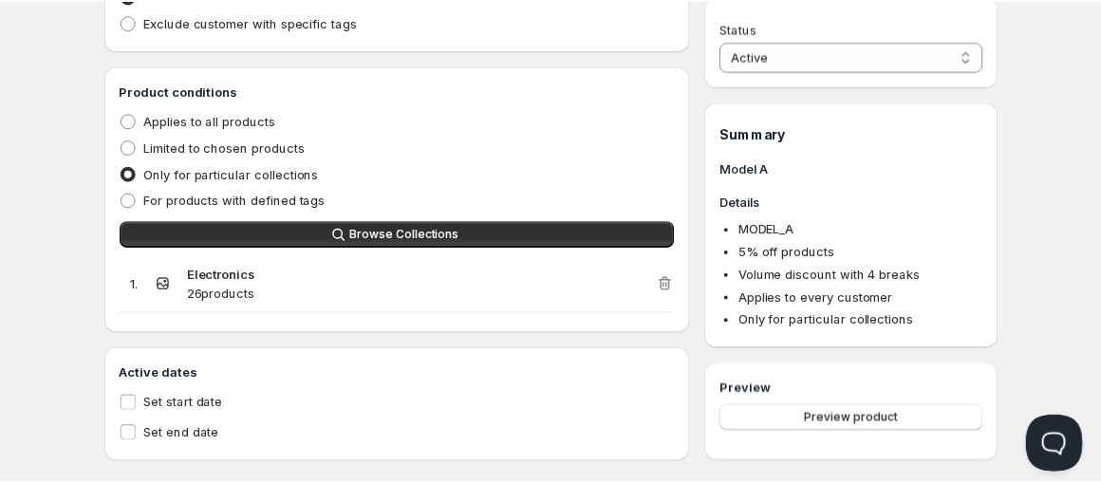
scroll to position [1089, 0]
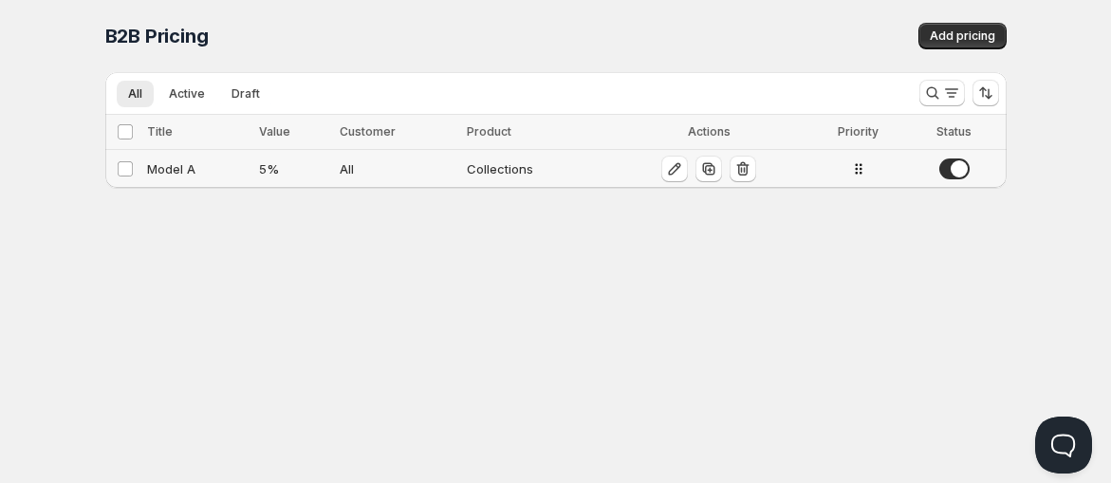
click at [214, 174] on div "Model A" at bounding box center [198, 168] width 102 height 19
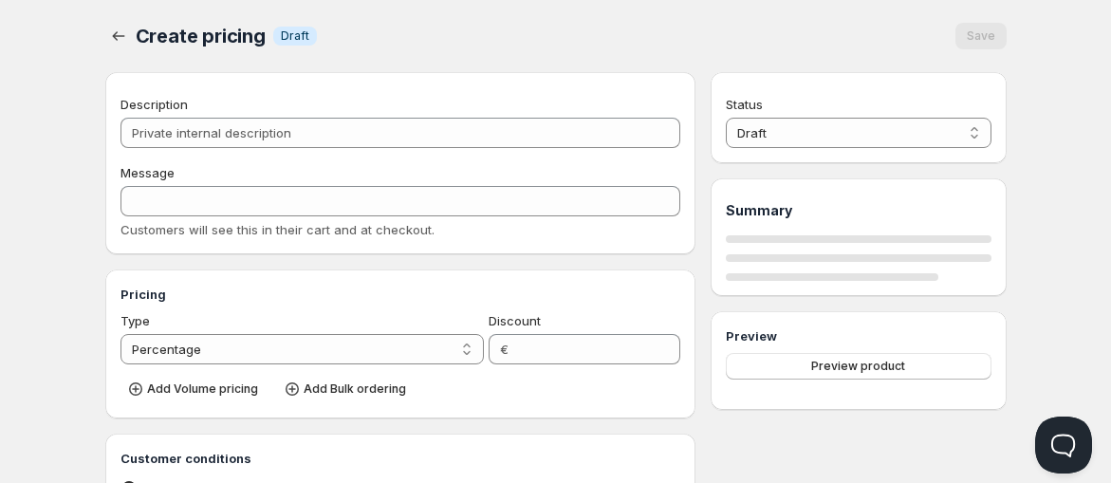
type input "Model A"
type input "MODEL_A"
type input "5"
radio input "true"
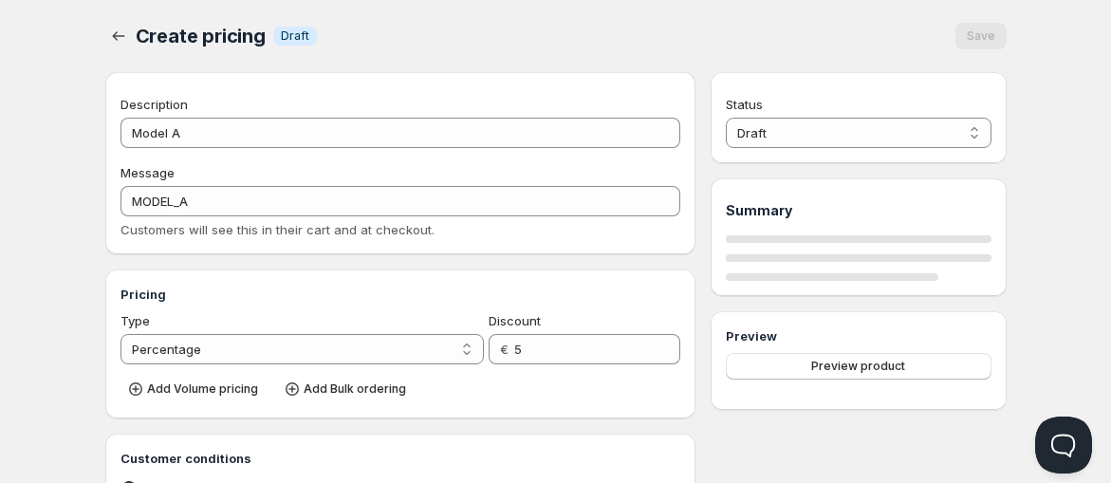
select select "1"
select select "2"
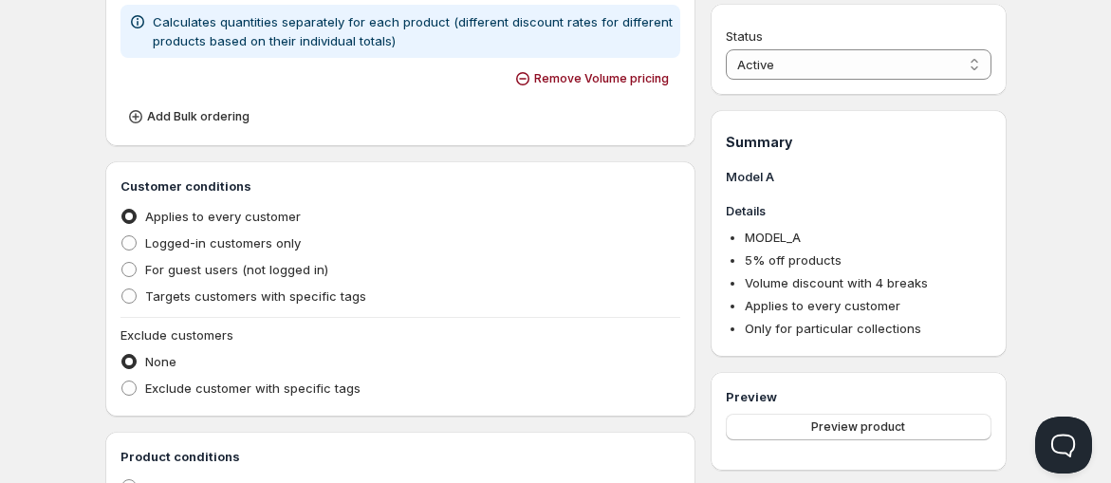
scroll to position [845, 0]
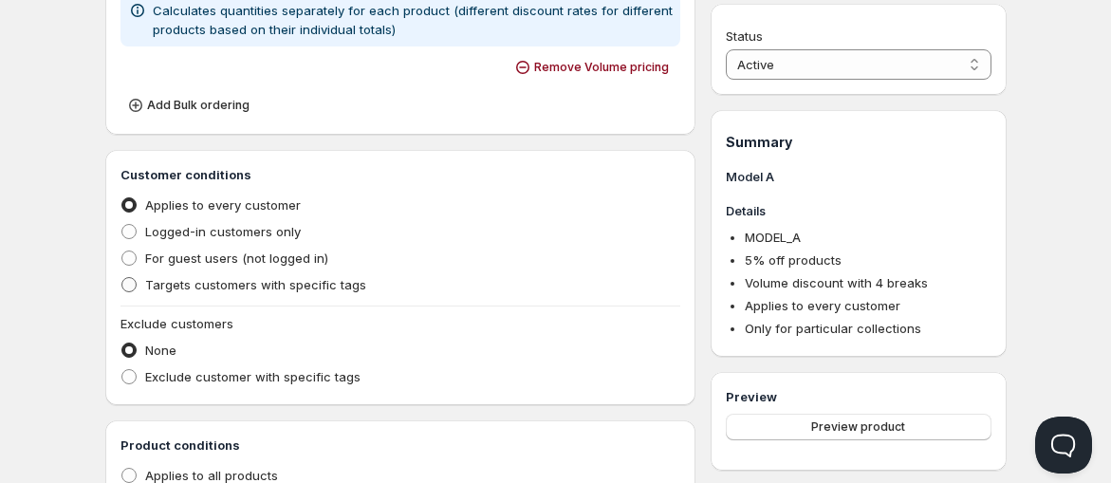
click at [263, 289] on span "Targets customers with specific tags" at bounding box center [255, 284] width 221 height 15
click at [122, 278] on input "Targets customers with specific tags" at bounding box center [121, 277] width 1 height 1
radio input "true"
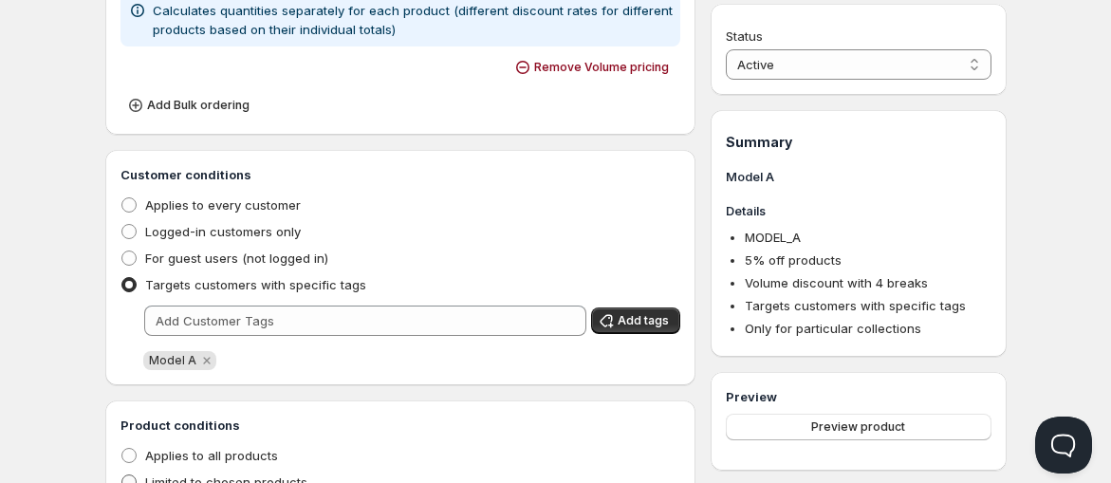
click at [224, 478] on span "Limited to chosen products" at bounding box center [226, 482] width 162 height 15
click at [122, 476] on input "Limited to chosen products" at bounding box center [121, 475] width 1 height 1
radio input "true"
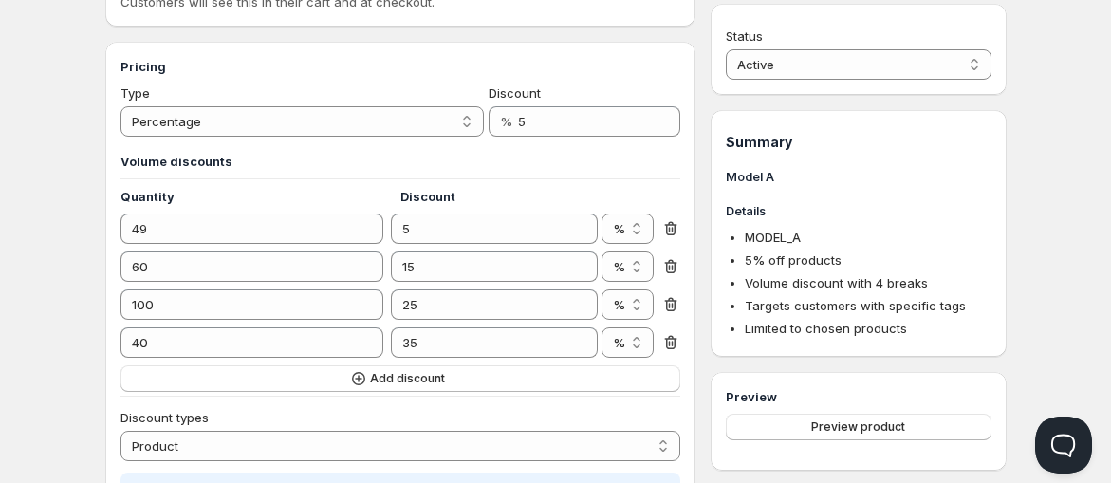
scroll to position [368, 0]
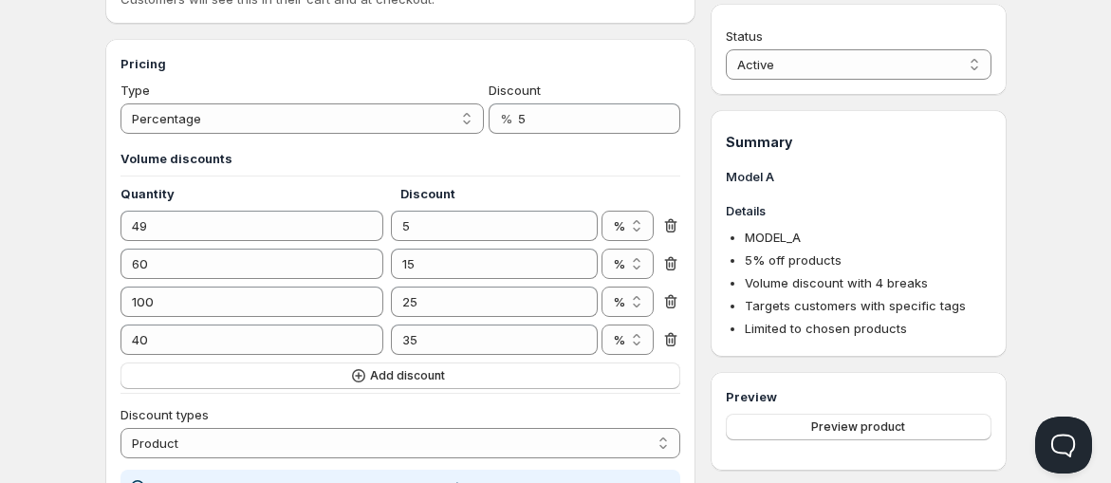
click at [674, 339] on icon at bounding box center [671, 339] width 19 height 19
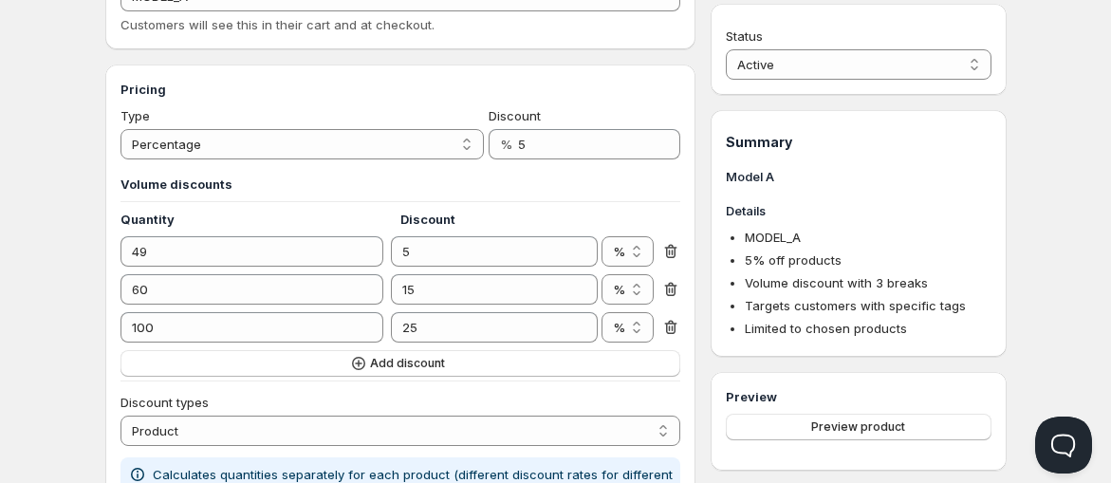
scroll to position [361, 0]
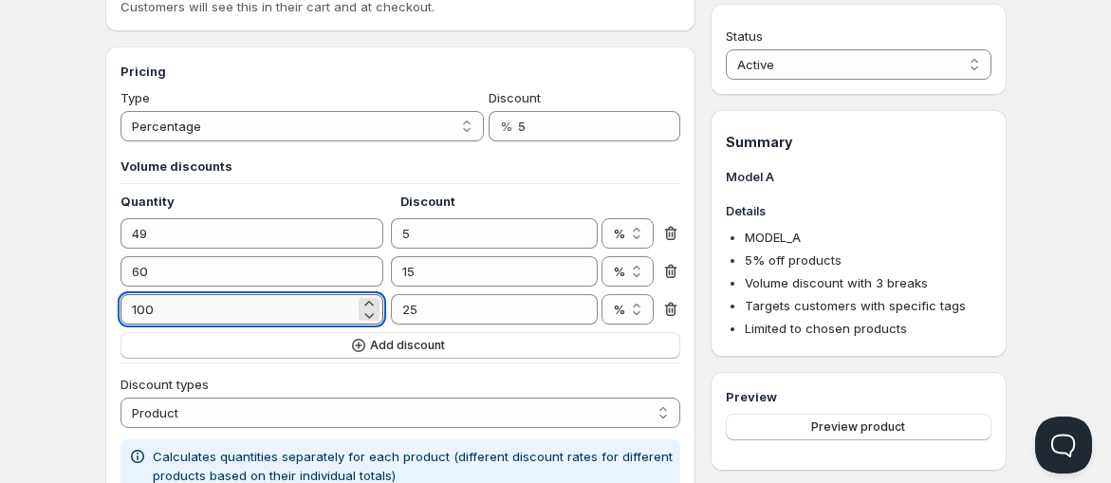
click at [181, 309] on input "100" at bounding box center [238, 309] width 234 height 30
click at [100, 283] on div "Model A. This page is ready Model A Success Active Save Show volume discount on…" at bounding box center [556, 409] width 947 height 1541
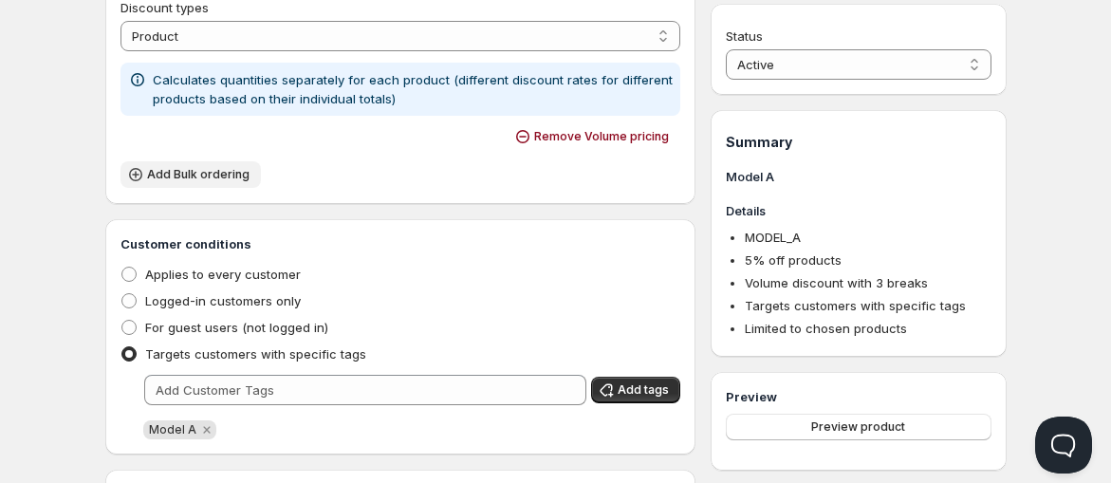
scroll to position [1107, 0]
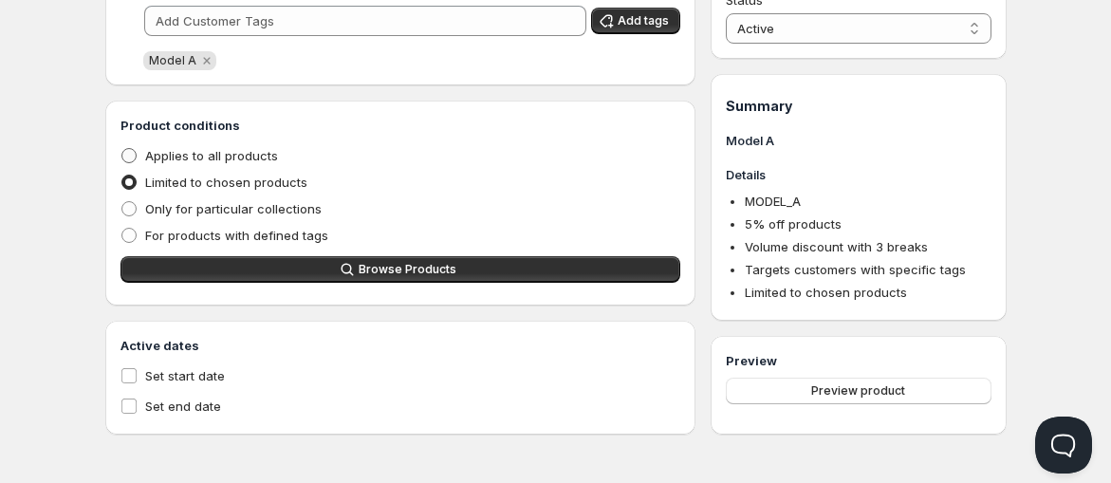
click at [206, 156] on span "Applies to all products" at bounding box center [211, 155] width 133 height 15
click at [122, 149] on input "Applies to all products" at bounding box center [121, 148] width 1 height 1
radio input "true"
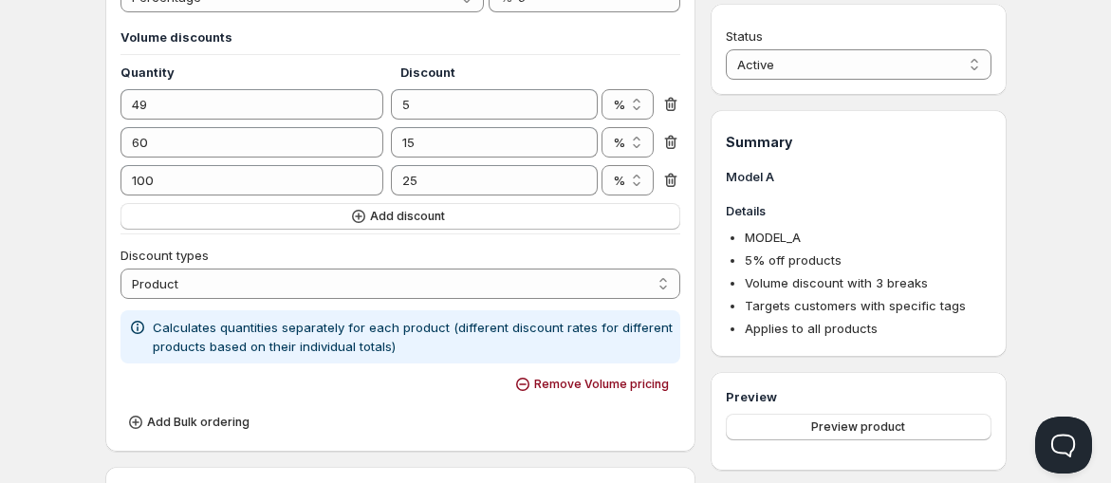
scroll to position [487, 0]
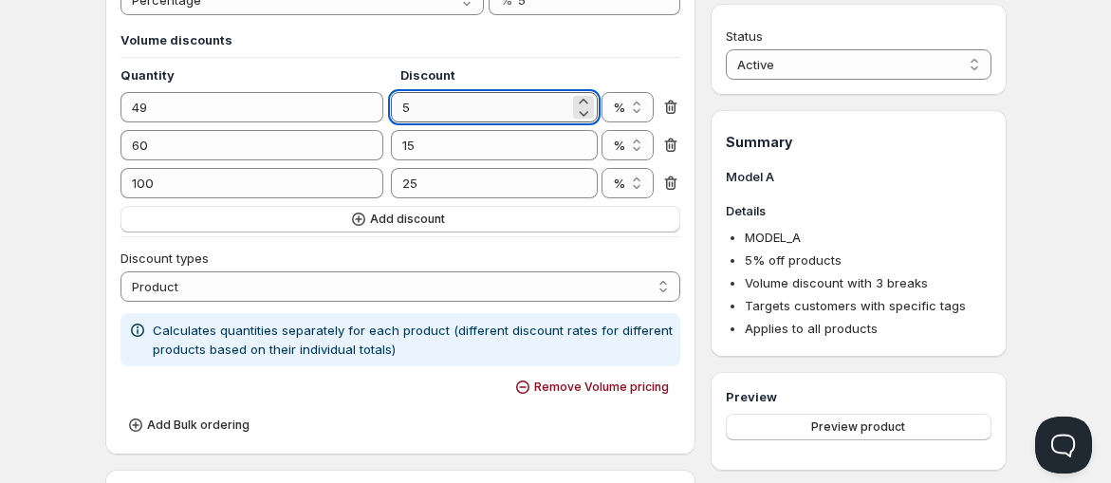
click at [451, 110] on input "5" at bounding box center [480, 107] width 178 height 30
type input "10"
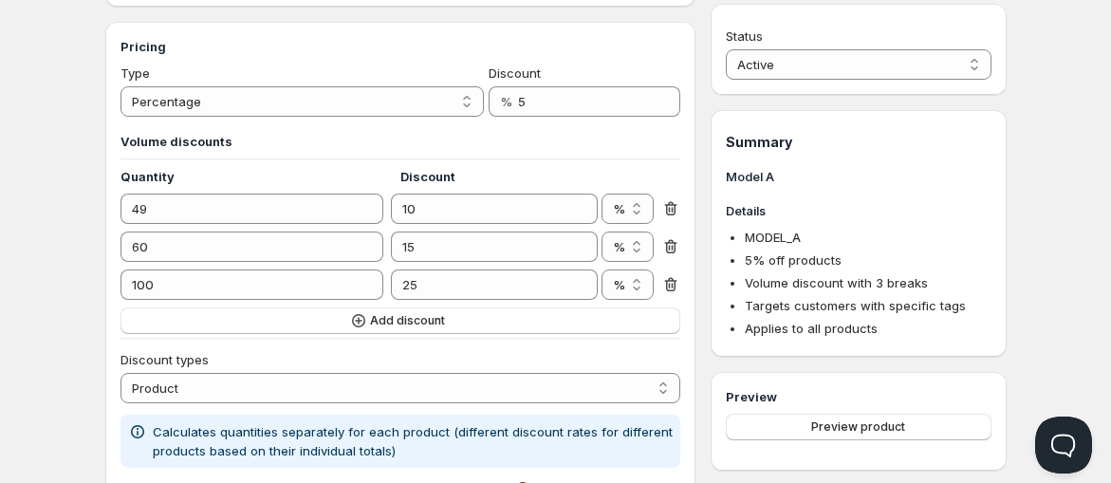
scroll to position [381, 0]
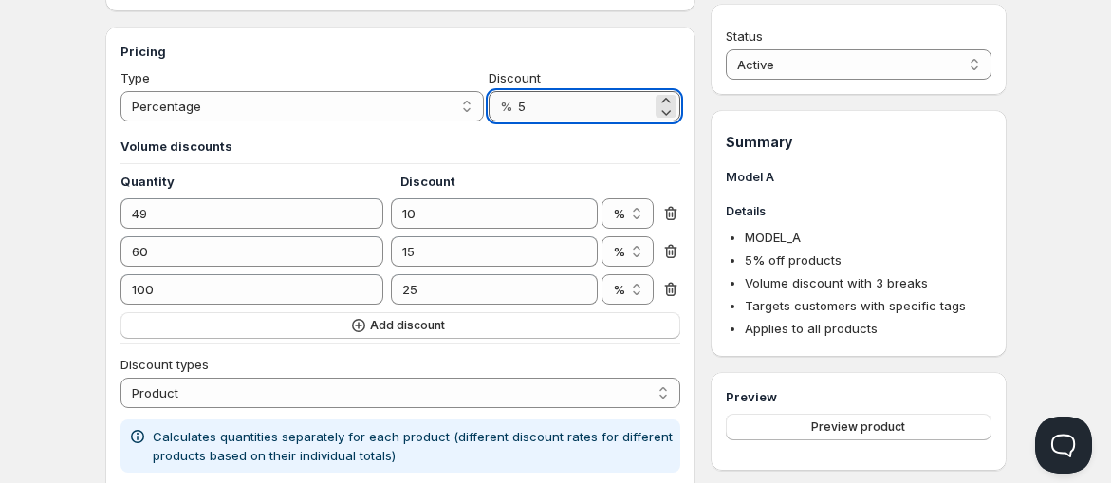
click at [534, 116] on input "5" at bounding box center [585, 106] width 134 height 30
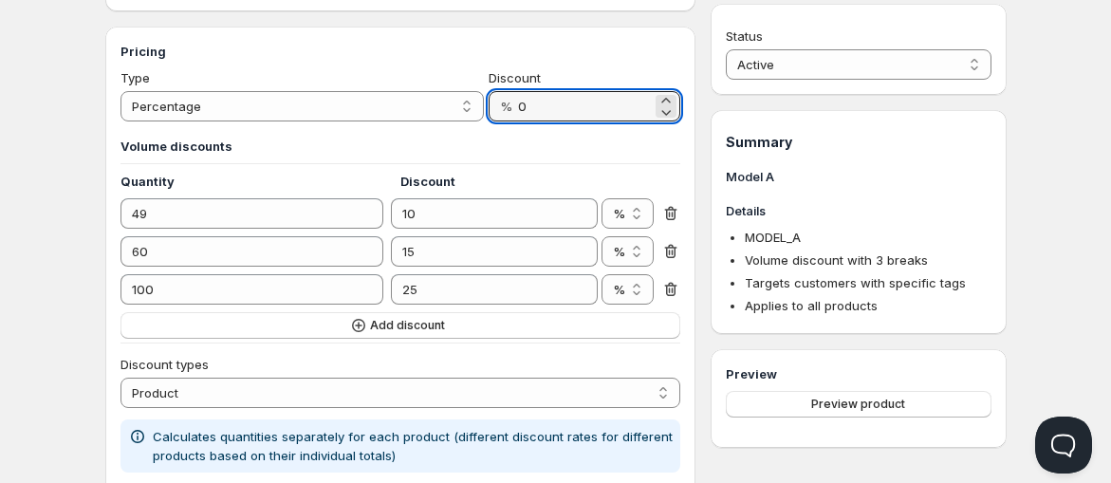
type input "0"
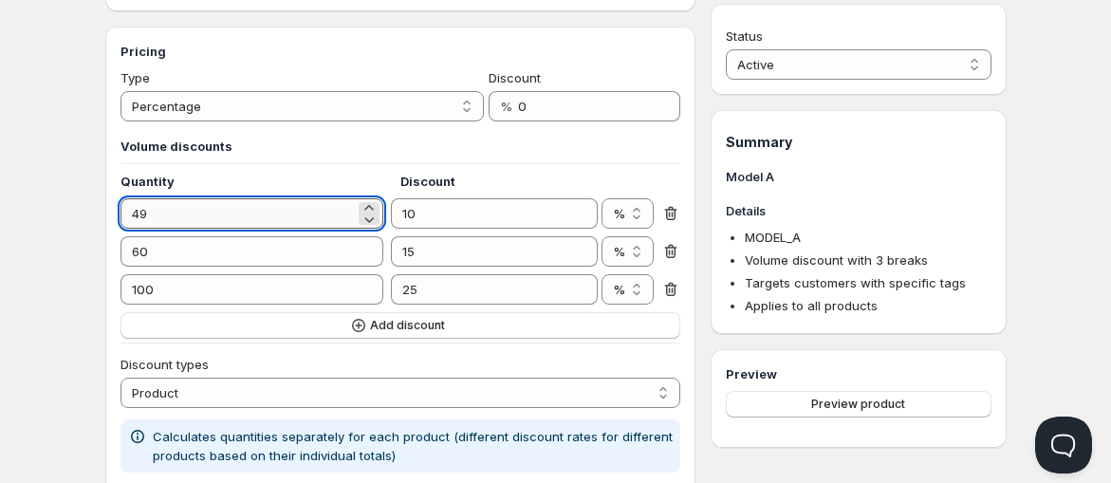
click at [201, 214] on input "49" at bounding box center [238, 213] width 234 height 30
type input "20"
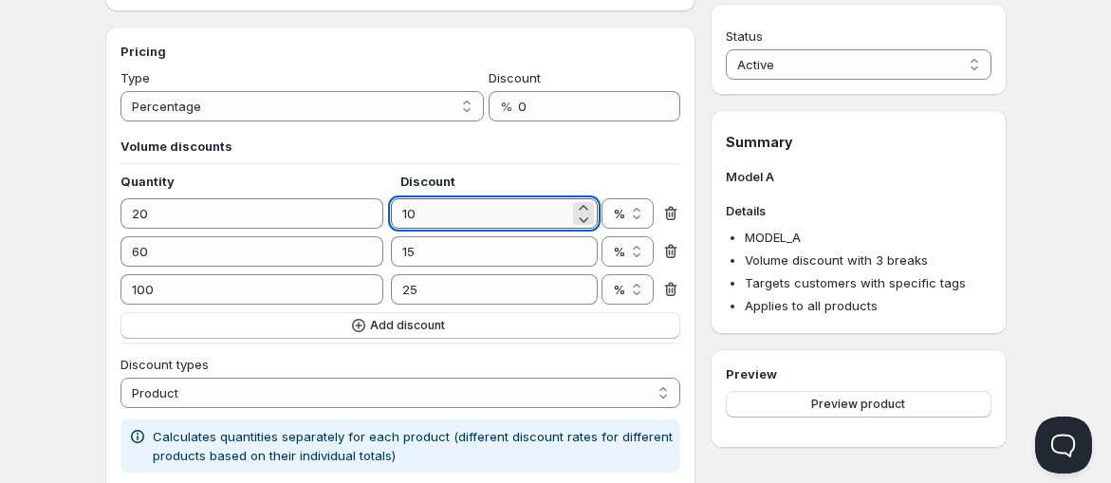
click at [438, 219] on input "10" at bounding box center [480, 213] width 178 height 30
click at [439, 219] on input "10" at bounding box center [480, 213] width 178 height 30
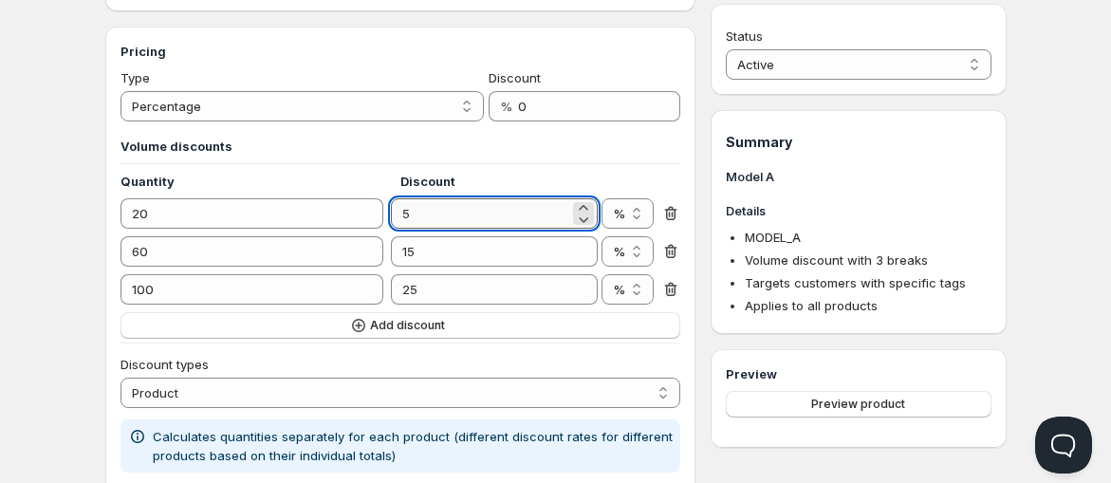
click at [439, 219] on input "5" at bounding box center [480, 213] width 178 height 30
type input "5"
click at [267, 256] on input "60" at bounding box center [238, 251] width 234 height 30
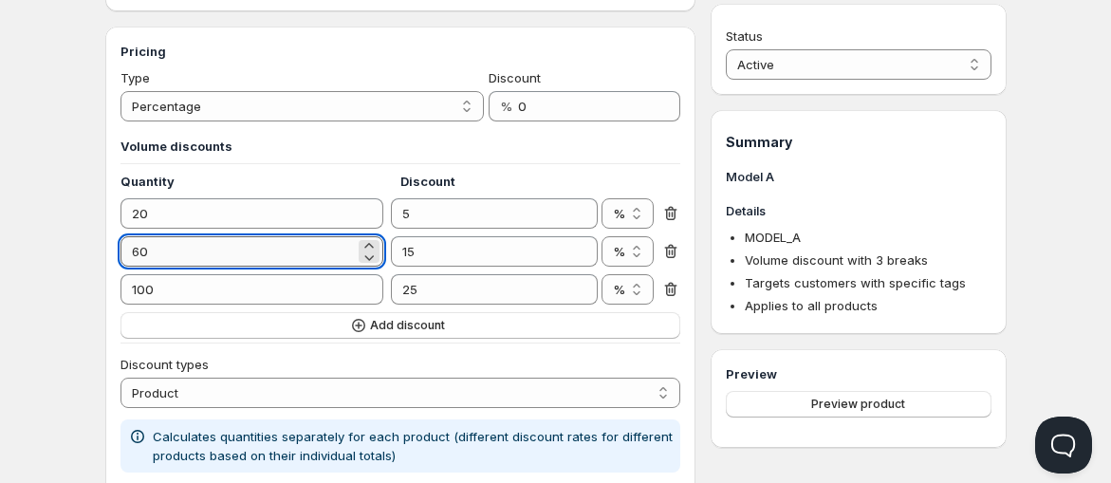
click at [183, 250] on input "60" at bounding box center [238, 251] width 234 height 30
type input "50"
click at [462, 256] on input "15" at bounding box center [480, 251] width 178 height 30
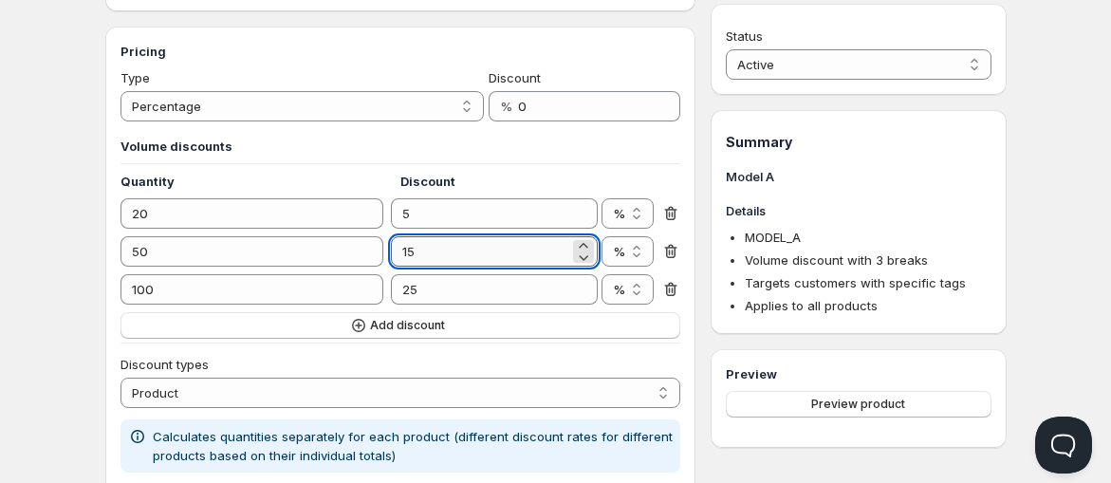
click at [462, 256] on input "15" at bounding box center [480, 251] width 178 height 30
click at [461, 256] on input "15" at bounding box center [480, 251] width 178 height 30
type input "10"
click at [442, 293] on input "25" at bounding box center [480, 289] width 178 height 30
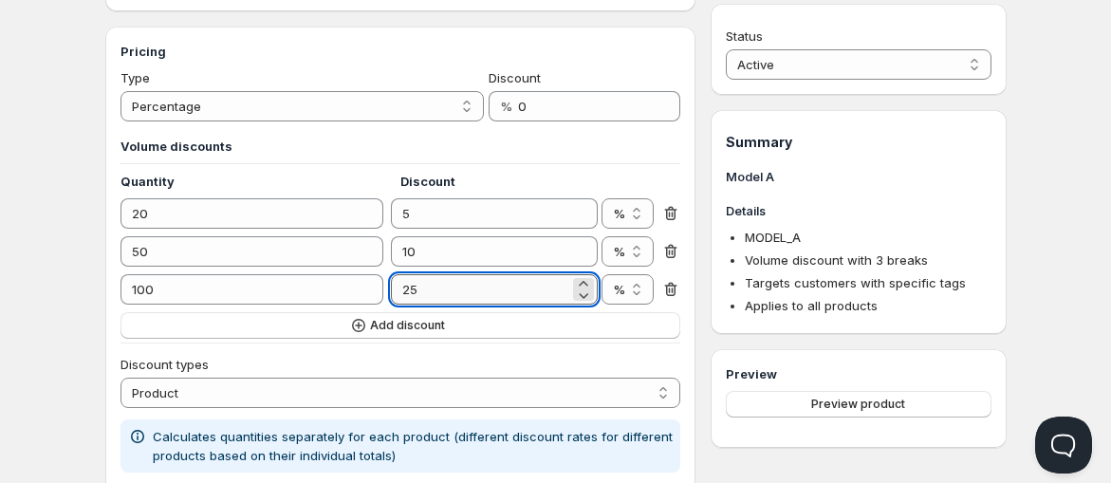
click at [442, 293] on input "25" at bounding box center [480, 289] width 178 height 30
type input "15"
click at [387, 335] on button "Add discount" at bounding box center [401, 325] width 561 height 27
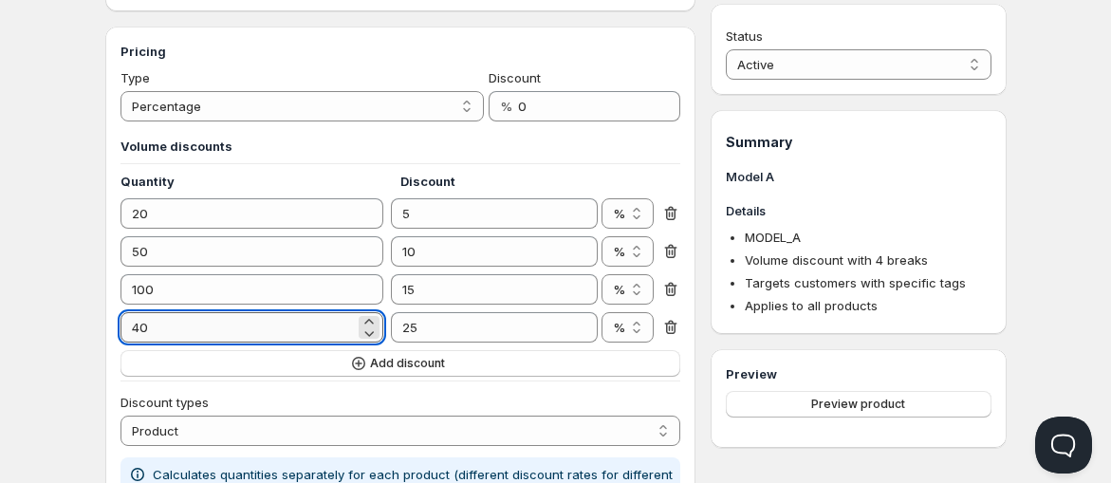
click at [179, 333] on input "40" at bounding box center [238, 327] width 234 height 30
type input "1000"
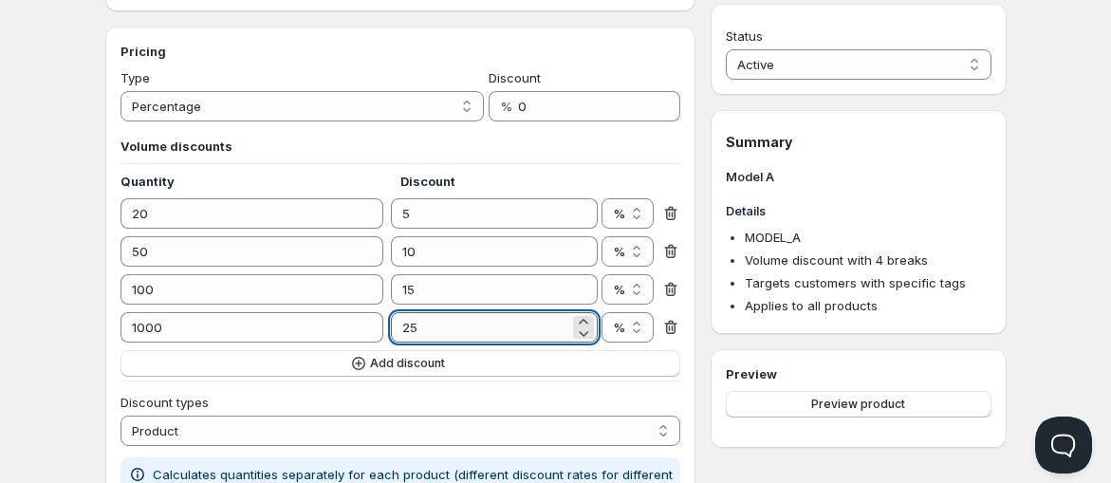
click at [461, 334] on input "25" at bounding box center [480, 327] width 178 height 30
type input "20"
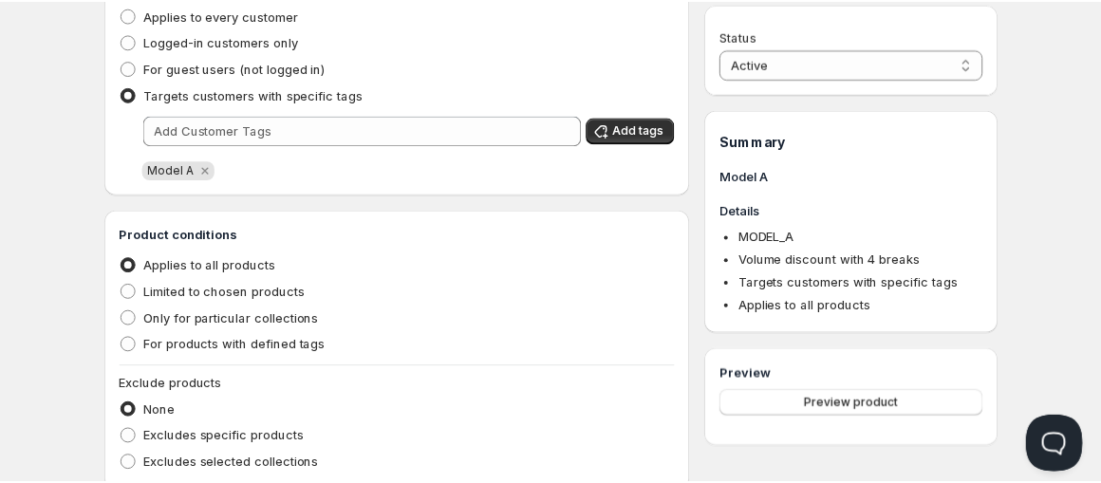
scroll to position [1033, 0]
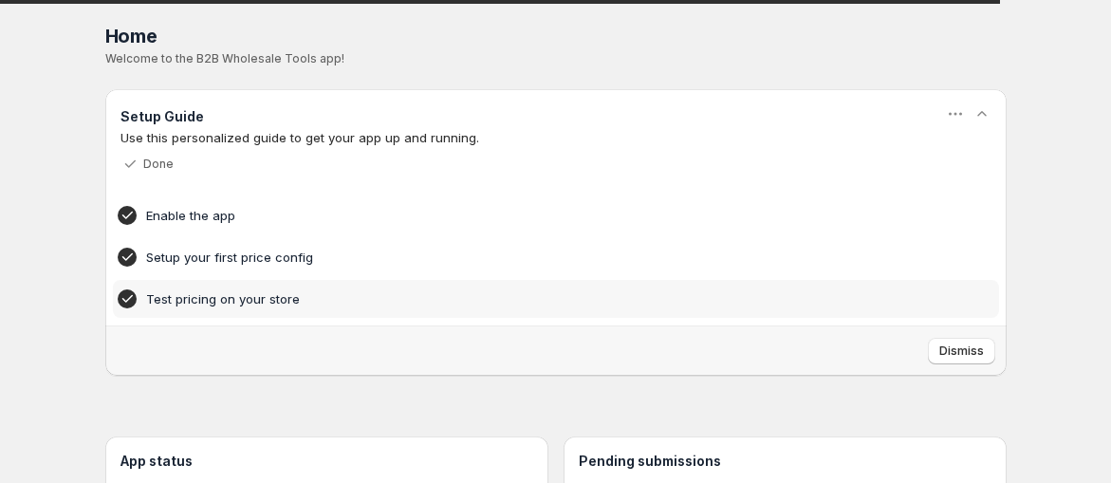
scroll to position [603, 0]
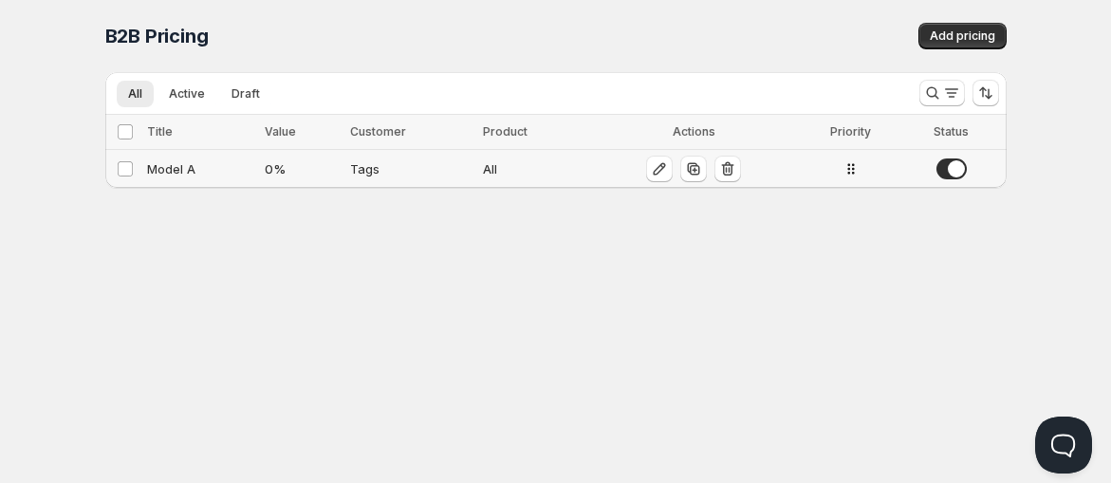
click at [197, 164] on div "Model A" at bounding box center [200, 168] width 107 height 19
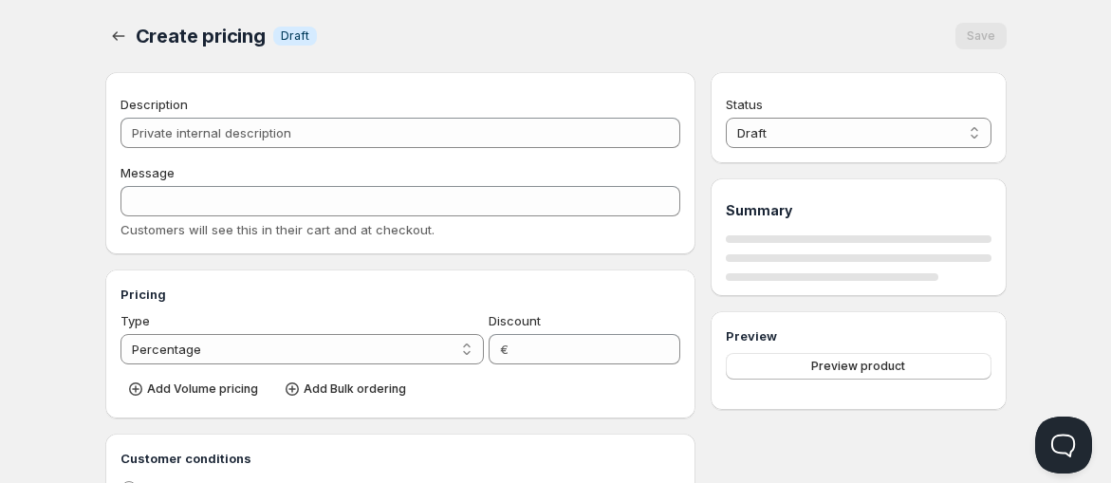
type input "Model A"
type input "MODEL_A"
type input "0"
radio input "true"
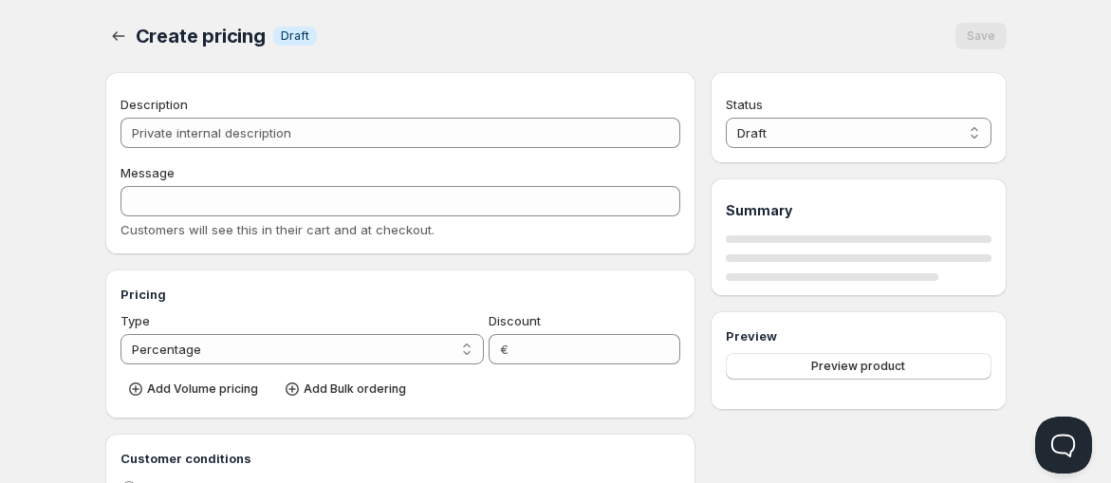
select select "1"
select select "2"
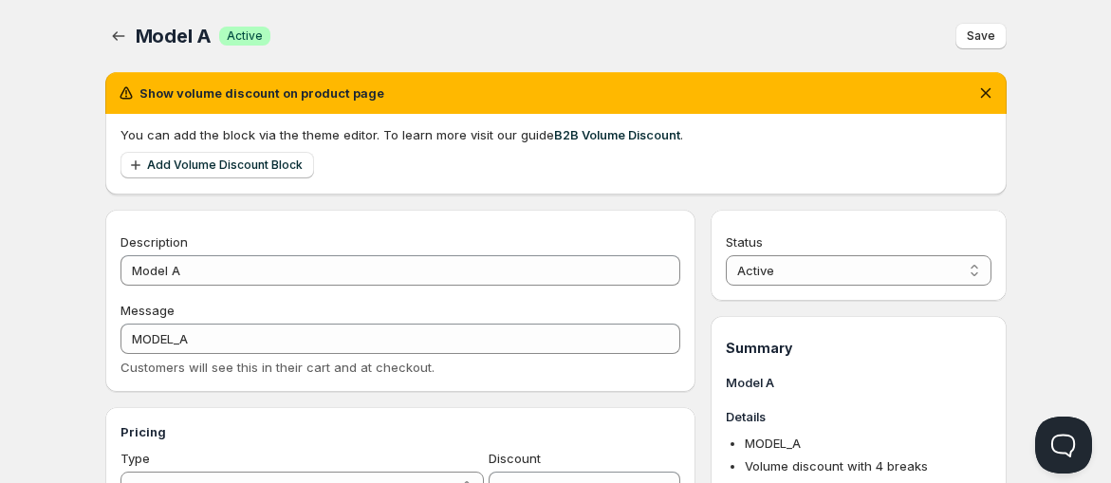
scroll to position [525, 0]
